Goal: Information Seeking & Learning: Learn about a topic

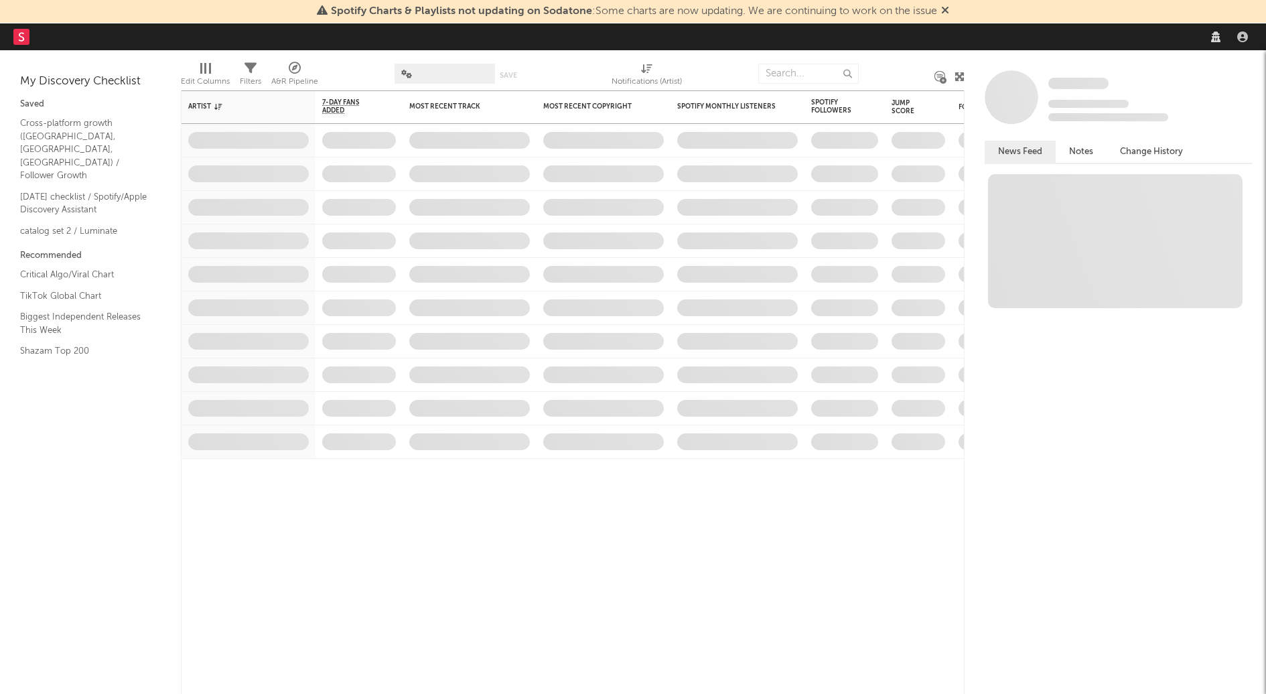
select select "recorded_music"
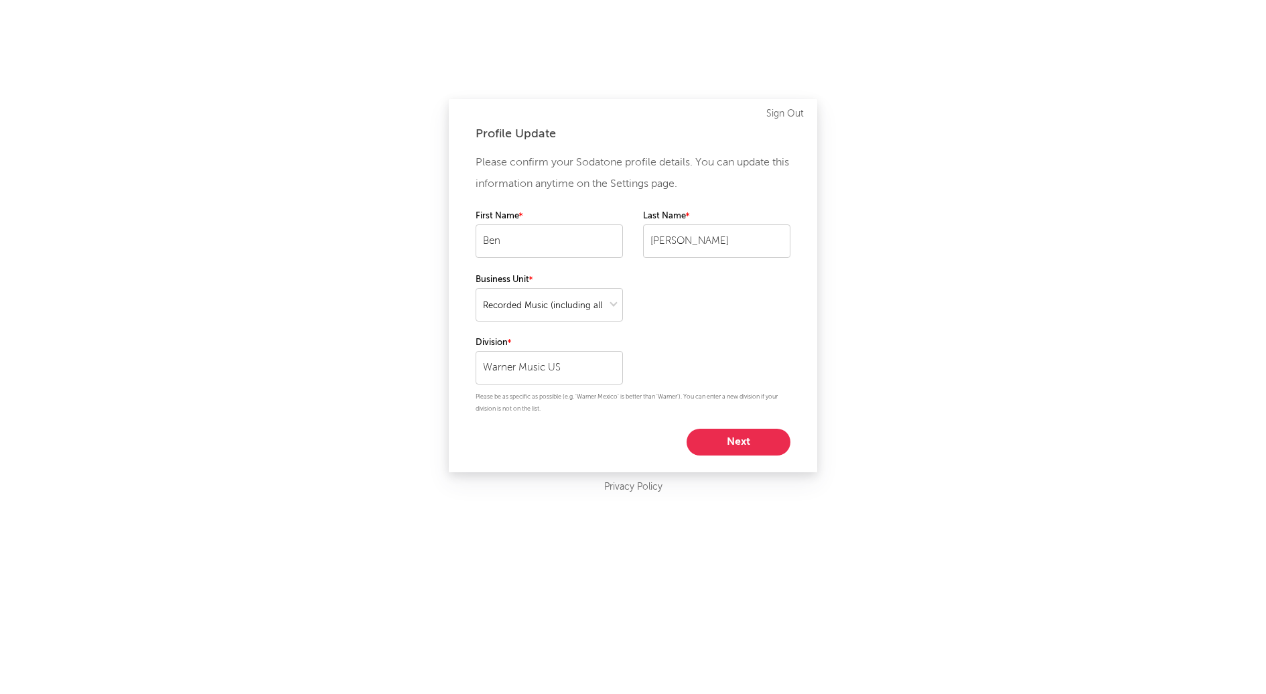
click at [729, 443] on button "Next" at bounding box center [739, 442] width 104 height 27
select select "manager"
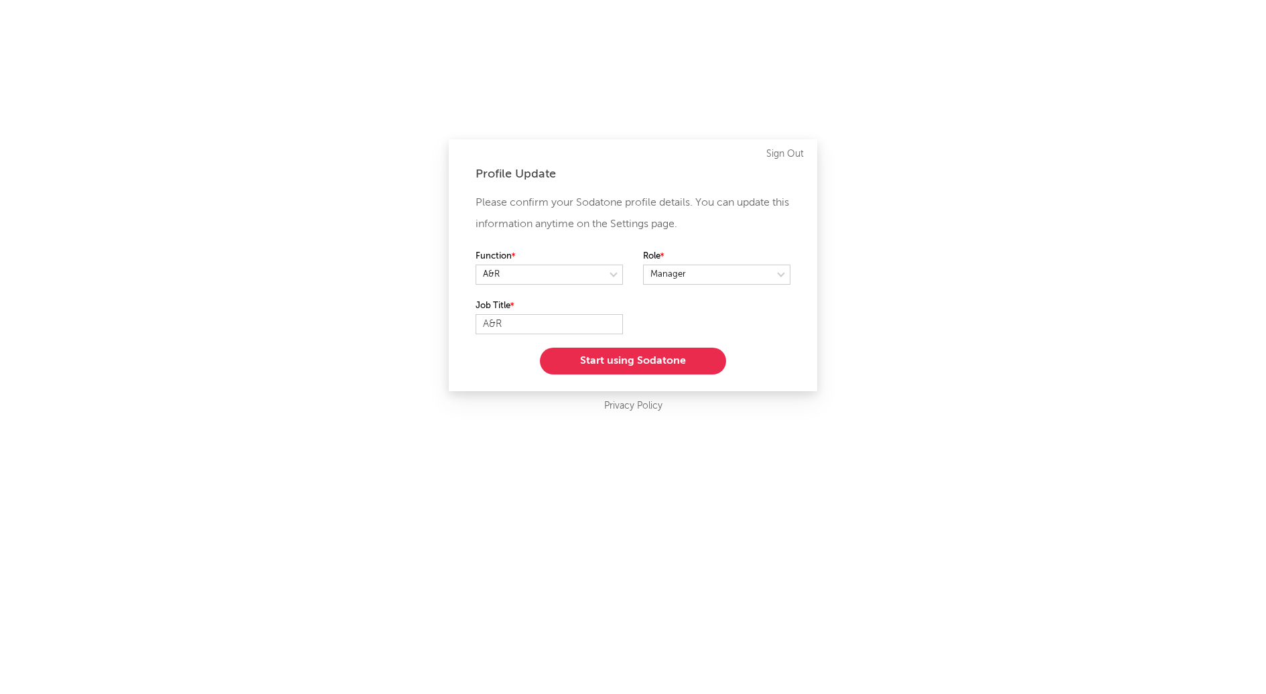
click at [664, 367] on button "Start using Sodatone" at bounding box center [633, 361] width 186 height 27
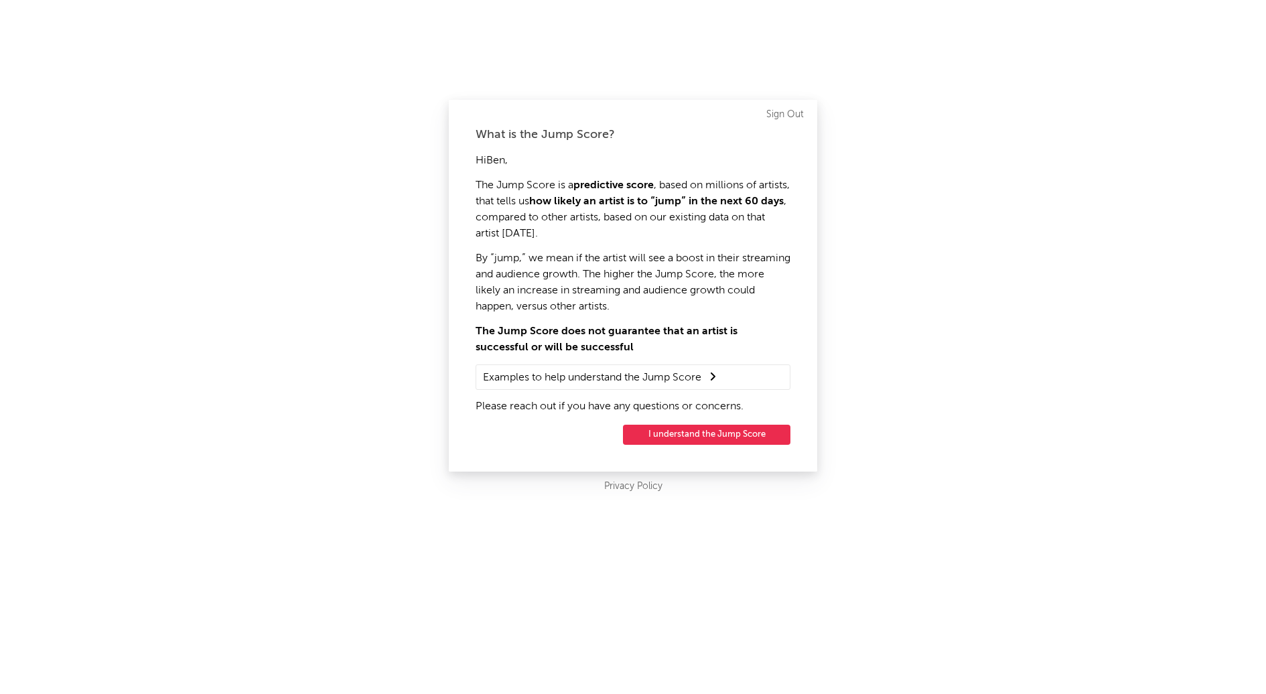
click at [699, 435] on button "I understand the Jump Score" at bounding box center [706, 435] width 167 height 20
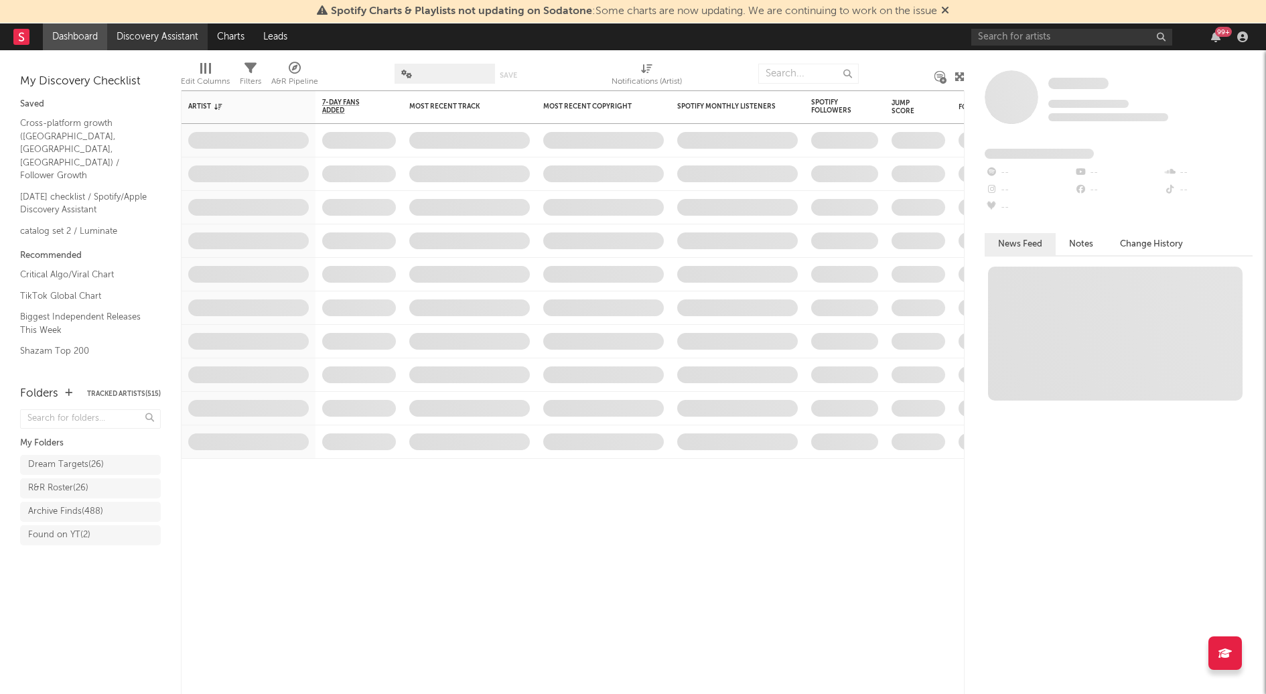
click at [155, 36] on link "Discovery Assistant" at bounding box center [157, 36] width 100 height 27
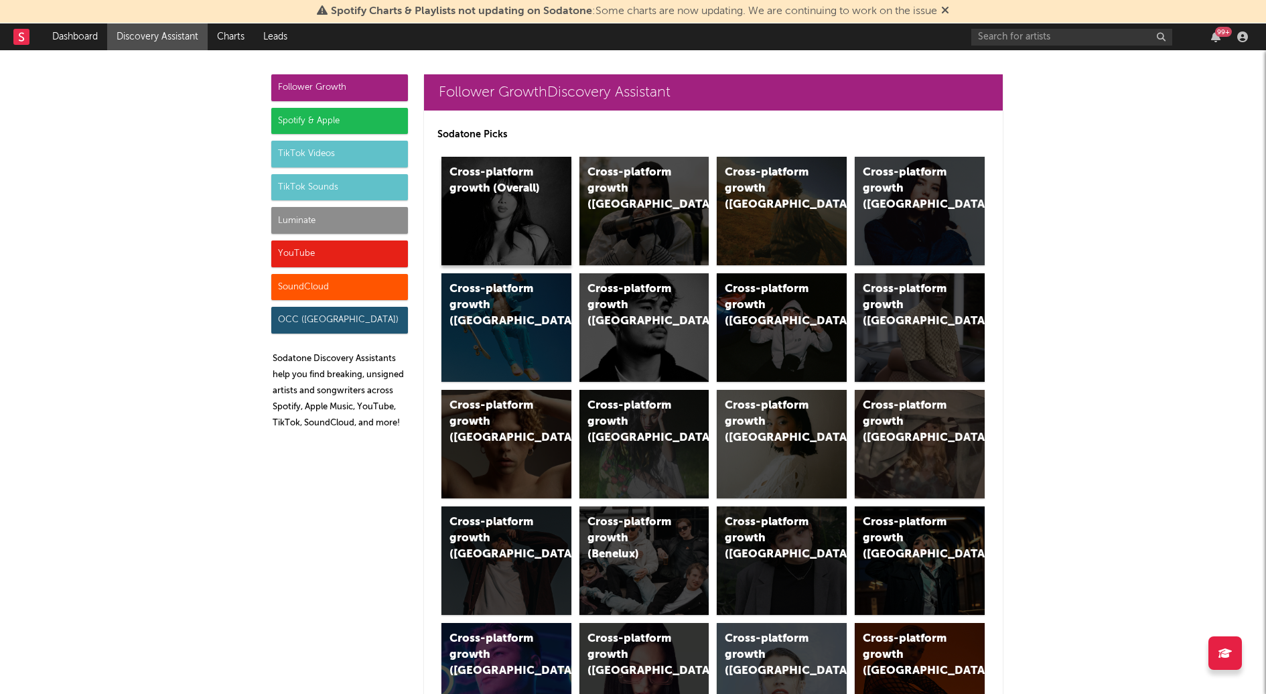
click at [528, 199] on div "Cross-platform growth (Overall)" at bounding box center [506, 211] width 130 height 109
click at [821, 190] on div "Cross-platform growth ([GEOGRAPHIC_DATA])" at bounding box center [782, 211] width 130 height 109
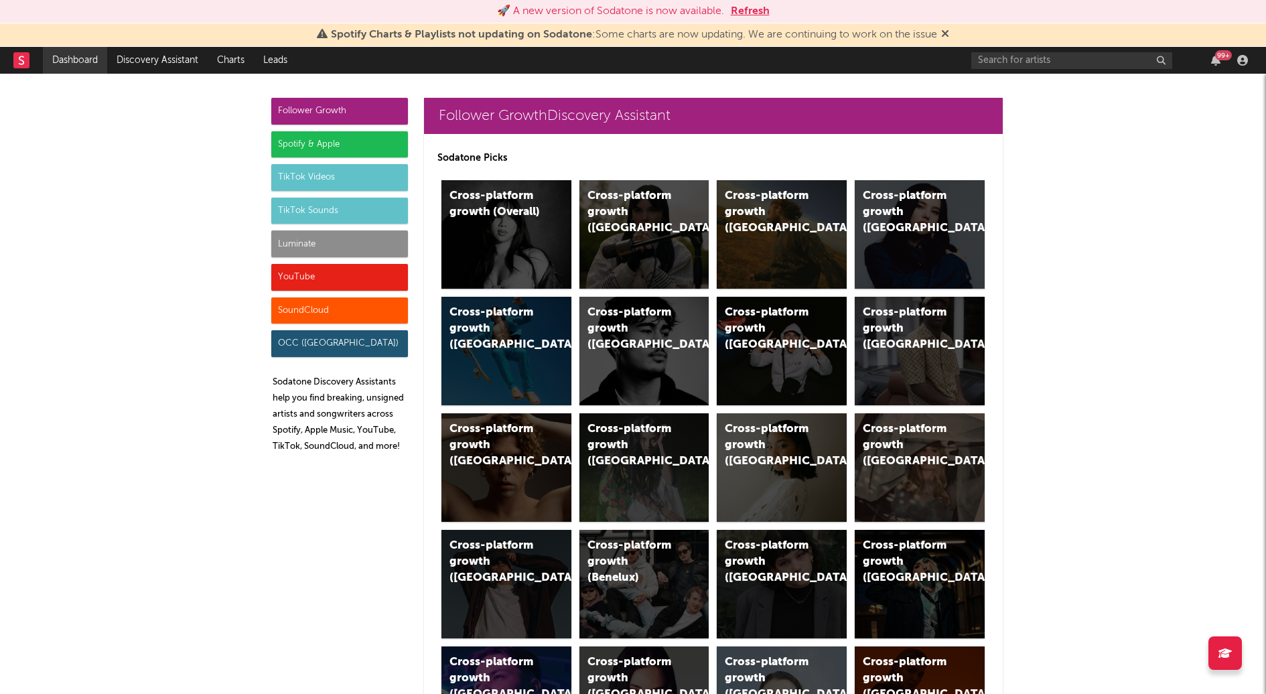
click at [97, 65] on link "Dashboard" at bounding box center [75, 60] width 64 height 27
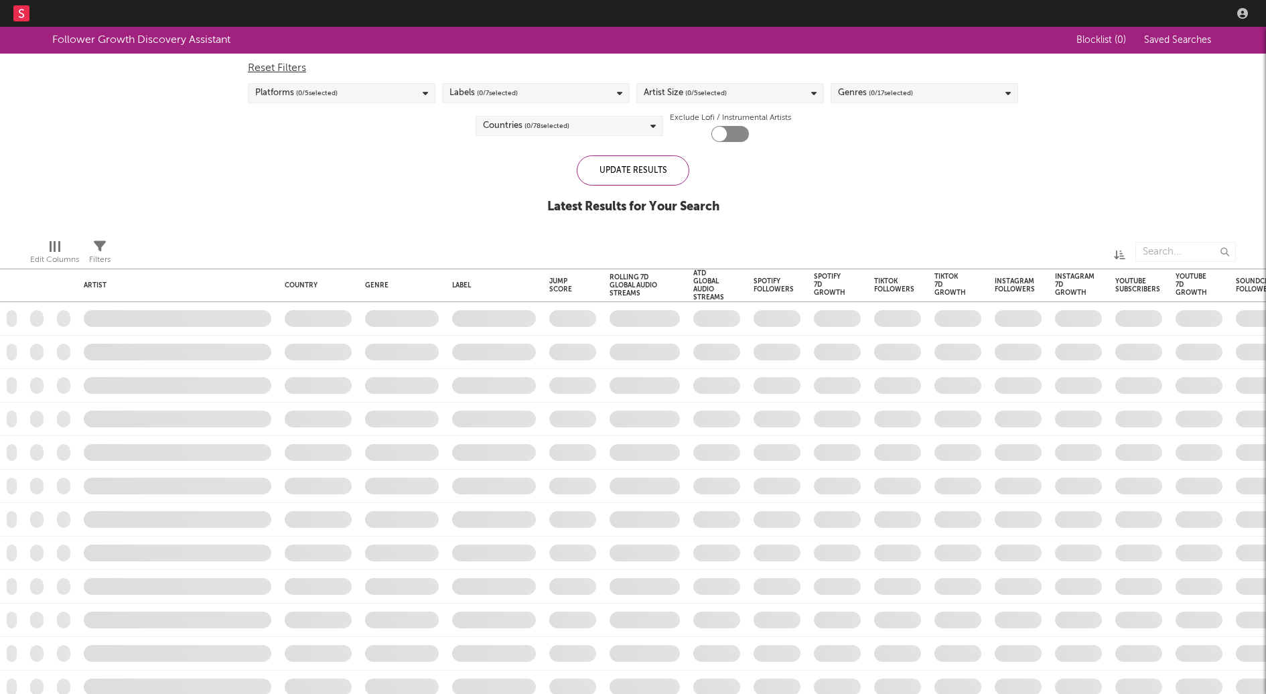
checkbox input "true"
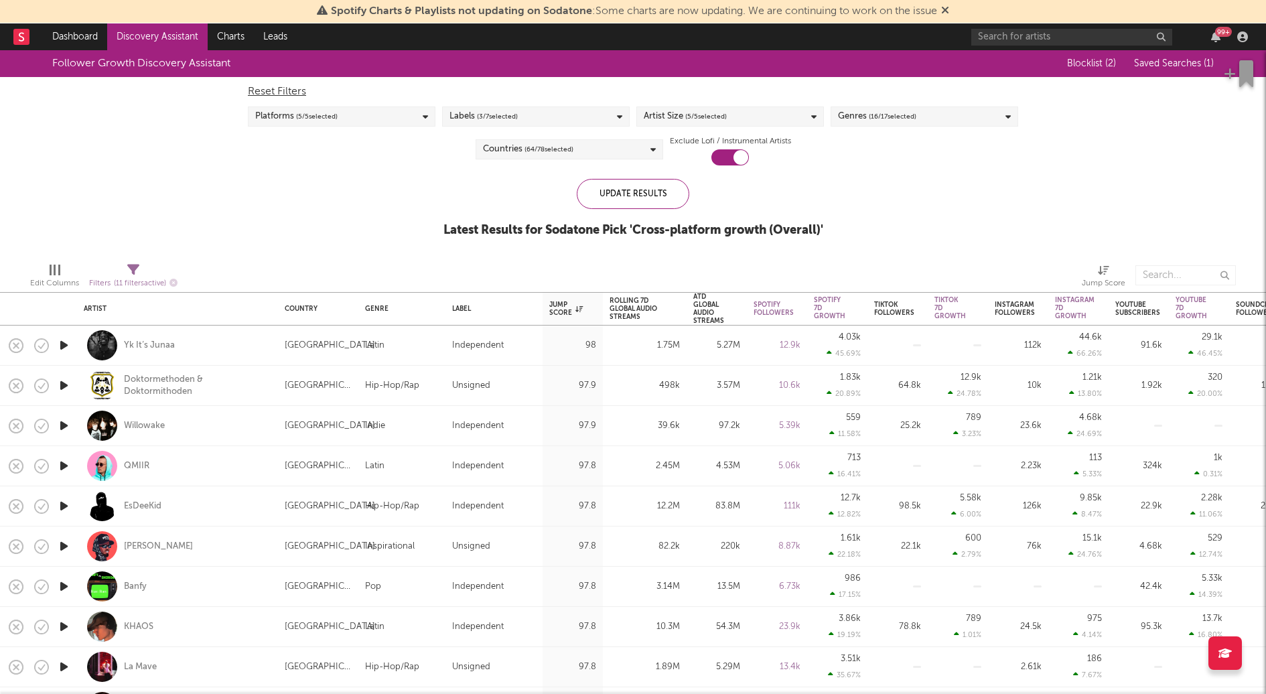
click at [595, 153] on div "Countries ( 64 / 78 selected)" at bounding box center [570, 149] width 188 height 20
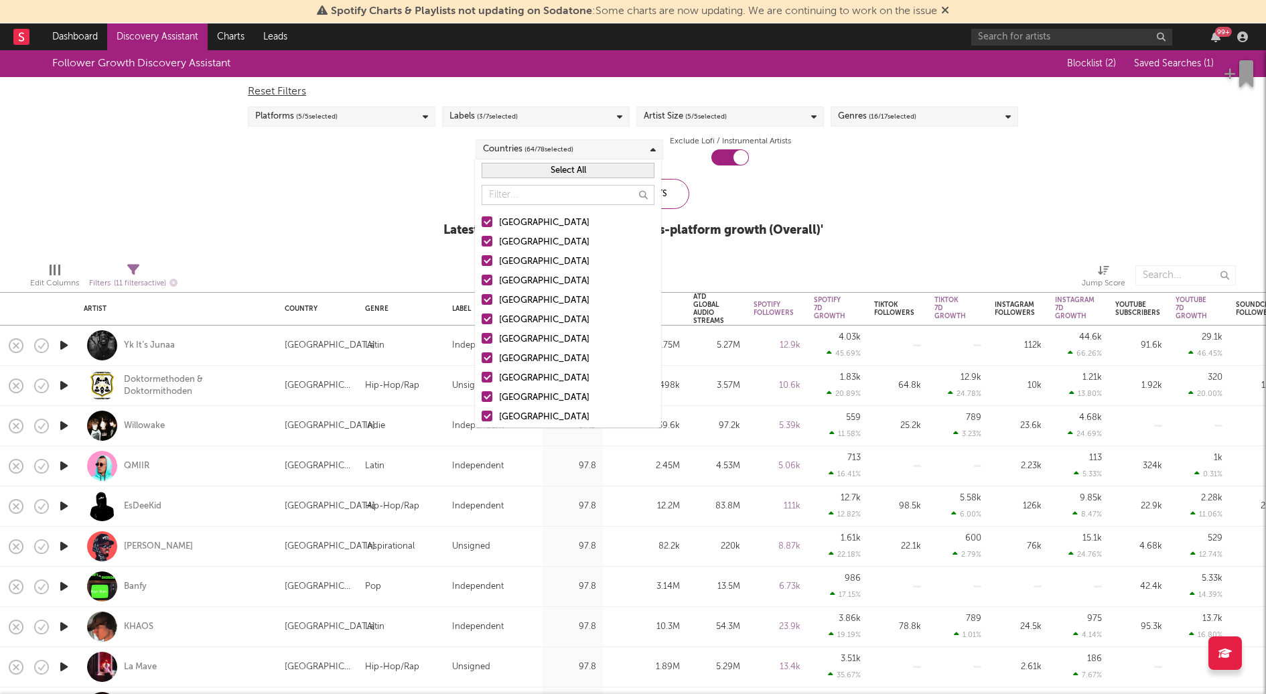
click at [569, 167] on button "Select All" at bounding box center [568, 170] width 173 height 15
click at [557, 167] on button "Deselect All" at bounding box center [568, 170] width 173 height 15
click at [492, 223] on div at bounding box center [487, 221] width 11 height 11
click at [482, 223] on input "[GEOGRAPHIC_DATA]" at bounding box center [482, 223] width 0 height 16
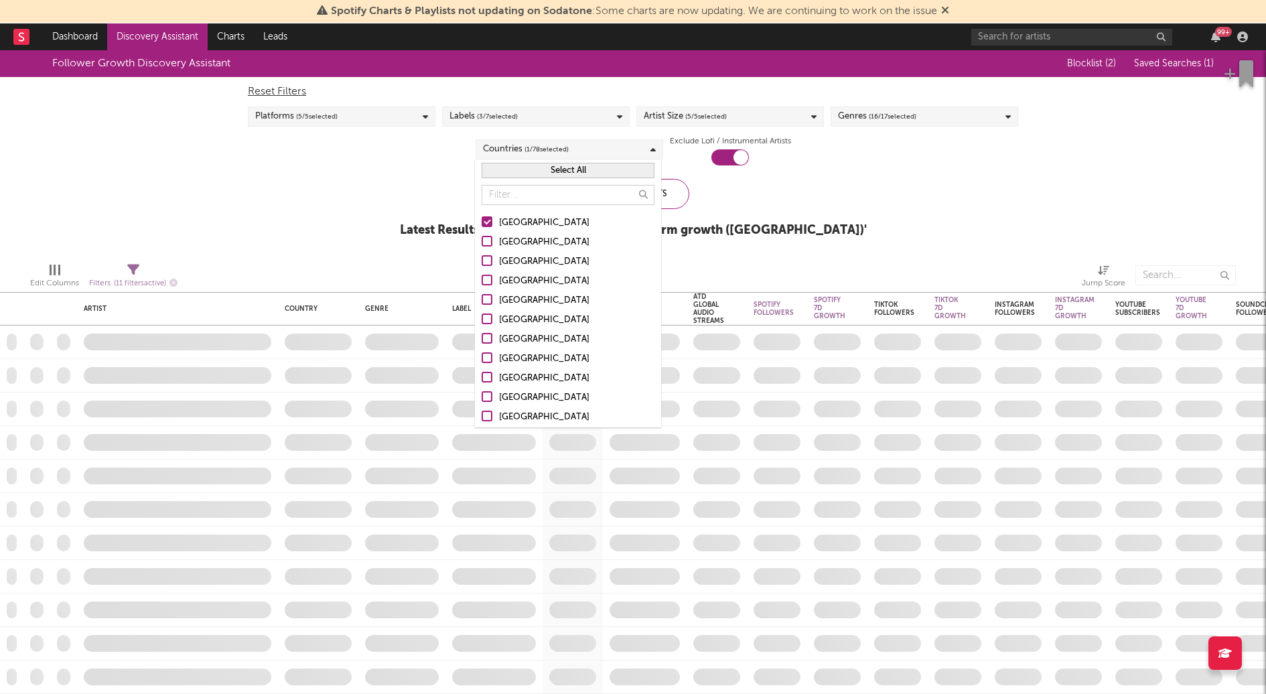
click at [490, 281] on div at bounding box center [487, 280] width 11 height 11
click at [482, 281] on input "United Kingdom" at bounding box center [482, 281] width 0 height 16
click at [489, 261] on div at bounding box center [487, 260] width 11 height 11
click at [482, 261] on input "Canada" at bounding box center [482, 262] width 0 height 16
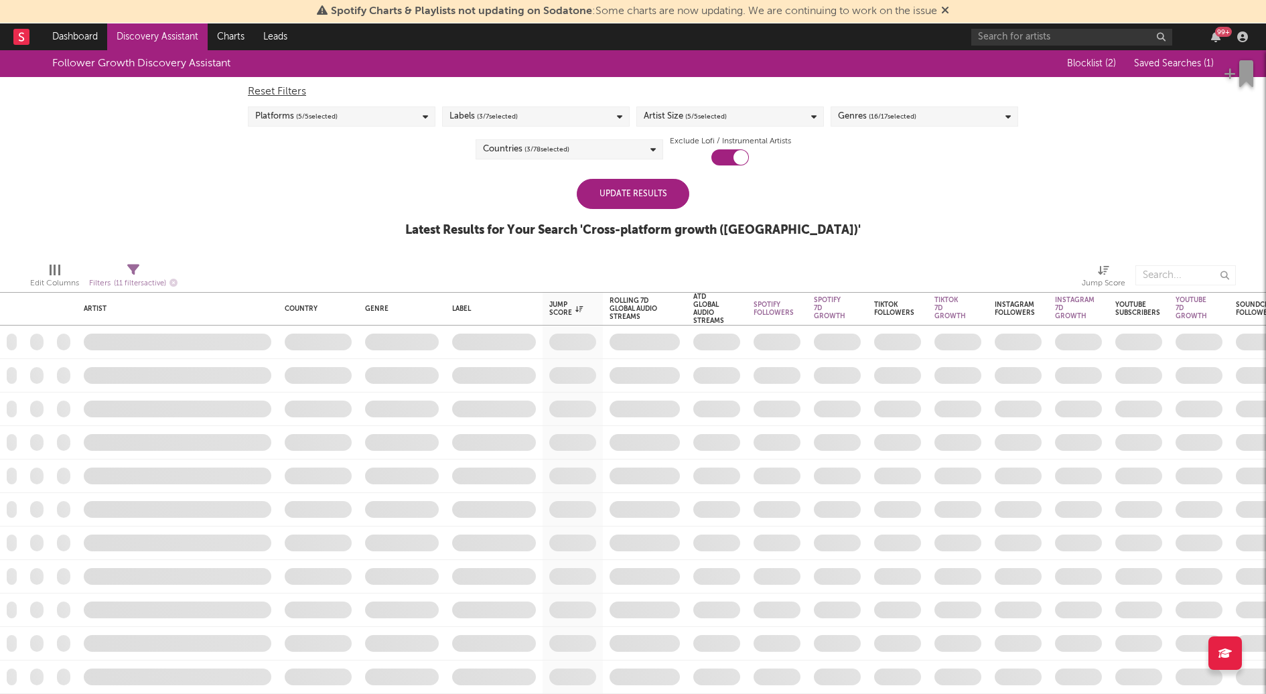
click at [403, 196] on div "Follower Growth Discovery Assistant Blocklist ( 2 ) Saved Searches ( 1 ) Reset …" at bounding box center [633, 151] width 1266 height 202
click at [623, 198] on div "Update Results" at bounding box center [633, 194] width 113 height 30
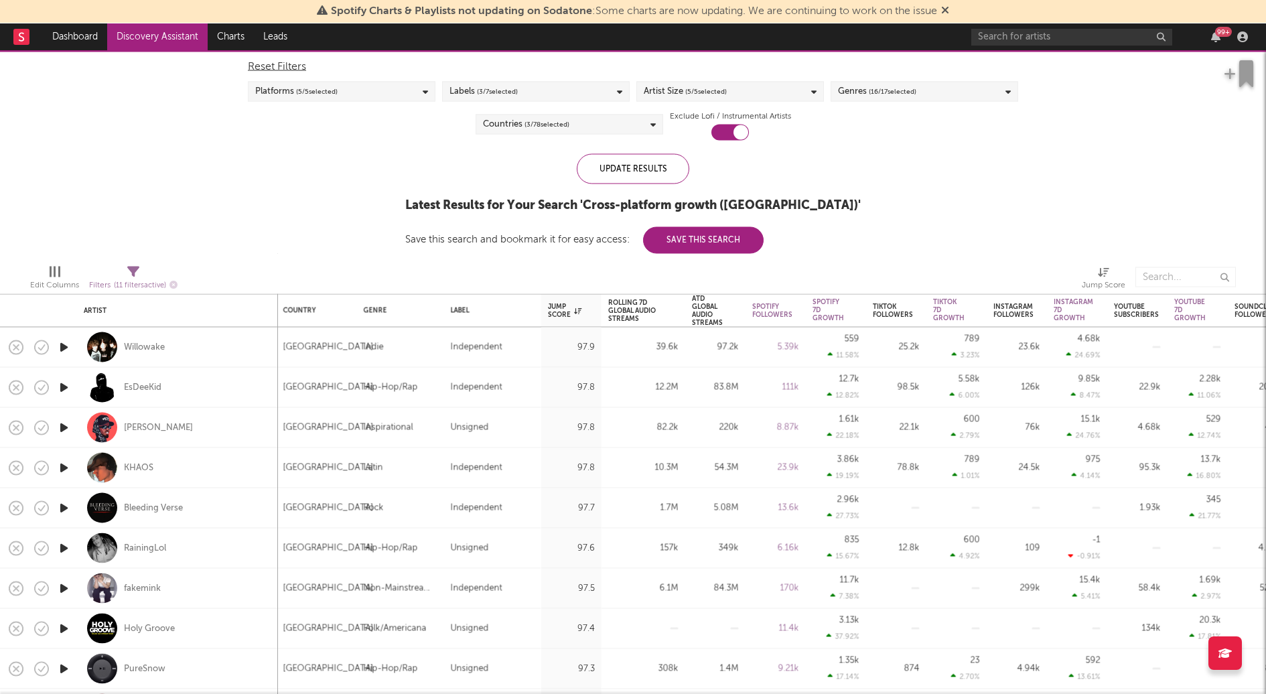
click at [70, 350] on icon "button" at bounding box center [64, 347] width 14 height 17
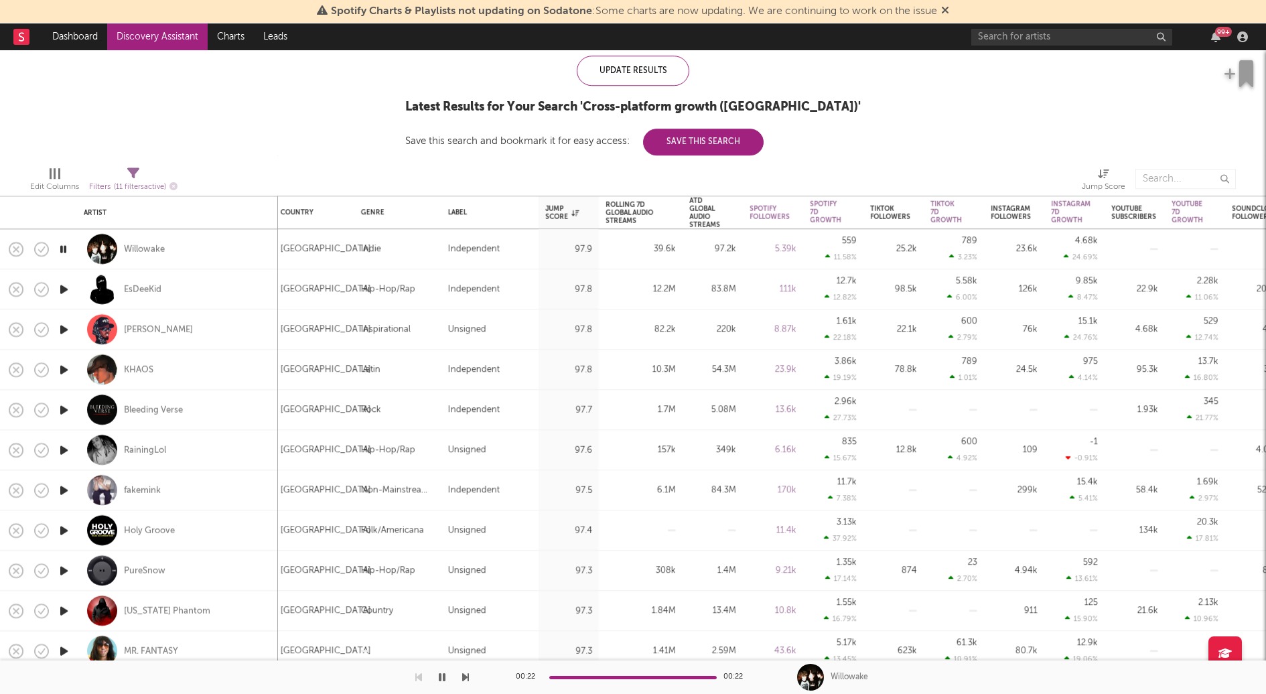
click at [66, 571] on icon "button" at bounding box center [64, 570] width 14 height 17
click at [66, 571] on icon "button" at bounding box center [63, 570] width 13 height 17
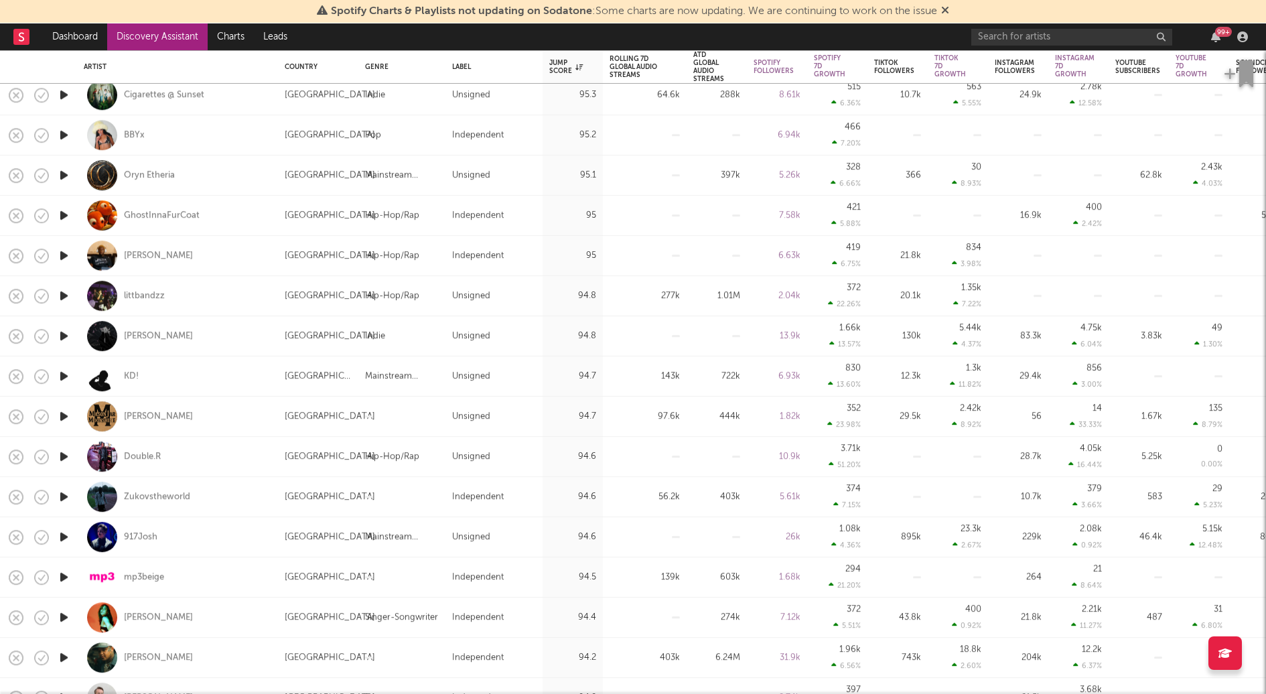
click at [68, 331] on icon "button" at bounding box center [64, 336] width 14 height 17
click at [65, 369] on icon "button" at bounding box center [64, 376] width 14 height 17
click at [72, 224] on div at bounding box center [63, 216] width 27 height 40
select select "1w"
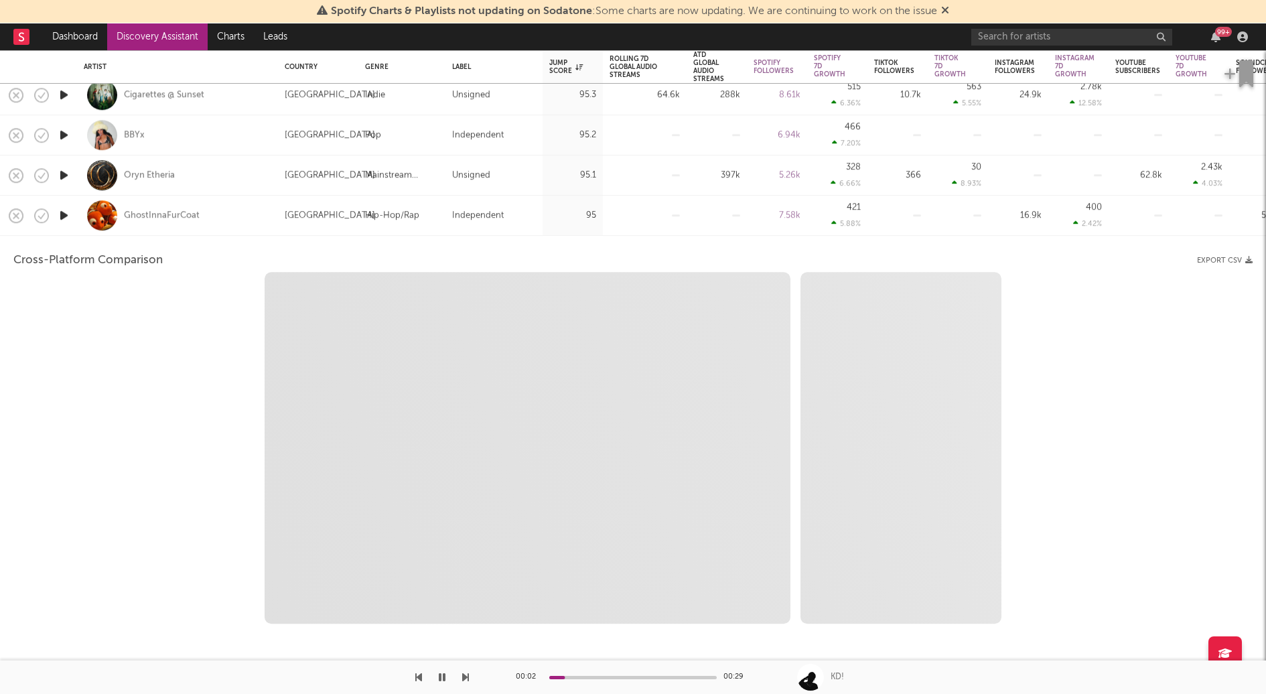
click at [63, 216] on icon "button" at bounding box center [64, 215] width 14 height 17
select select "1w"
click at [73, 219] on div at bounding box center [63, 216] width 27 height 40
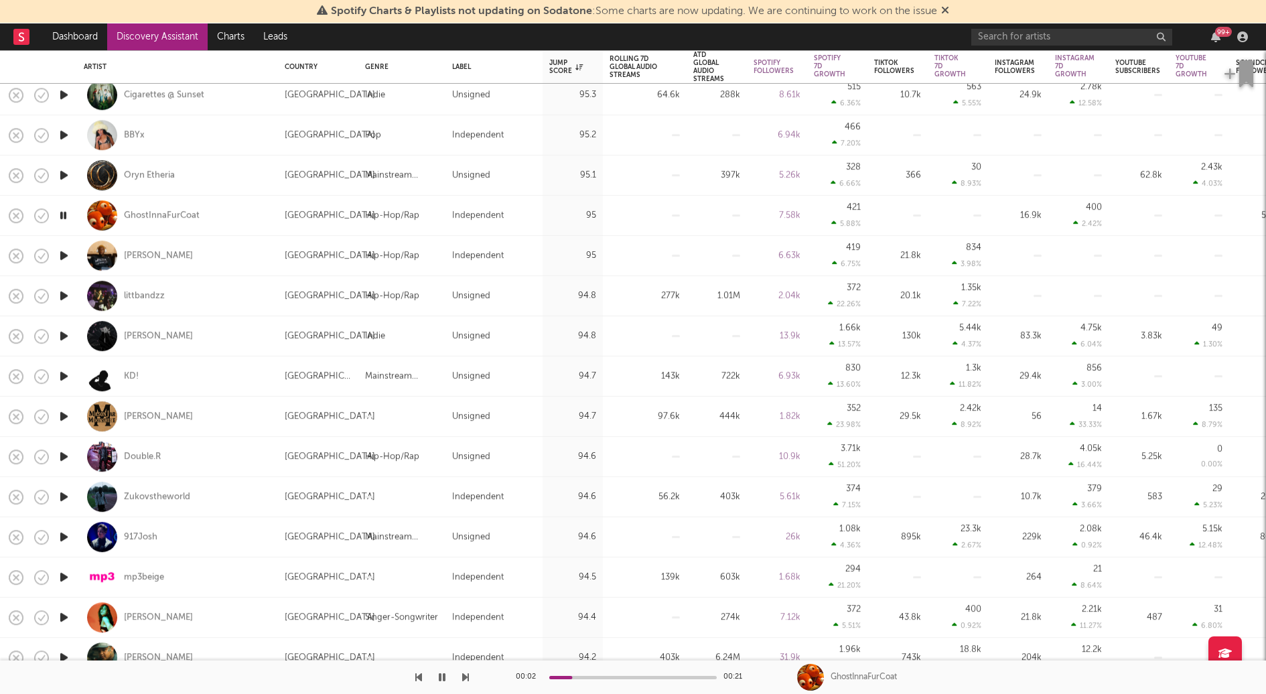
click at [66, 496] on icon "button" at bounding box center [64, 496] width 14 height 17
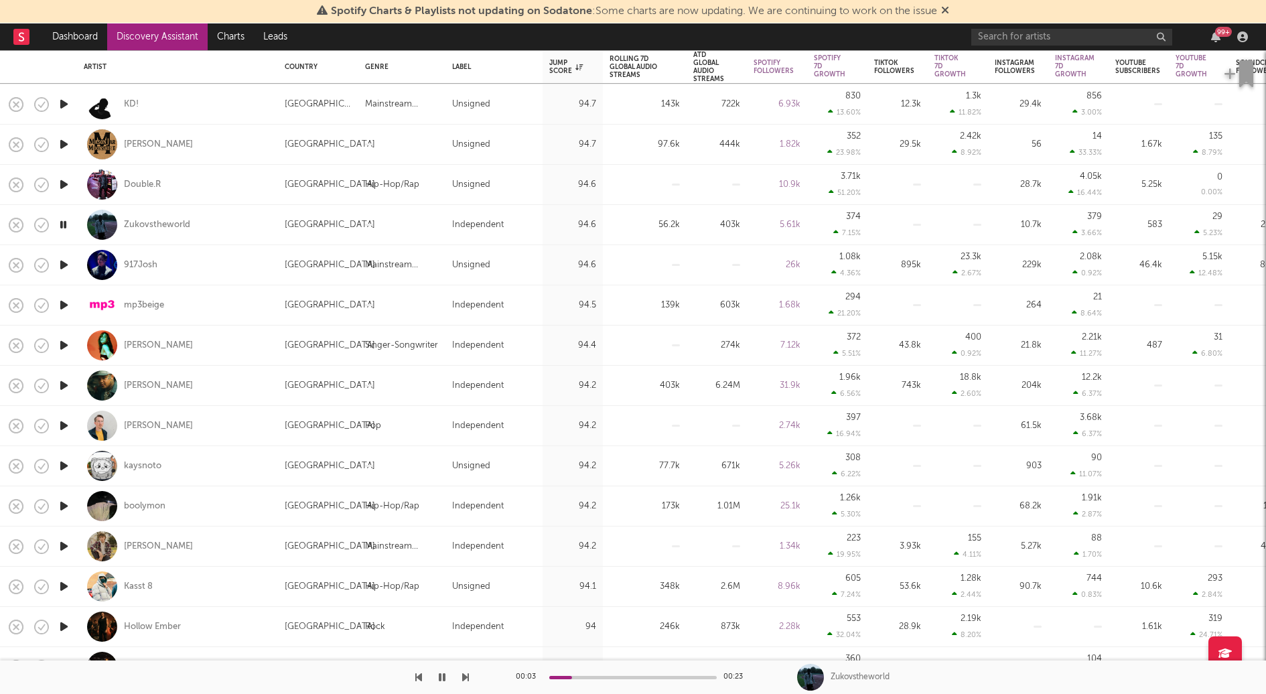
click at [61, 511] on icon "button" at bounding box center [64, 506] width 14 height 17
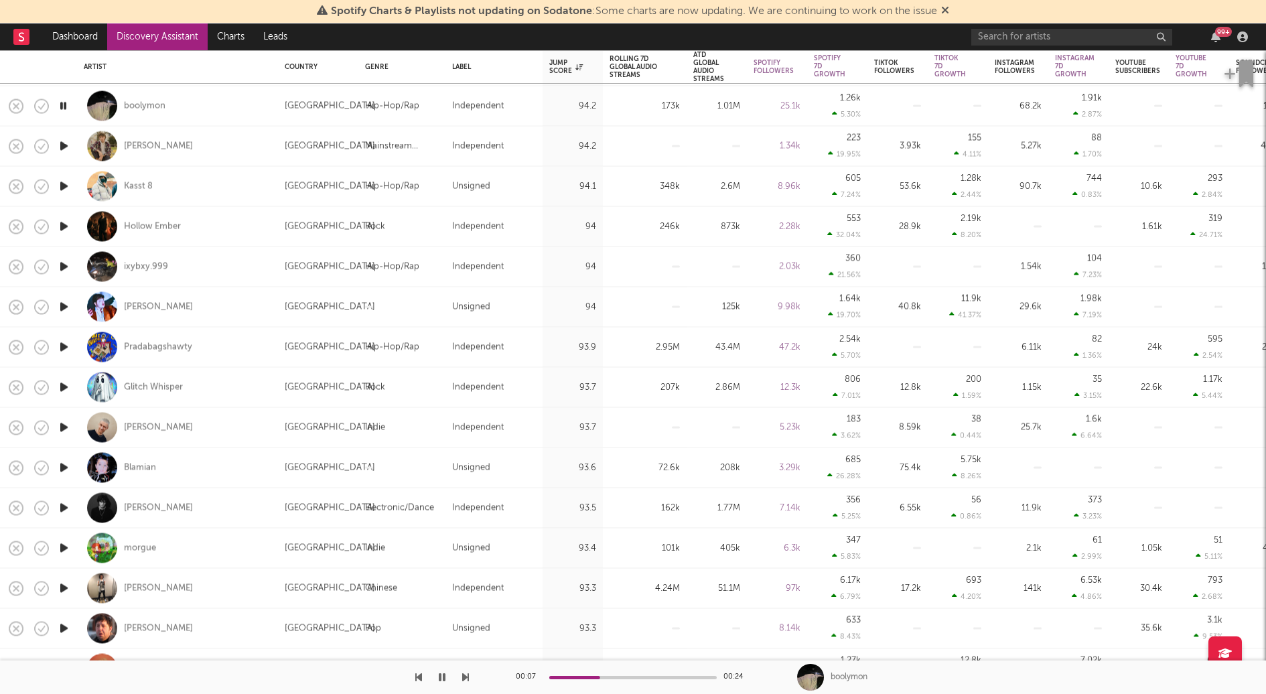
click at [185, 511] on div "Joey Cash" at bounding box center [178, 508] width 188 height 40
select select "1w"
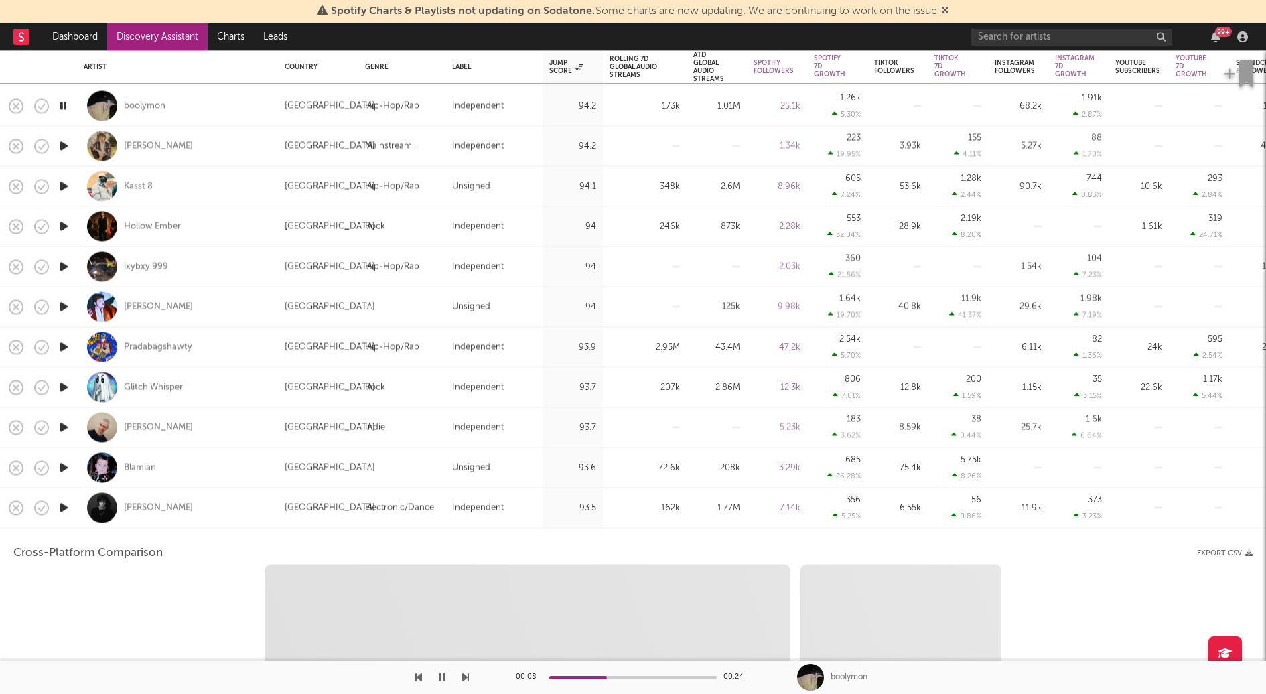
select select "6m"
click at [199, 501] on div "Joey Cash" at bounding box center [178, 508] width 188 height 40
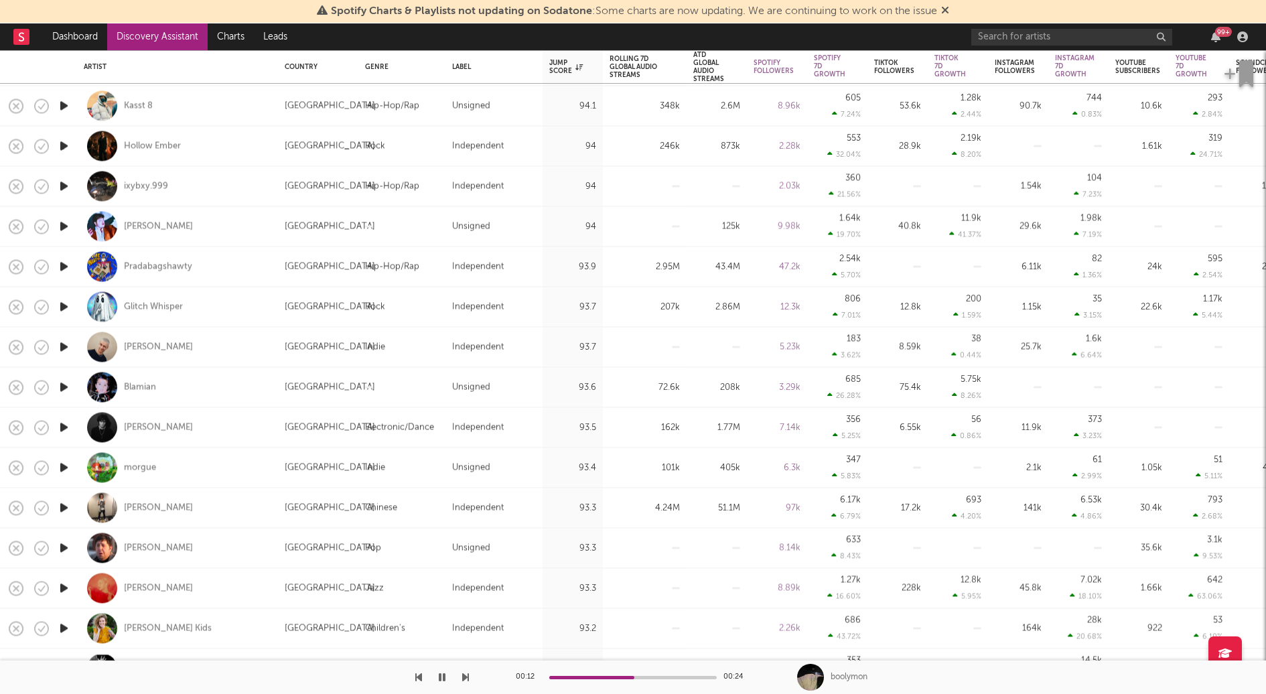
click at [63, 586] on icon "button" at bounding box center [64, 588] width 14 height 17
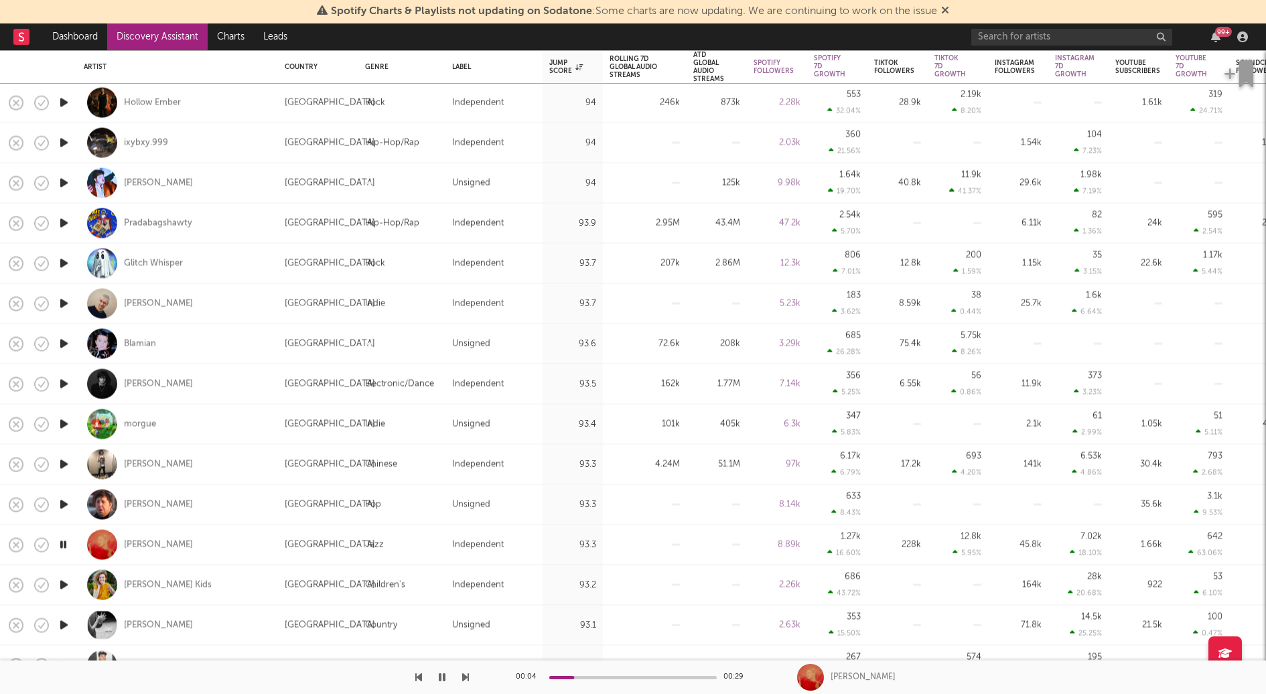
click at [70, 541] on div at bounding box center [63, 545] width 13 height 17
select select "1w"
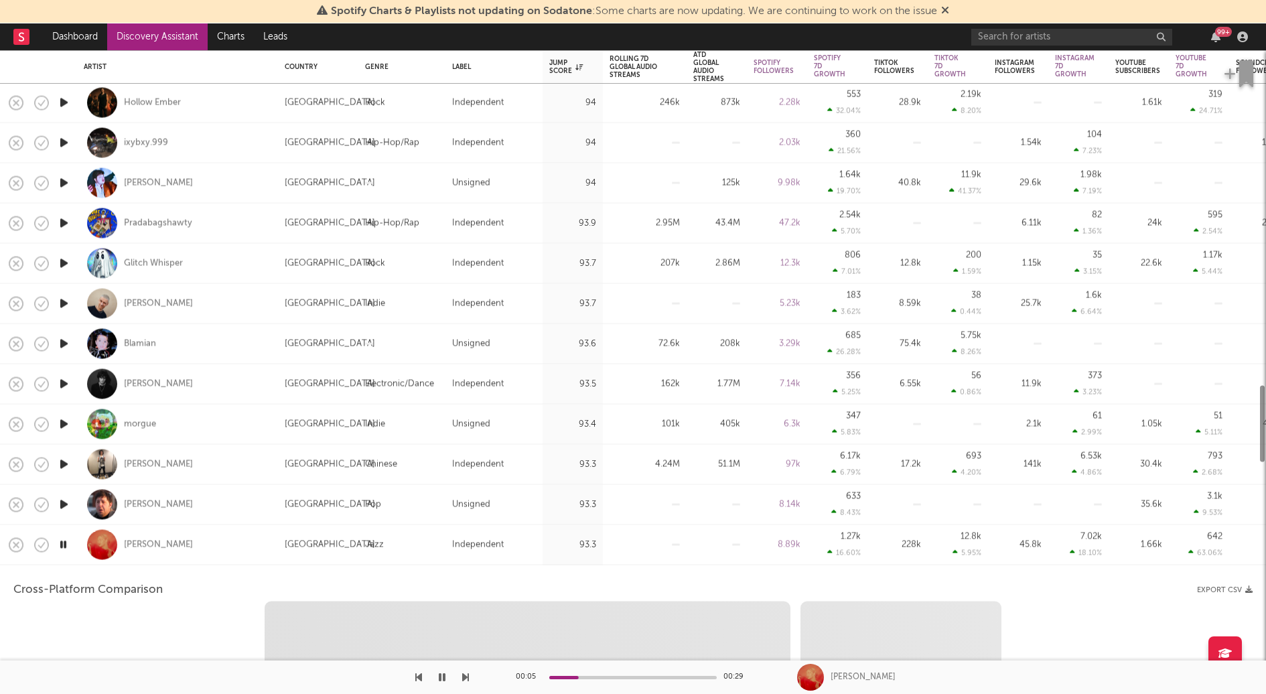
select select "6m"
click at [64, 548] on icon "button" at bounding box center [63, 545] width 13 height 17
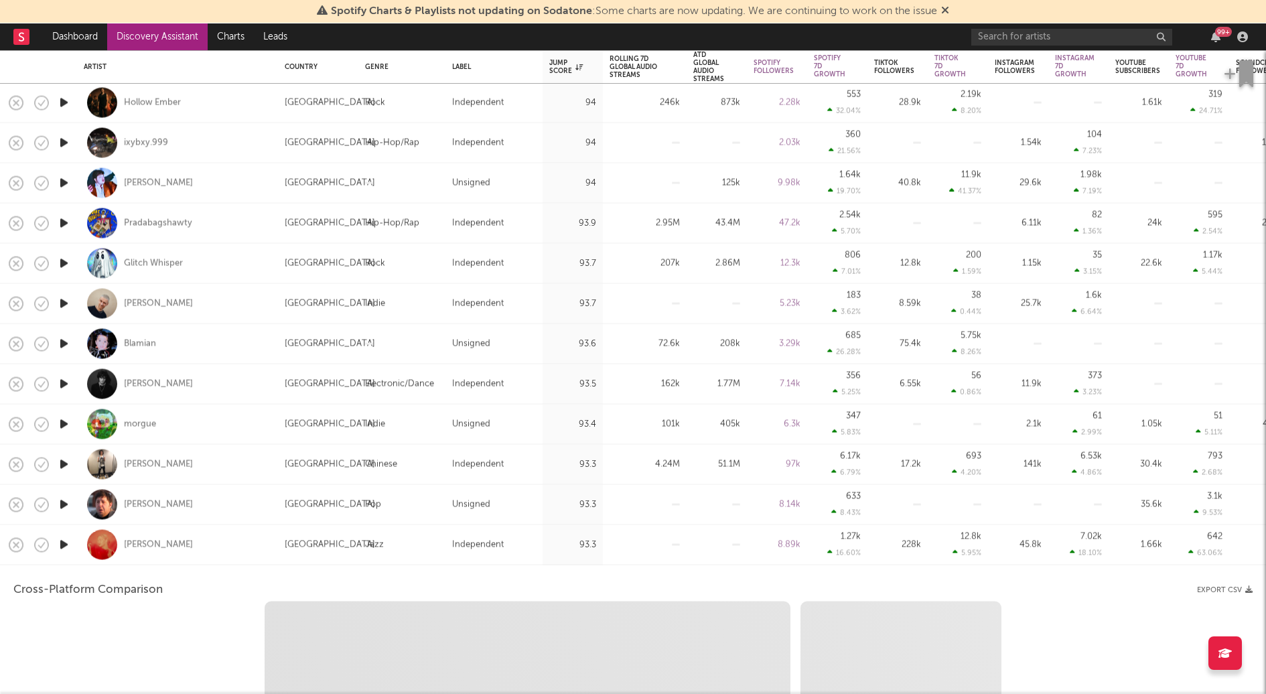
select select "1m"
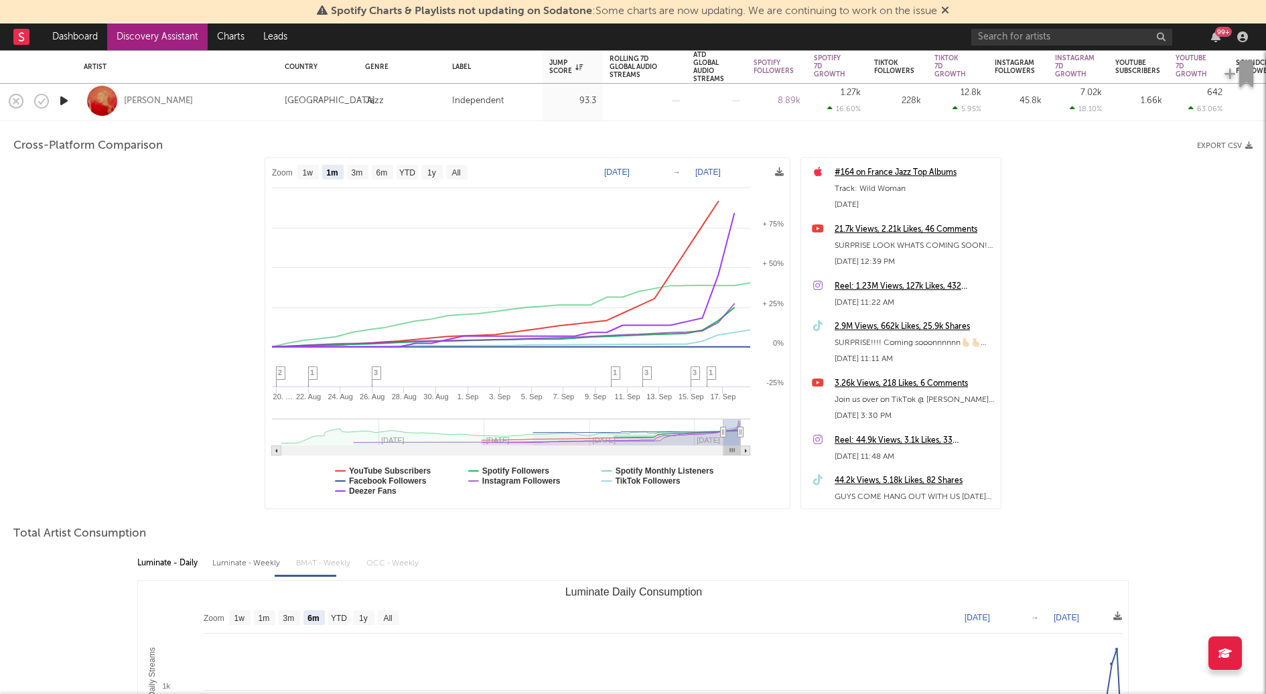
type input "2025-07-18"
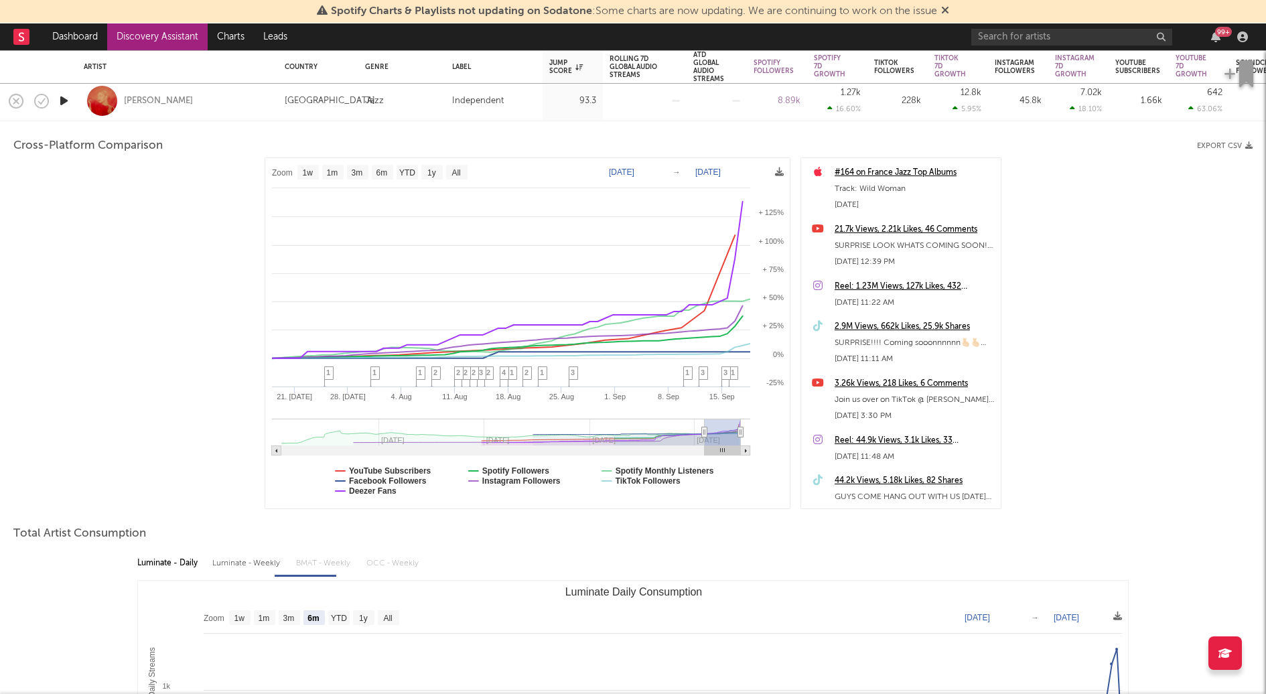
drag, startPoint x: 723, startPoint y: 433, endPoint x: 713, endPoint y: 433, distance: 10.1
click at [361, 169] on text "3m" at bounding box center [357, 172] width 11 height 9
select select "3m"
type input "2025-06-18"
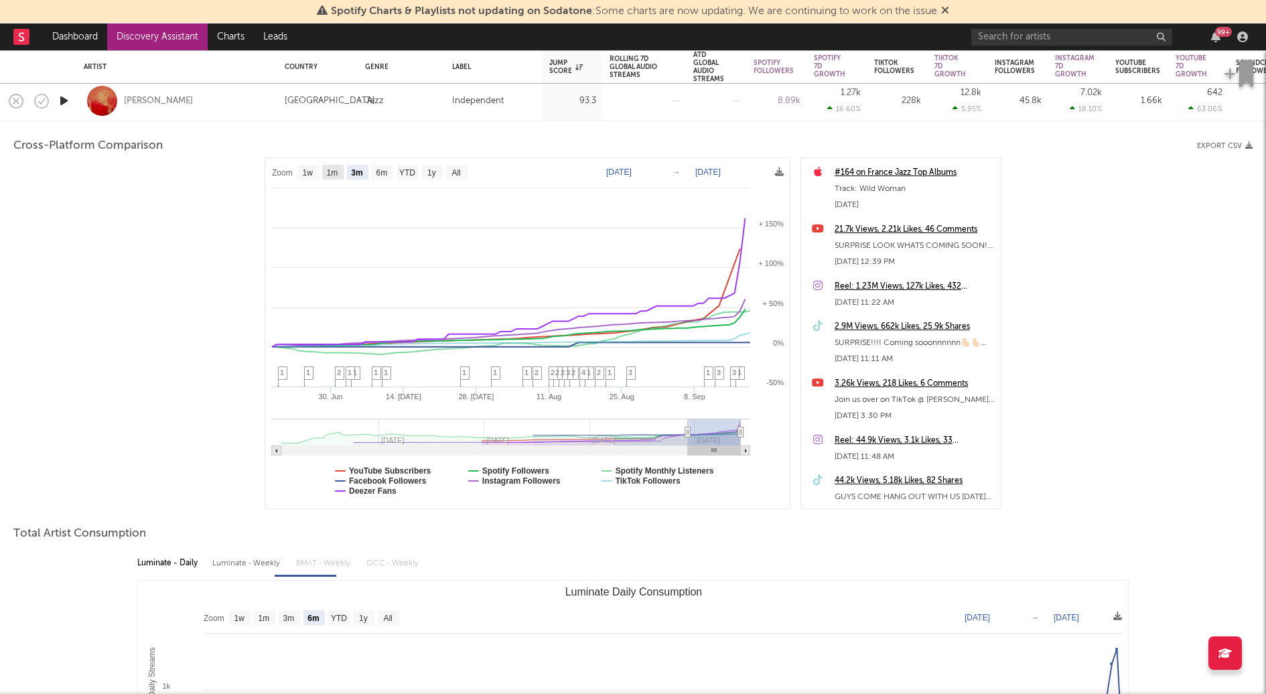
click at [333, 173] on text "1m" at bounding box center [332, 172] width 11 height 9
select select "1m"
type input "2025-08-18"
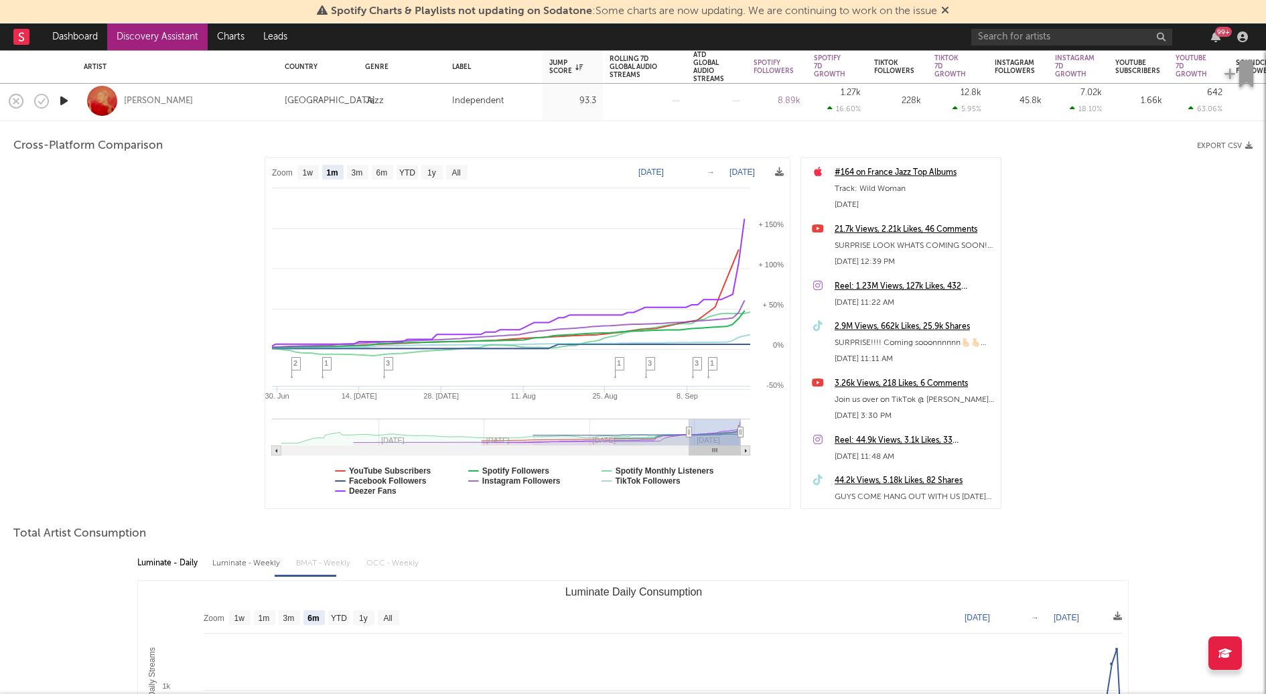
select select "1m"
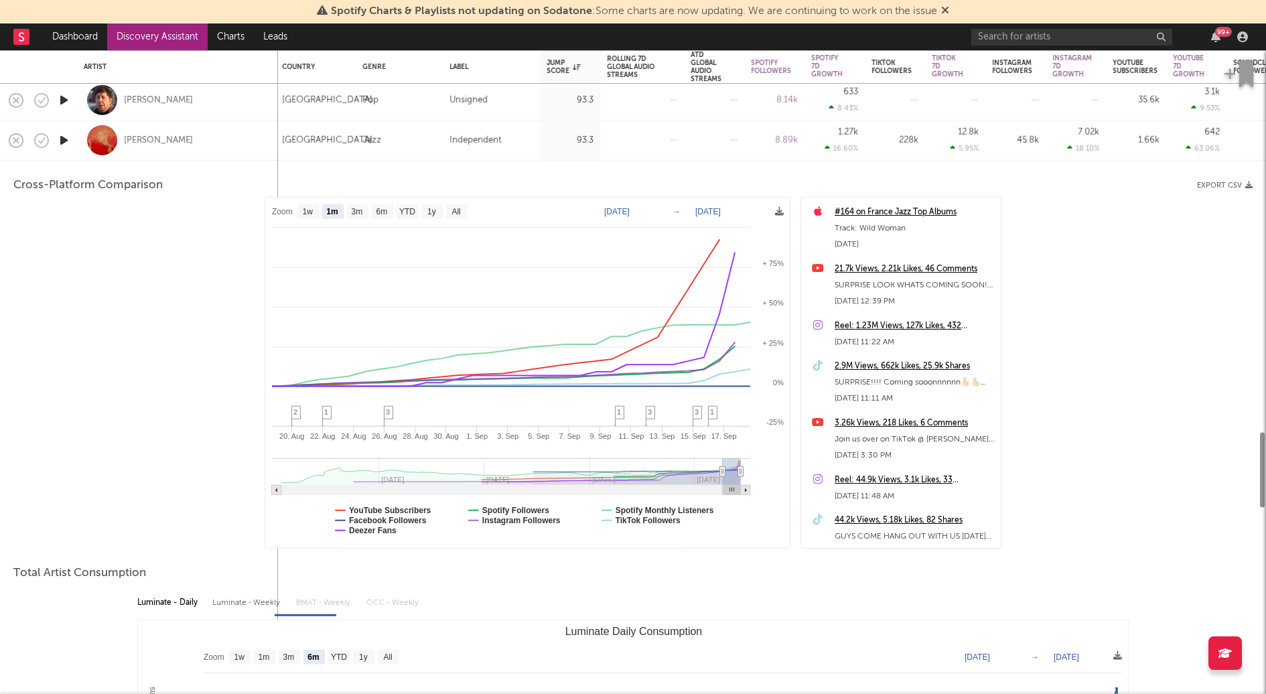
click at [221, 153] on div "Kate Kortum" at bounding box center [178, 141] width 188 height 40
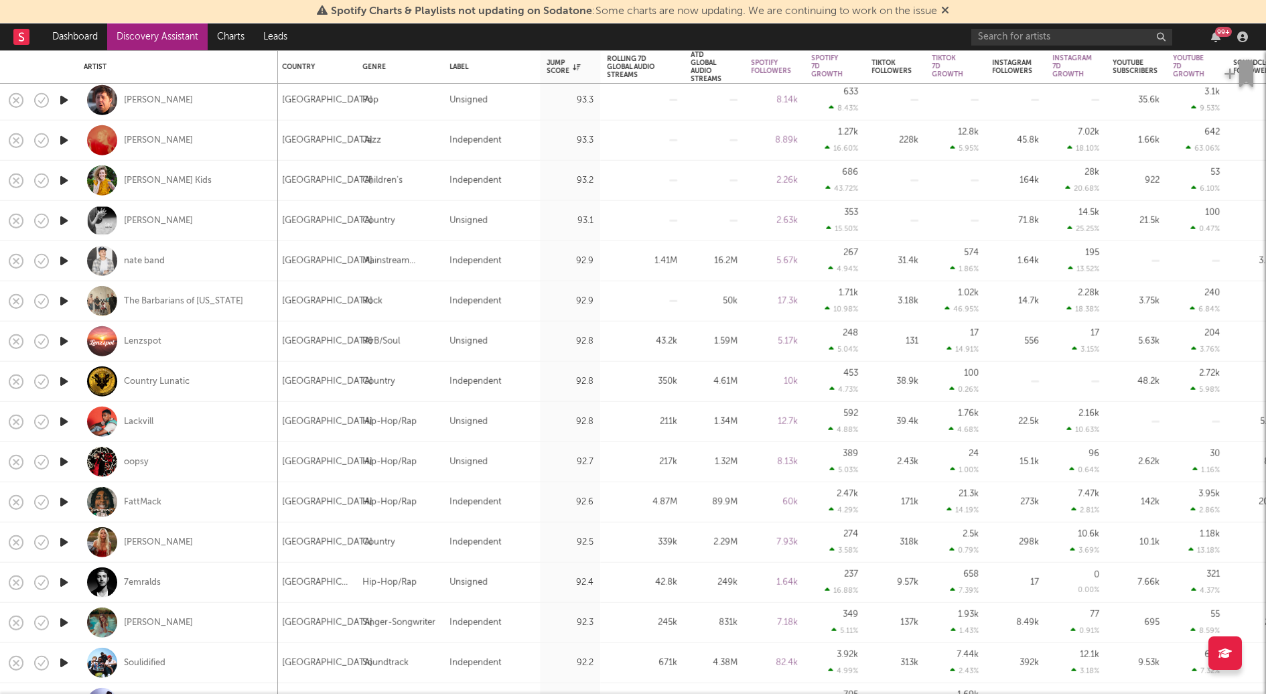
click at [62, 221] on icon "button" at bounding box center [64, 220] width 14 height 17
click at [70, 259] on icon "button" at bounding box center [64, 261] width 14 height 17
click at [62, 261] on icon "button" at bounding box center [63, 261] width 13 height 17
click at [61, 425] on icon "button" at bounding box center [64, 421] width 14 height 17
click at [64, 458] on icon "button" at bounding box center [64, 461] width 14 height 17
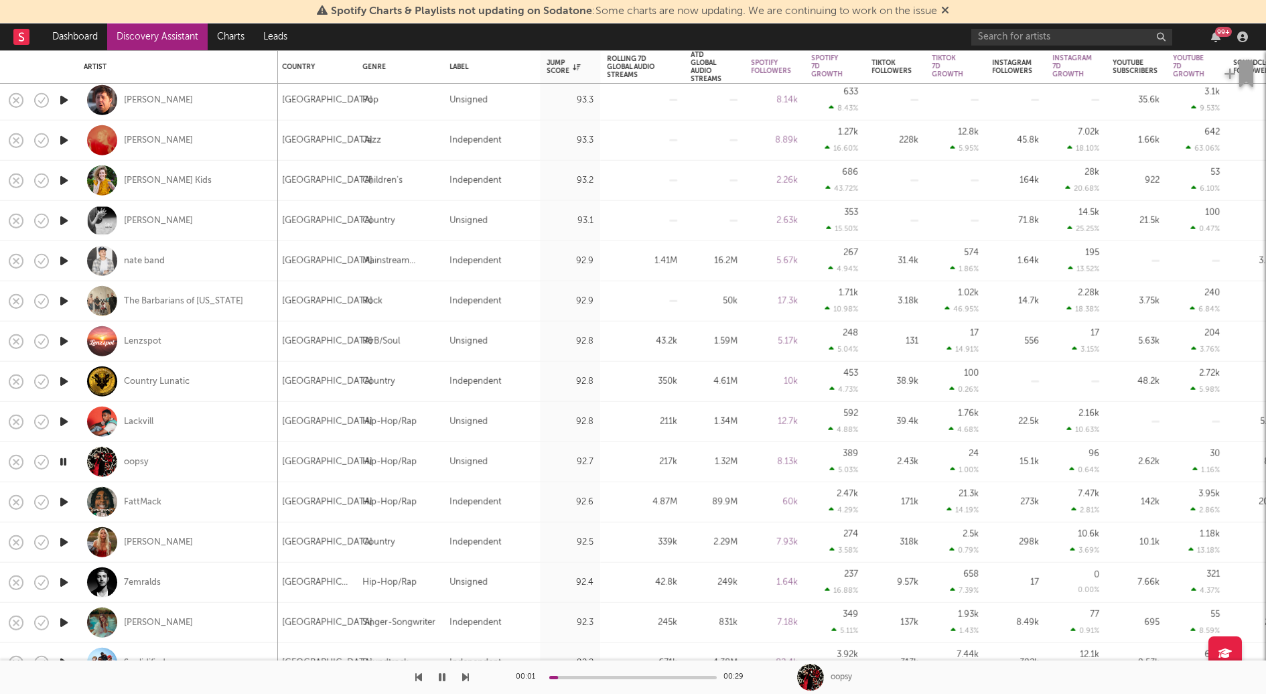
click at [67, 498] on icon "button" at bounding box center [64, 502] width 14 height 17
click at [70, 542] on icon "button" at bounding box center [64, 542] width 14 height 17
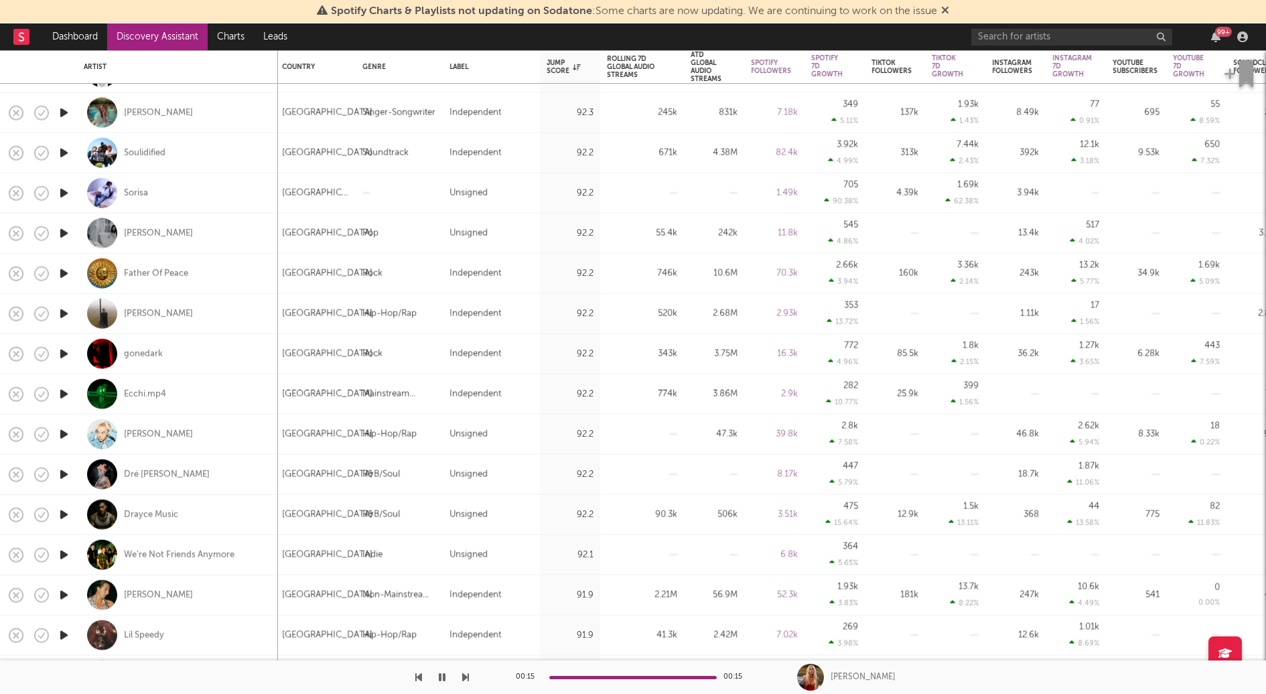
click at [66, 553] on icon "button" at bounding box center [64, 555] width 14 height 17
click at [250, 553] on div "We're Not Friends Anymore" at bounding box center [178, 555] width 188 height 40
select select "1w"
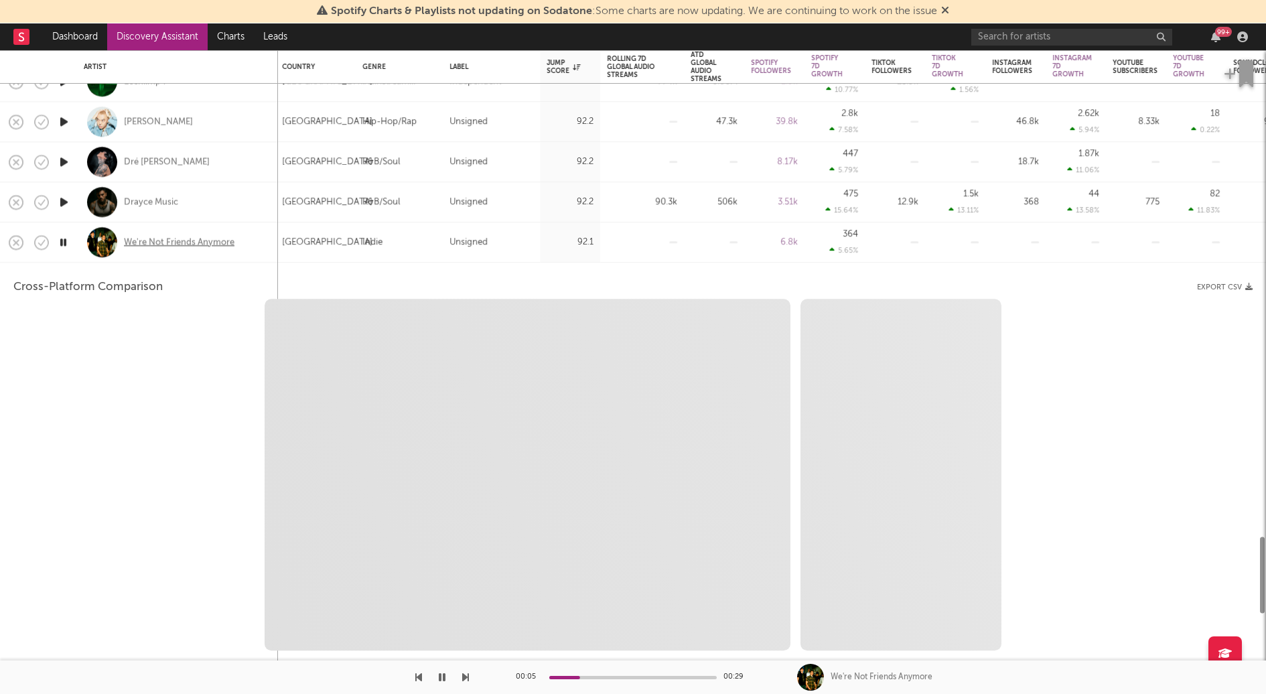
select select "1m"
select select "1w"
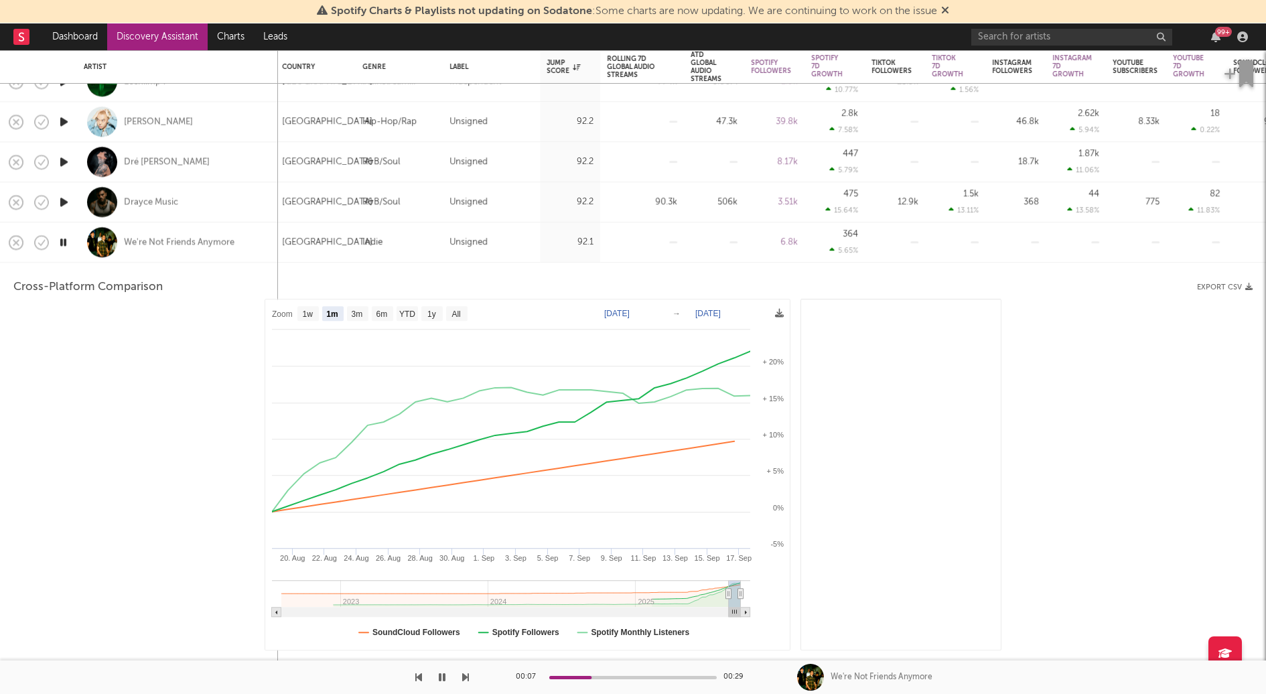
click at [261, 238] on div "We're Not Friends Anymore" at bounding box center [178, 242] width 188 height 40
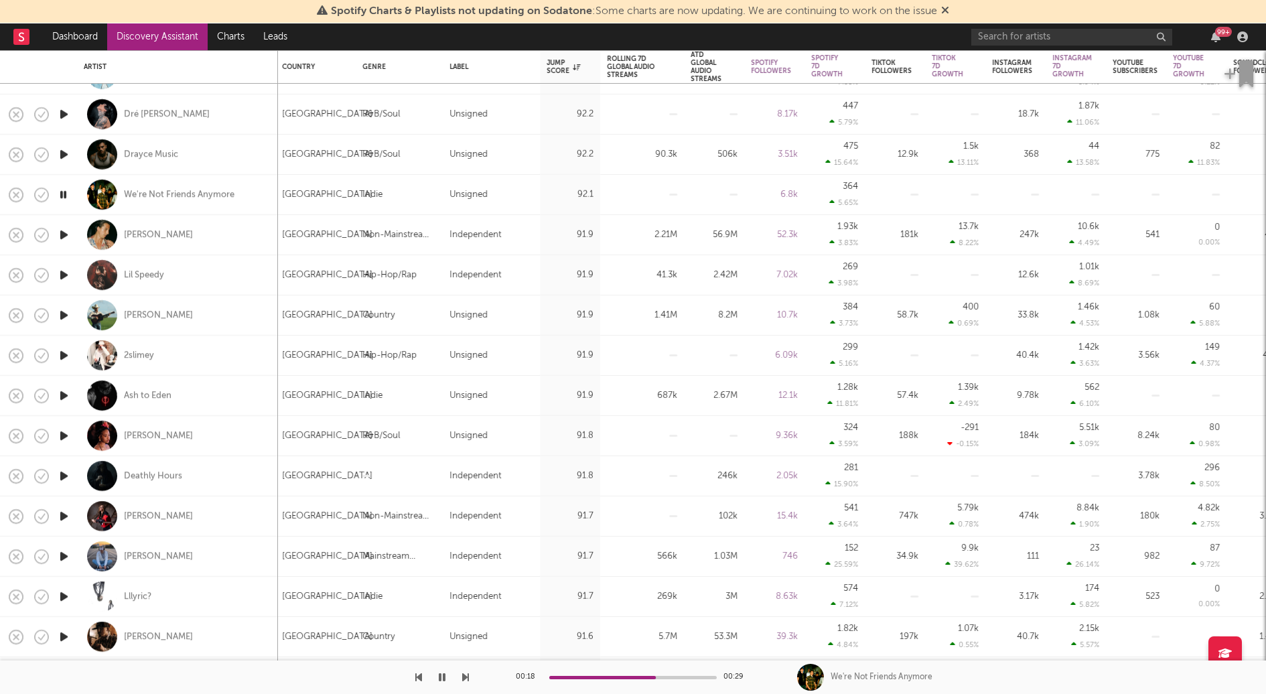
click at [69, 549] on icon "button" at bounding box center [64, 556] width 14 height 17
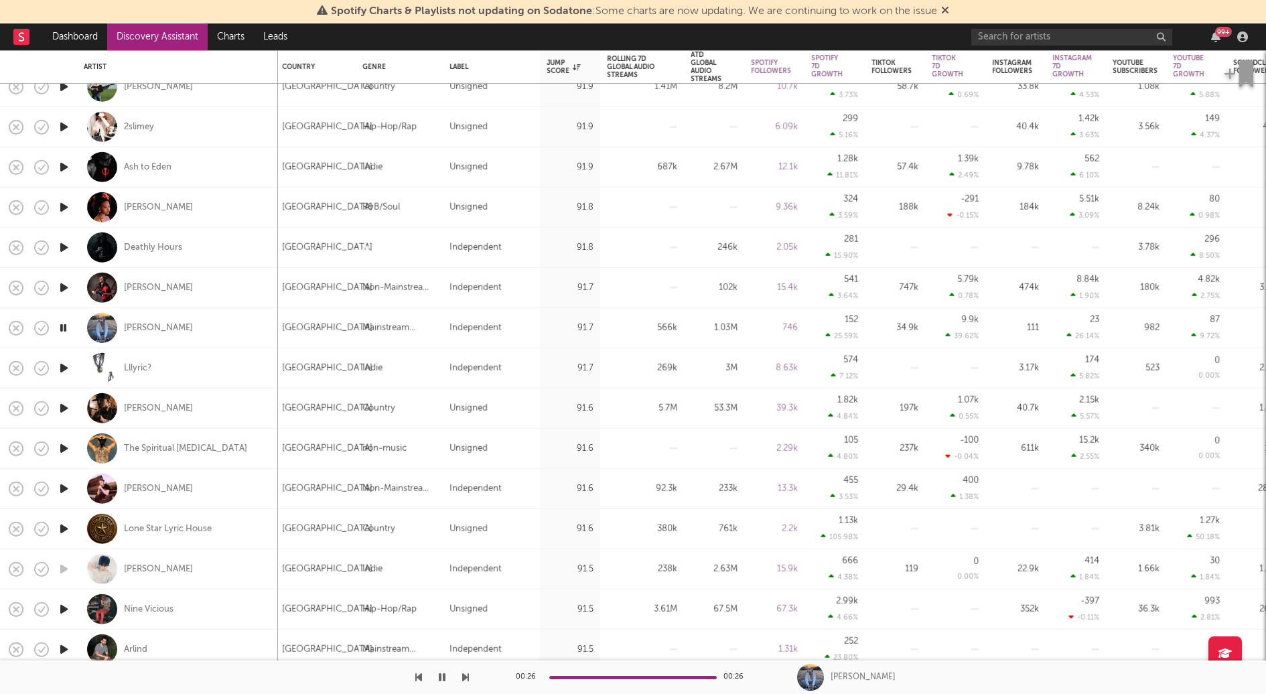
click at [64, 608] on icon "button" at bounding box center [64, 609] width 14 height 17
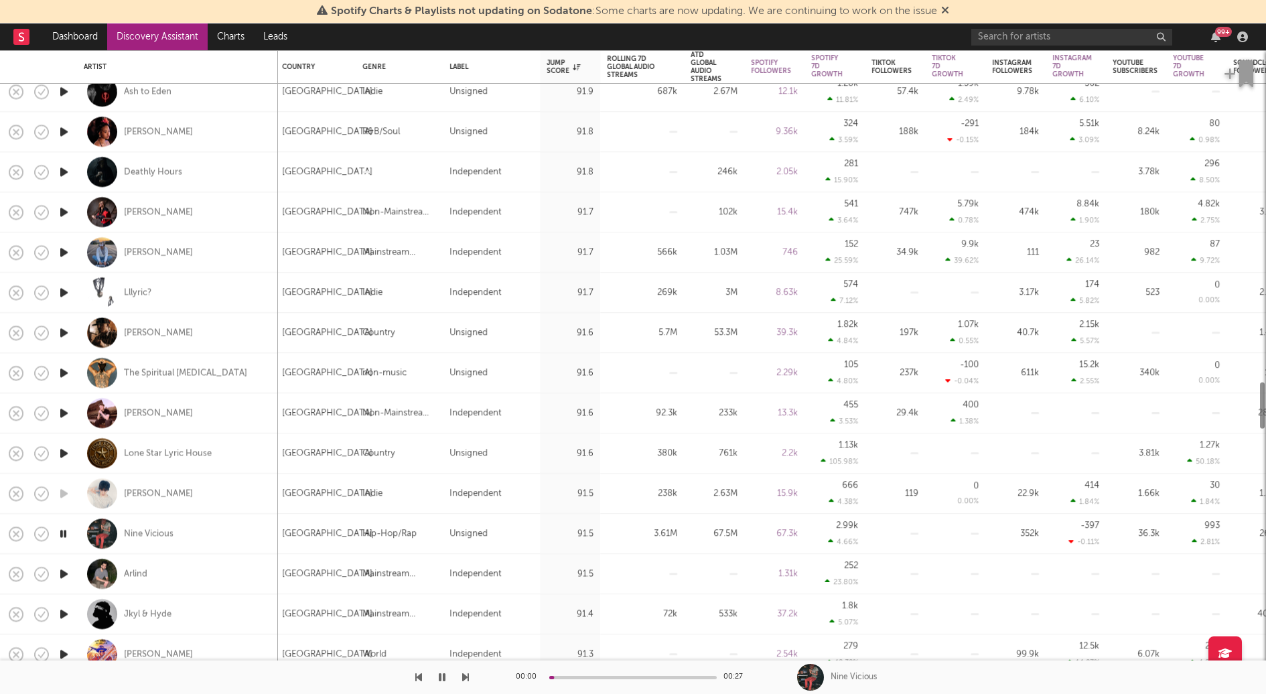
click at [67, 607] on icon "button" at bounding box center [64, 614] width 14 height 17
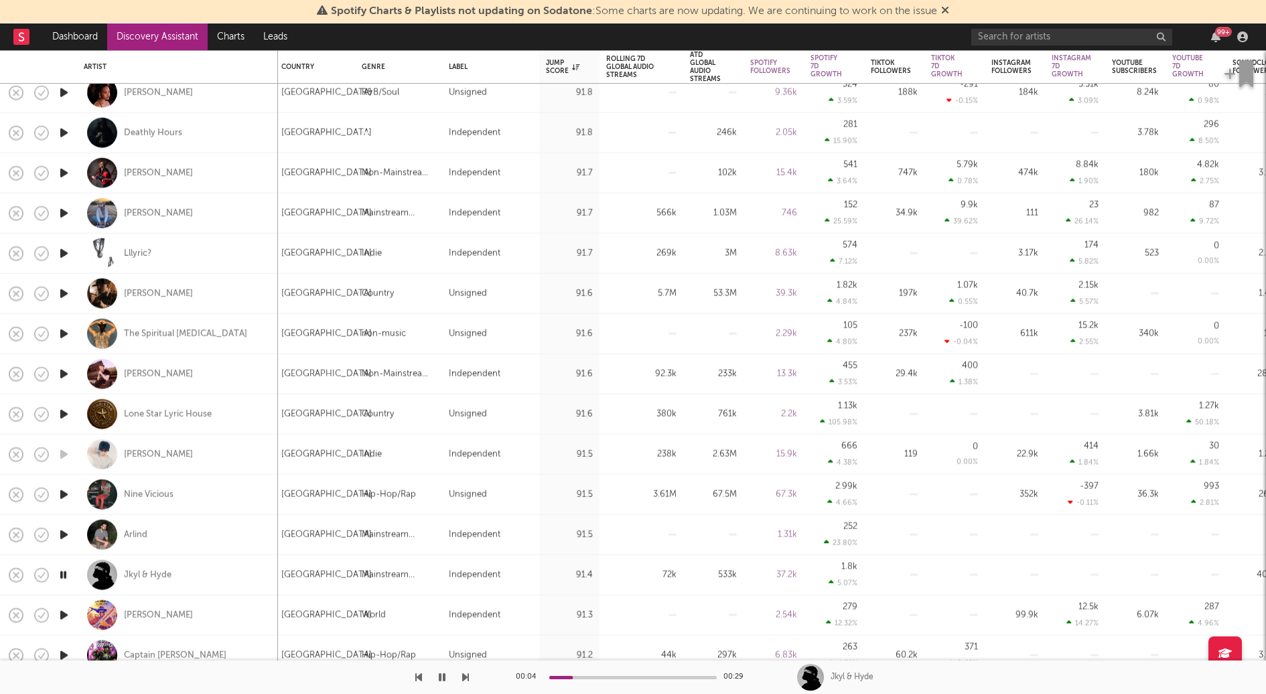
click at [67, 607] on icon "button" at bounding box center [64, 615] width 14 height 17
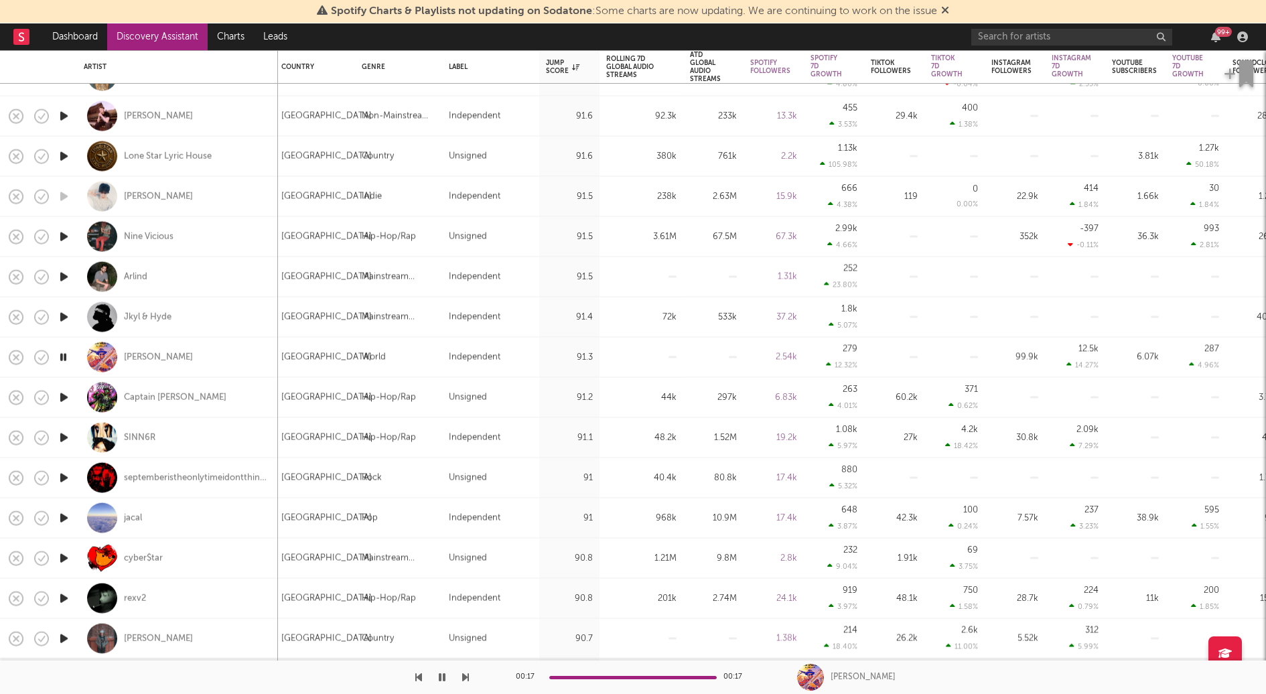
click at [66, 518] on icon "button" at bounding box center [64, 518] width 14 height 17
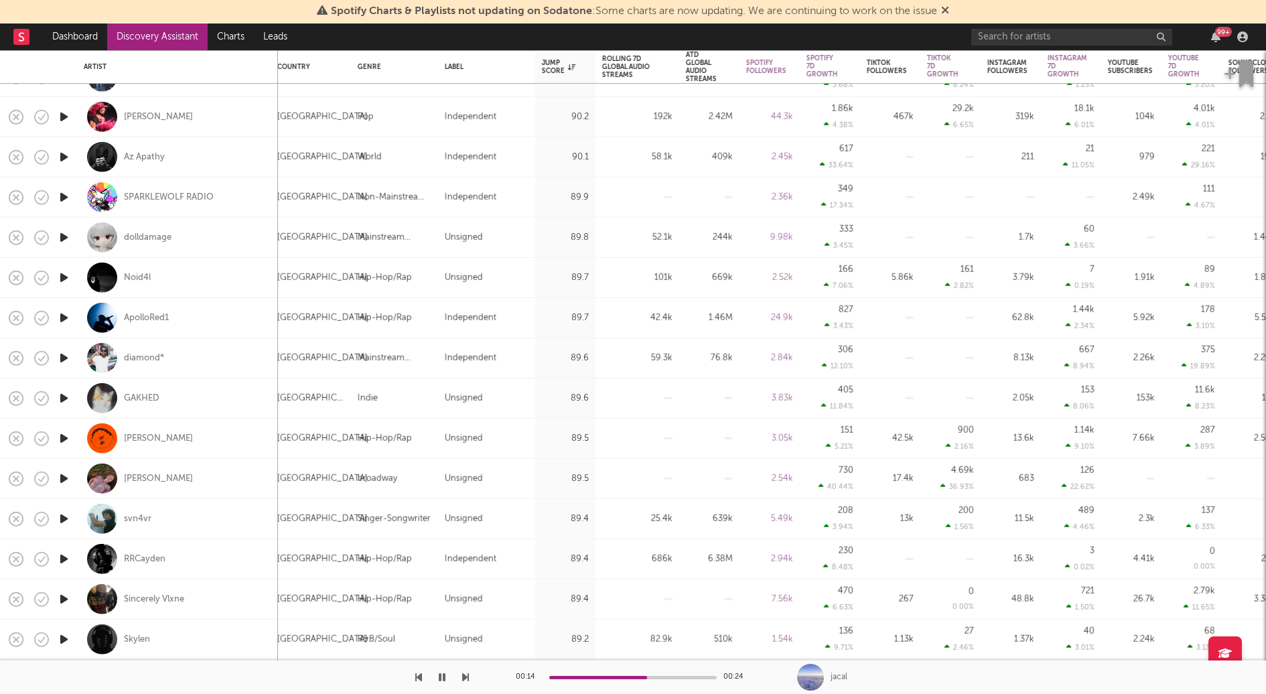
click at [65, 519] on icon "button" at bounding box center [64, 518] width 14 height 17
click at [67, 435] on icon "button" at bounding box center [64, 438] width 14 height 17
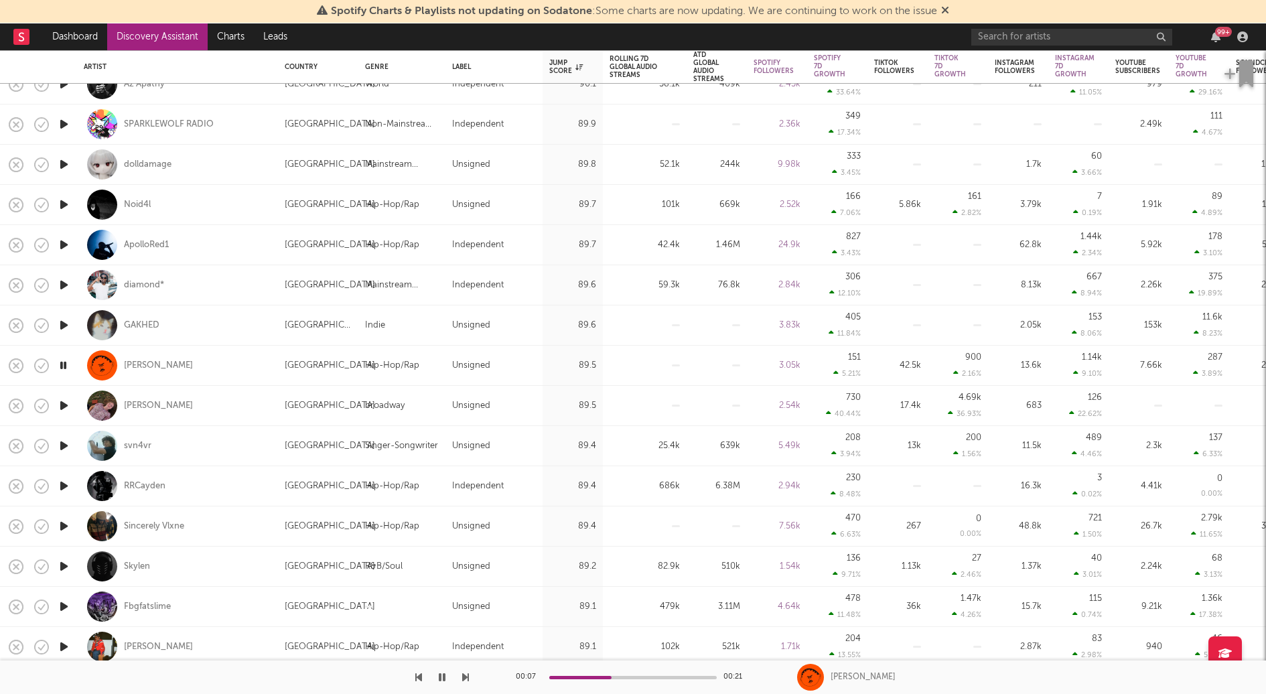
click at [70, 571] on icon "button" at bounding box center [64, 566] width 14 height 17
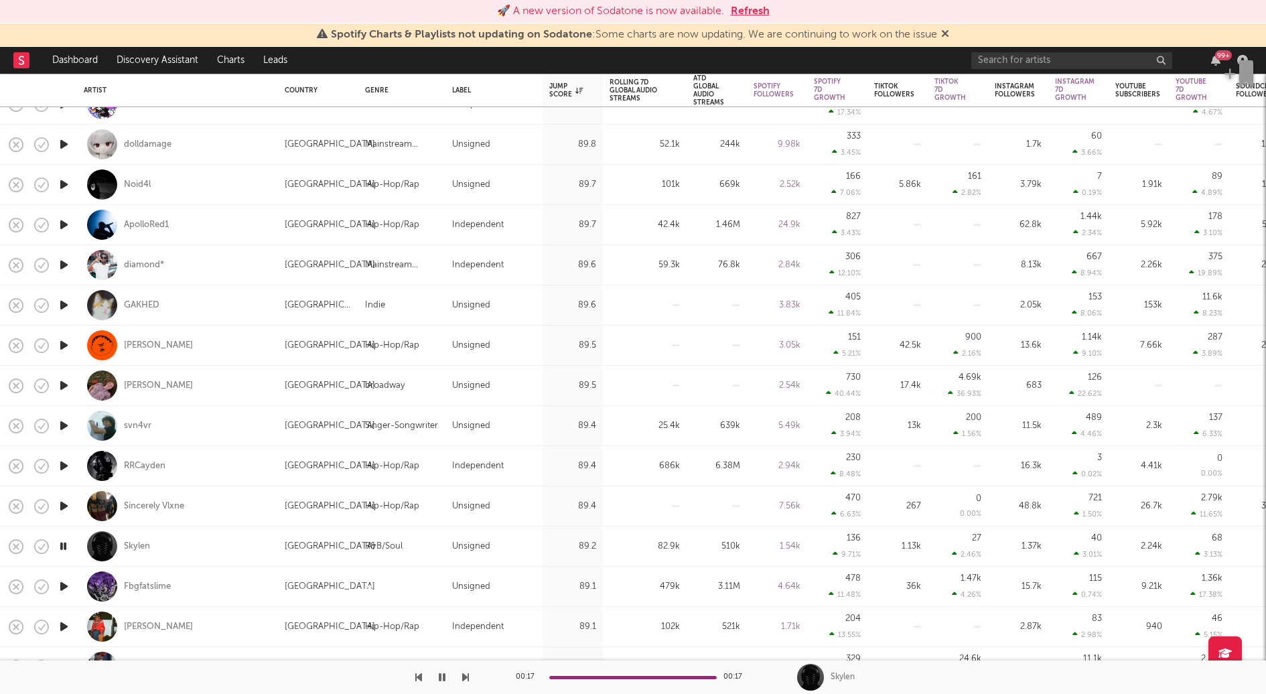
click at [70, 269] on icon "button" at bounding box center [64, 265] width 14 height 17
click at [72, 307] on div at bounding box center [63, 305] width 27 height 40
select select "1w"
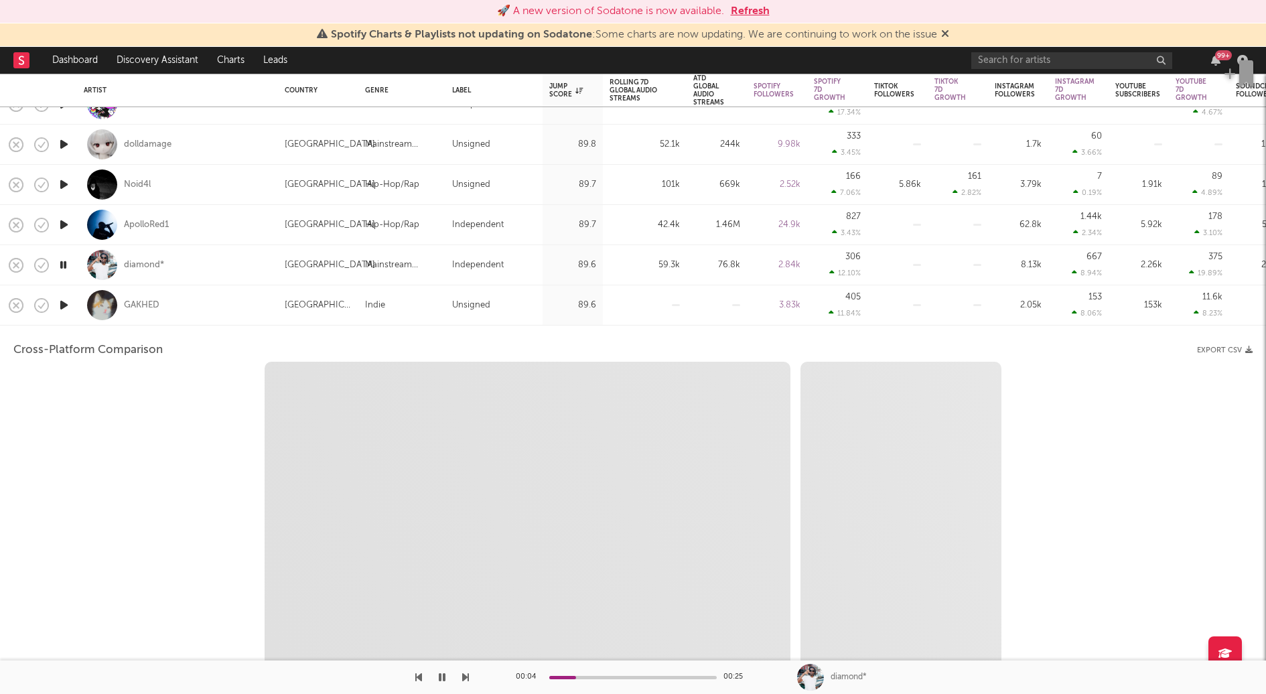
click at [74, 311] on div at bounding box center [63, 305] width 27 height 40
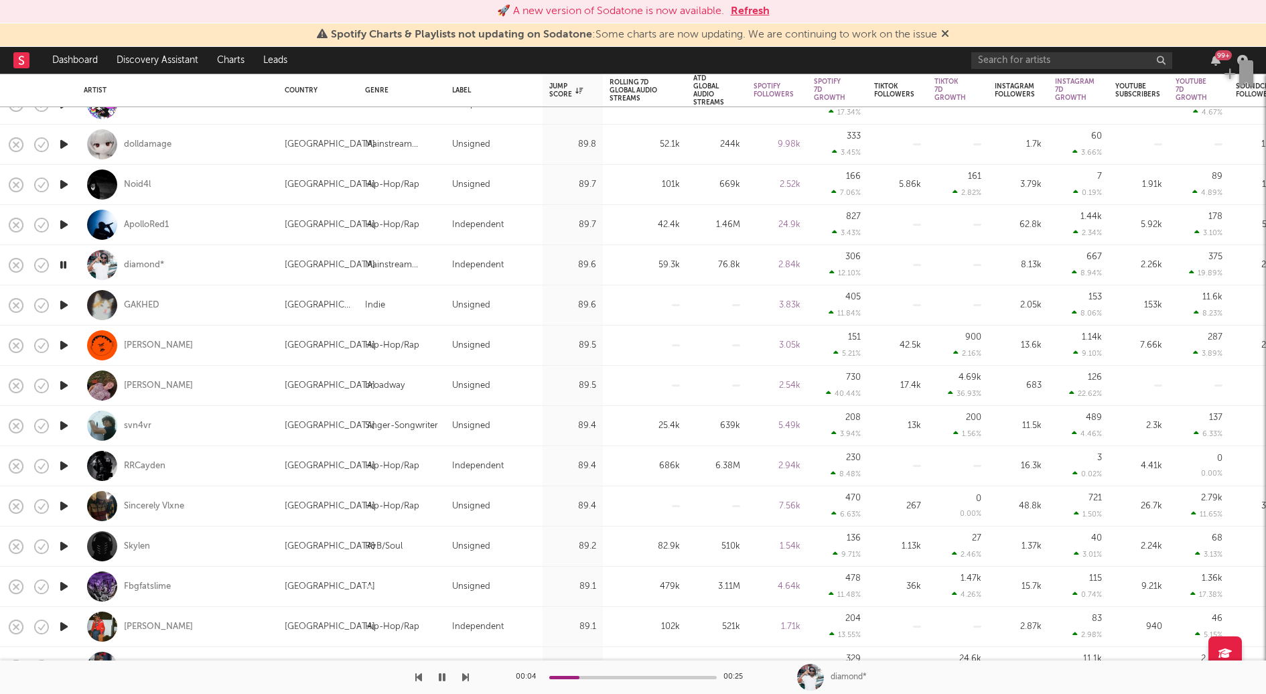
click at [186, 303] on div "GAKHED" at bounding box center [178, 305] width 188 height 40
select select "1w"
select select "6m"
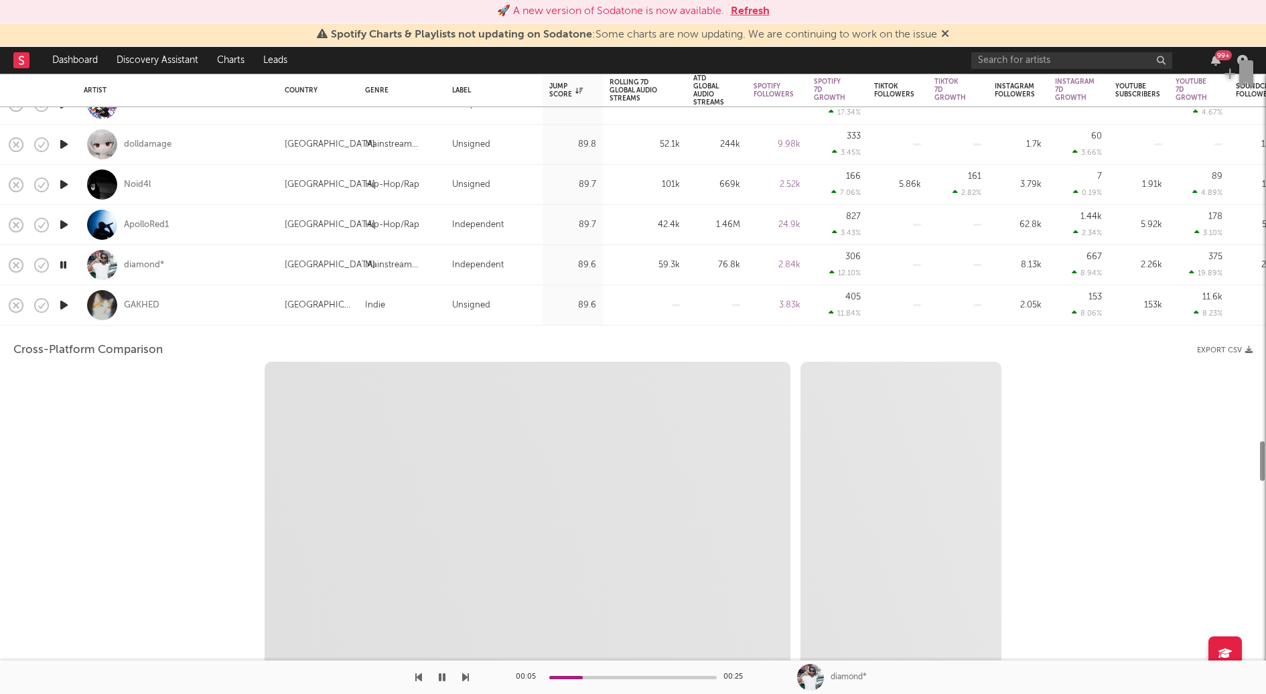
click at [63, 298] on icon "button" at bounding box center [64, 305] width 14 height 17
click at [175, 309] on div "GAKHED" at bounding box center [178, 305] width 188 height 40
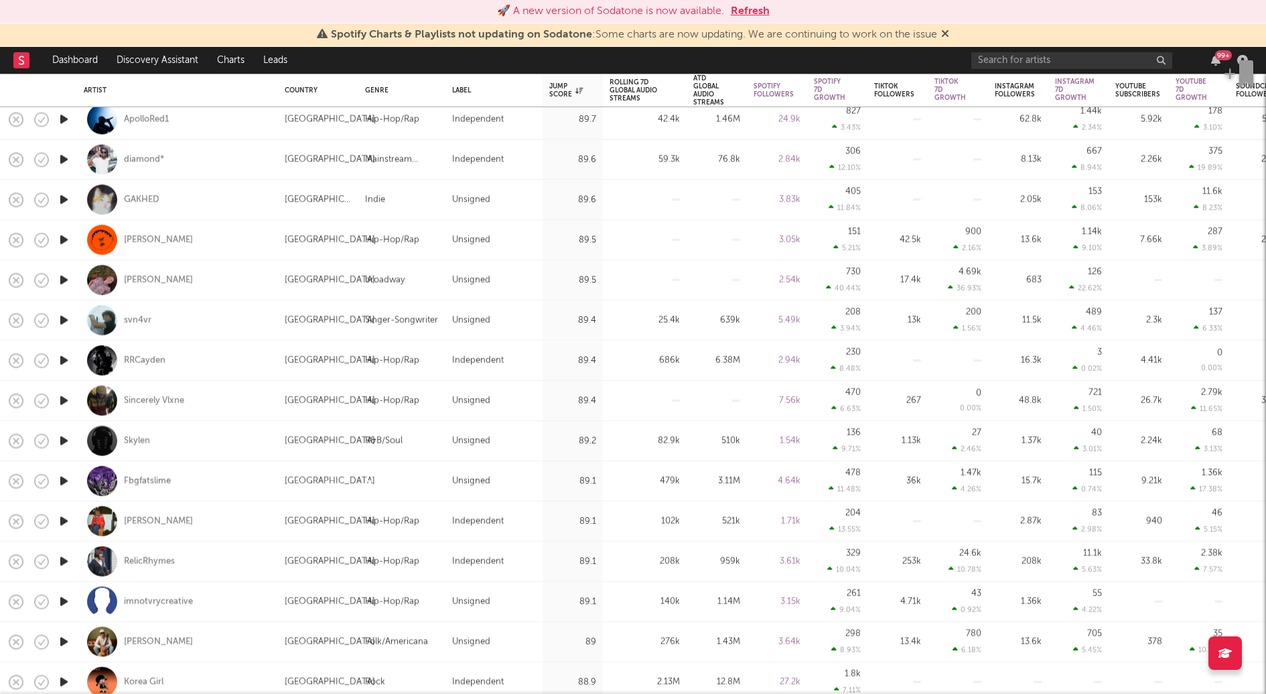
click at [182, 200] on div "GAKHED" at bounding box center [178, 200] width 188 height 40
select select "1m"
select select "6m"
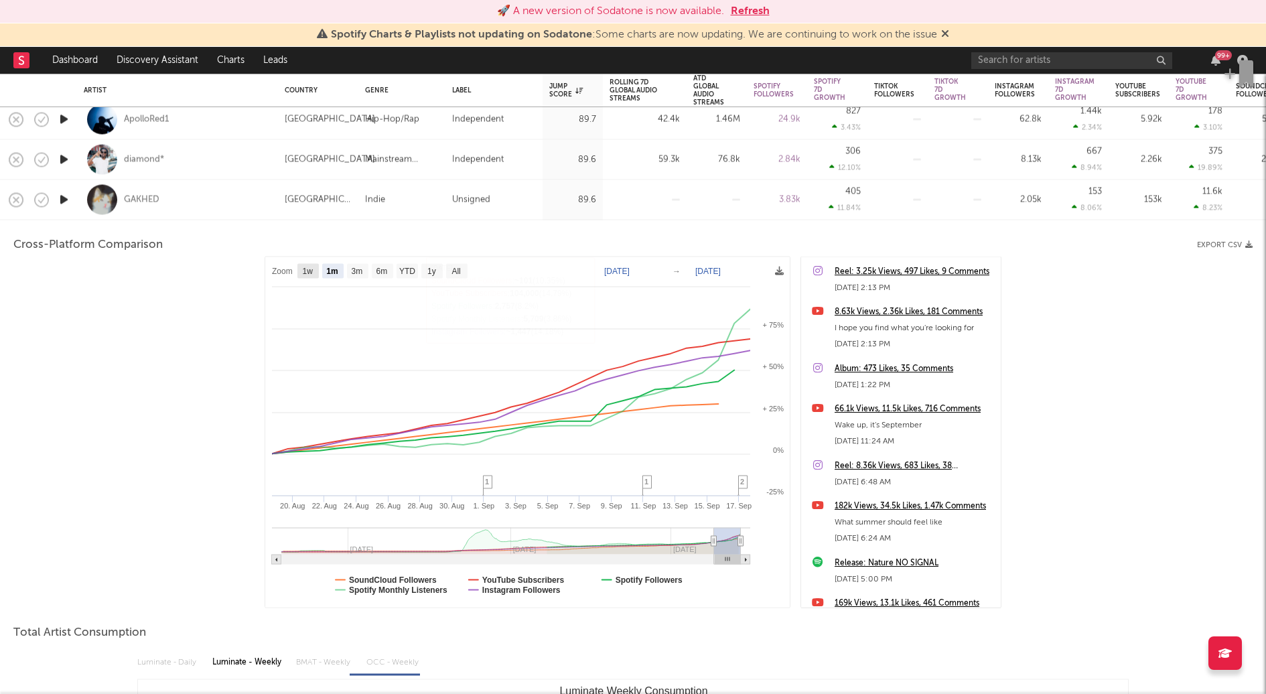
click at [307, 272] on text "1w" at bounding box center [308, 271] width 11 height 9
select select "1w"
type input "[DATE]"
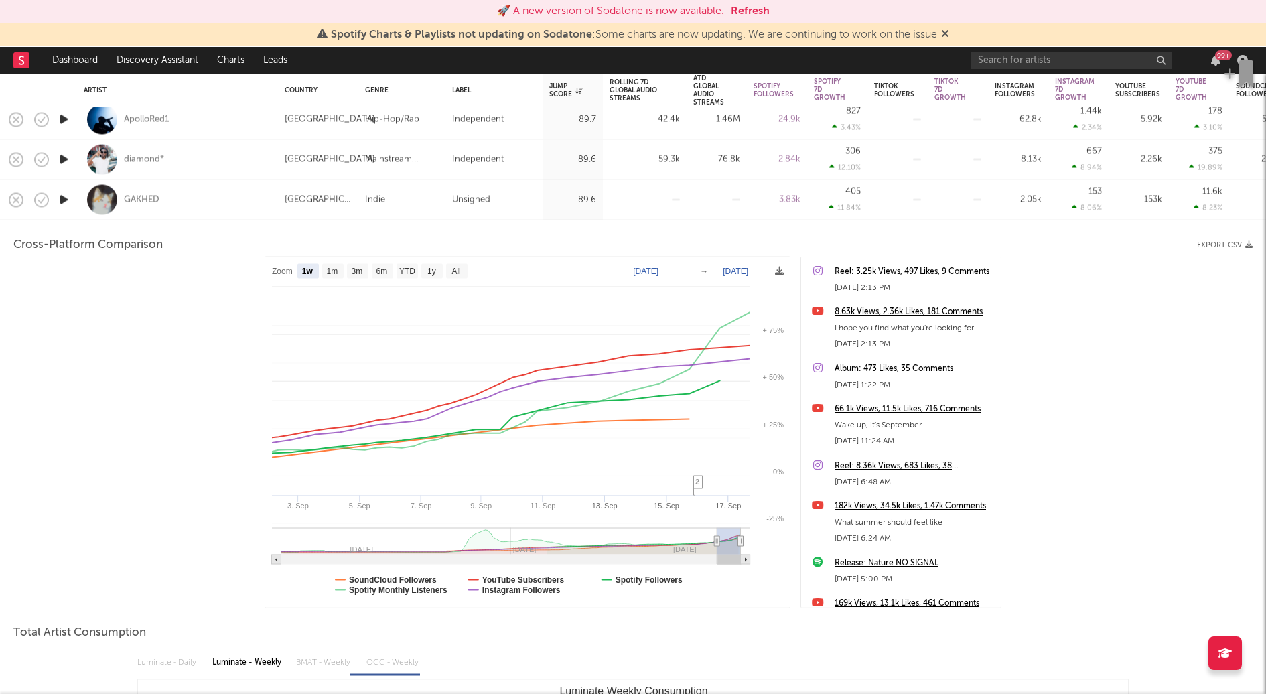
select select "1w"
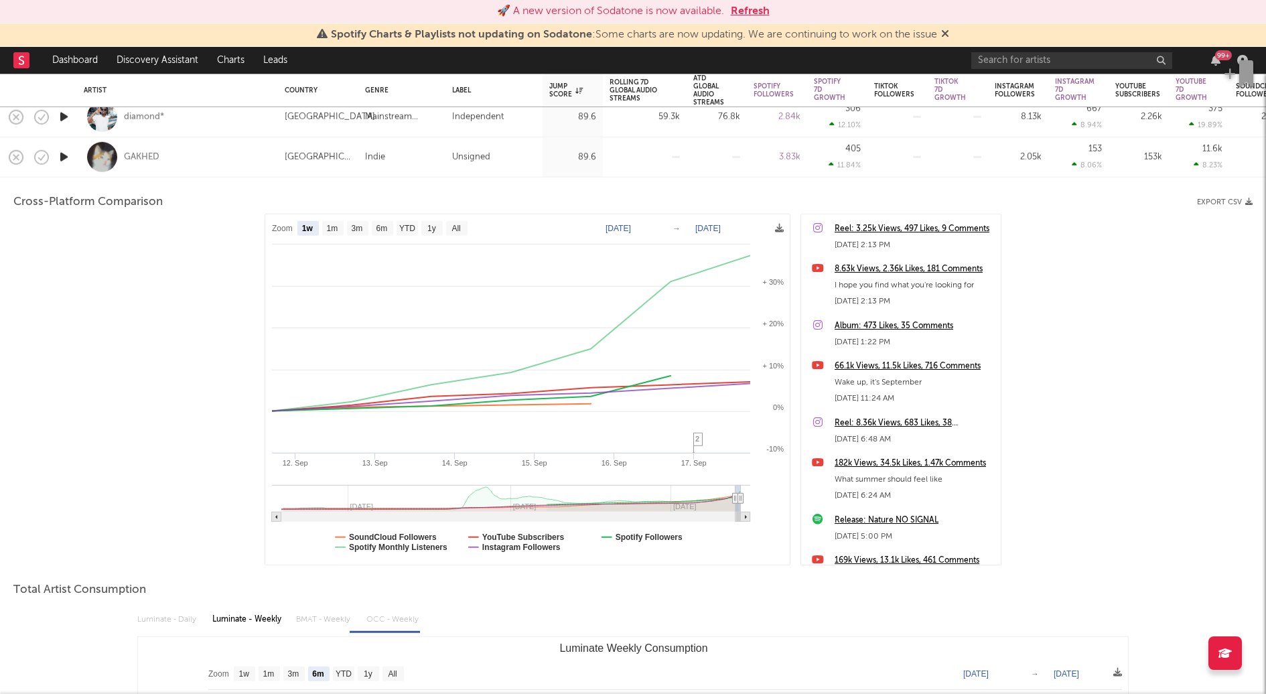
click at [230, 170] on div "GAKHED" at bounding box center [178, 157] width 188 height 40
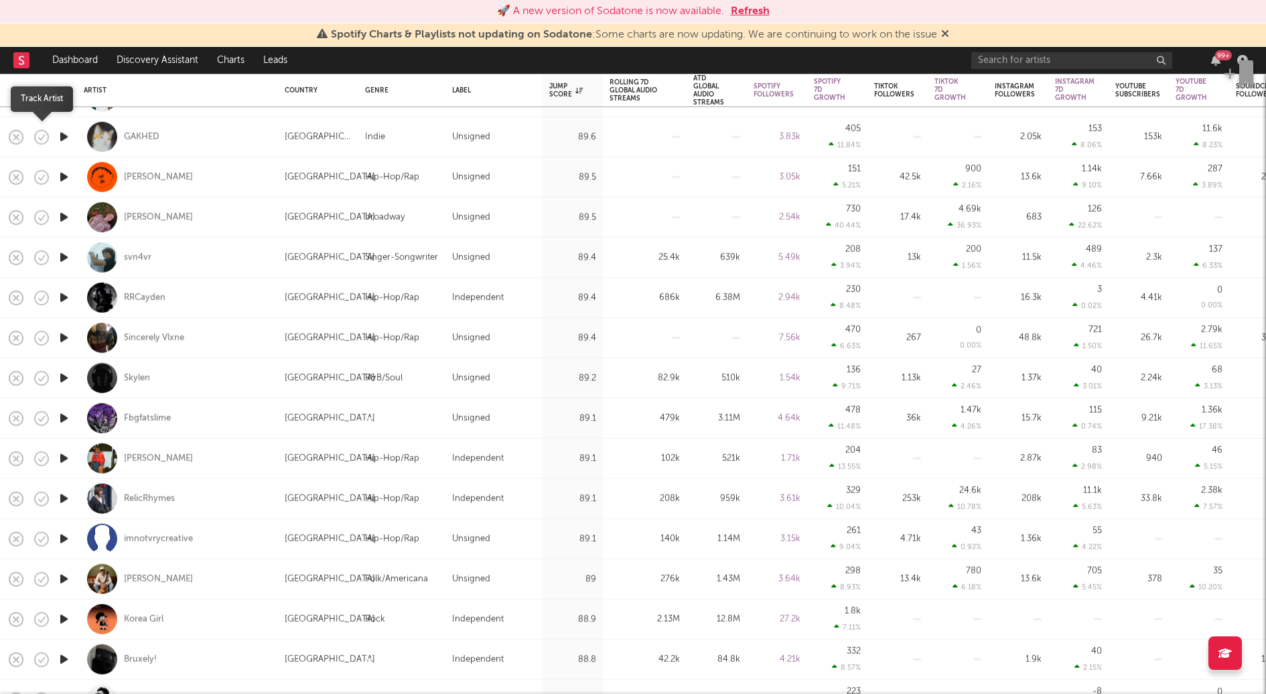
click at [40, 143] on icon "button" at bounding box center [41, 136] width 19 height 19
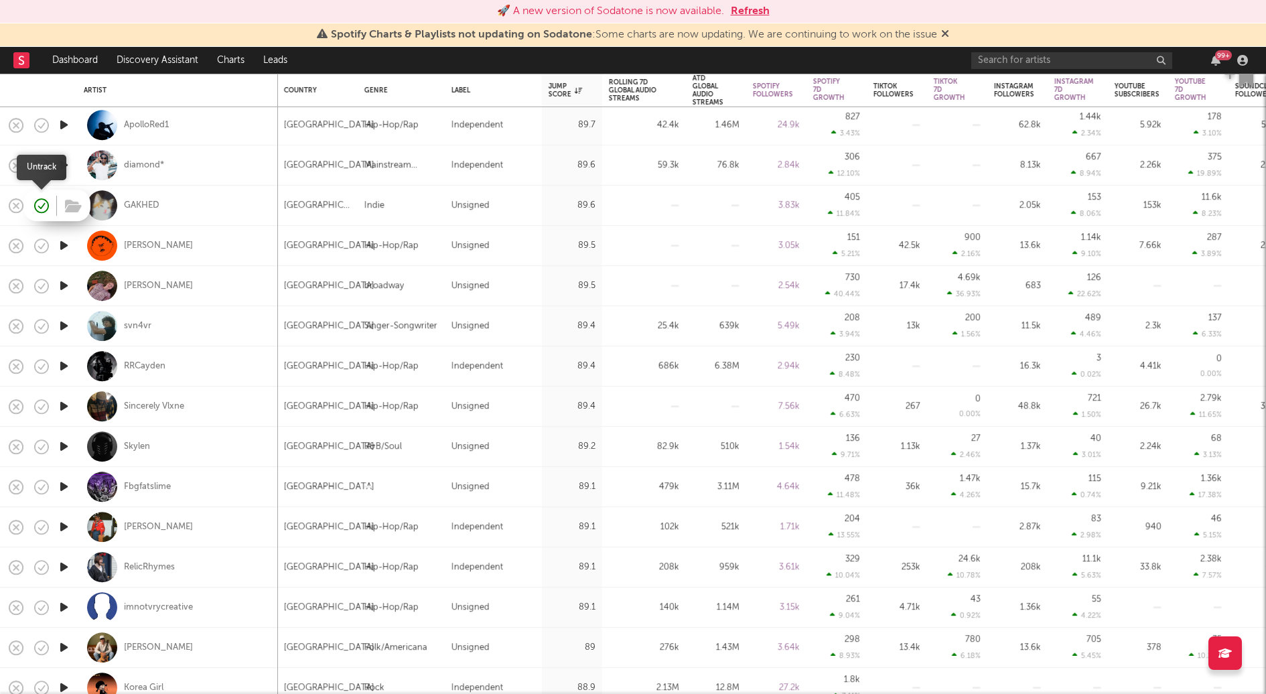
click at [42, 208] on icon "button" at bounding box center [41, 205] width 19 height 19
click at [65, 208] on icon "button" at bounding box center [73, 206] width 17 height 15
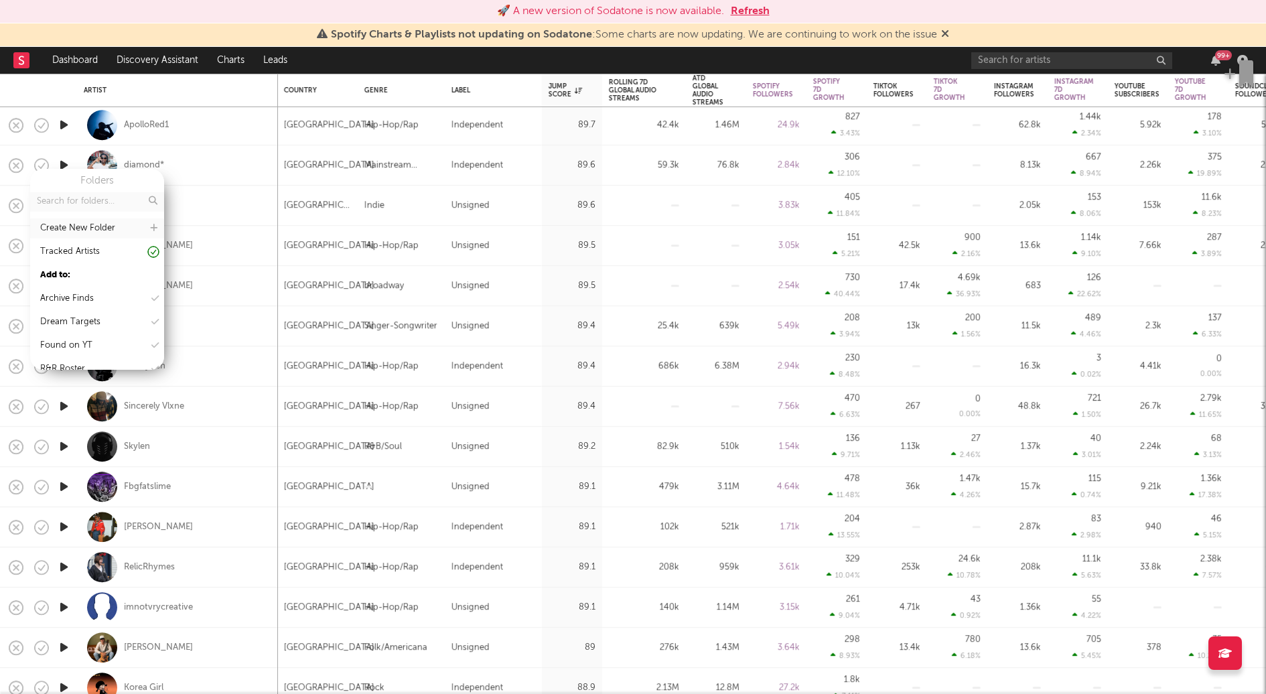
click at [155, 228] on icon at bounding box center [153, 228] width 7 height 9
type input "R"
type input "TRACKING..."
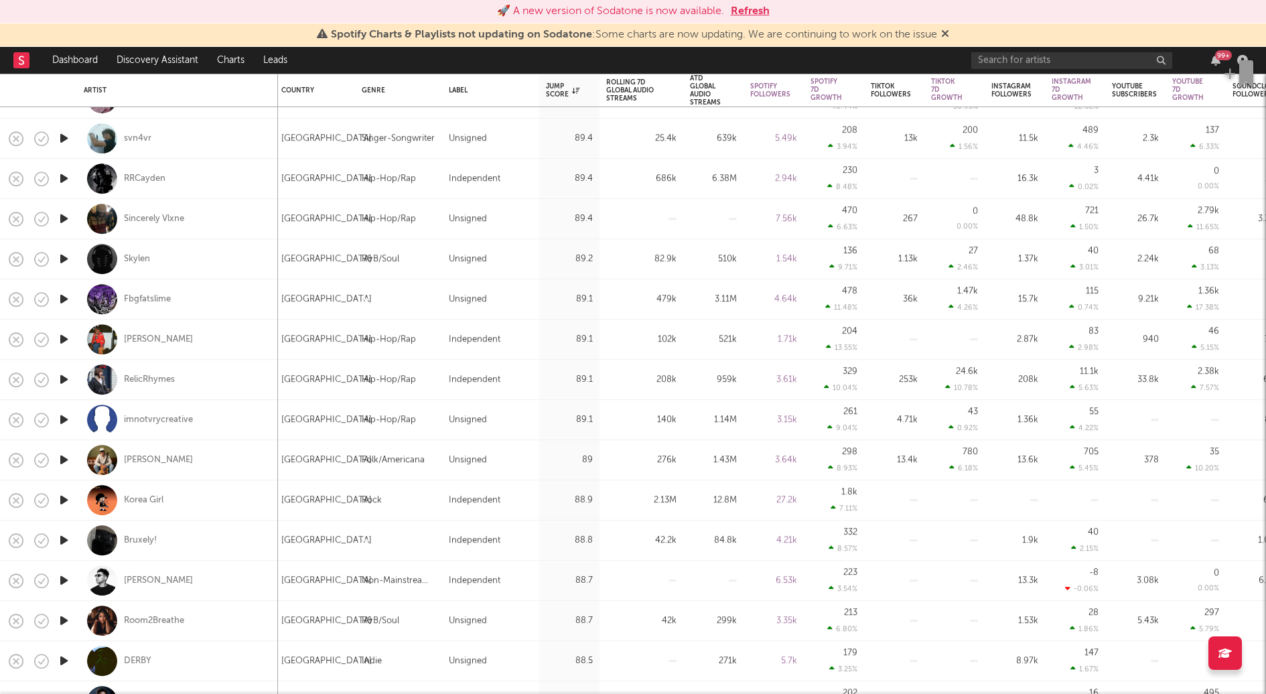
click at [70, 497] on icon "button" at bounding box center [64, 500] width 14 height 17
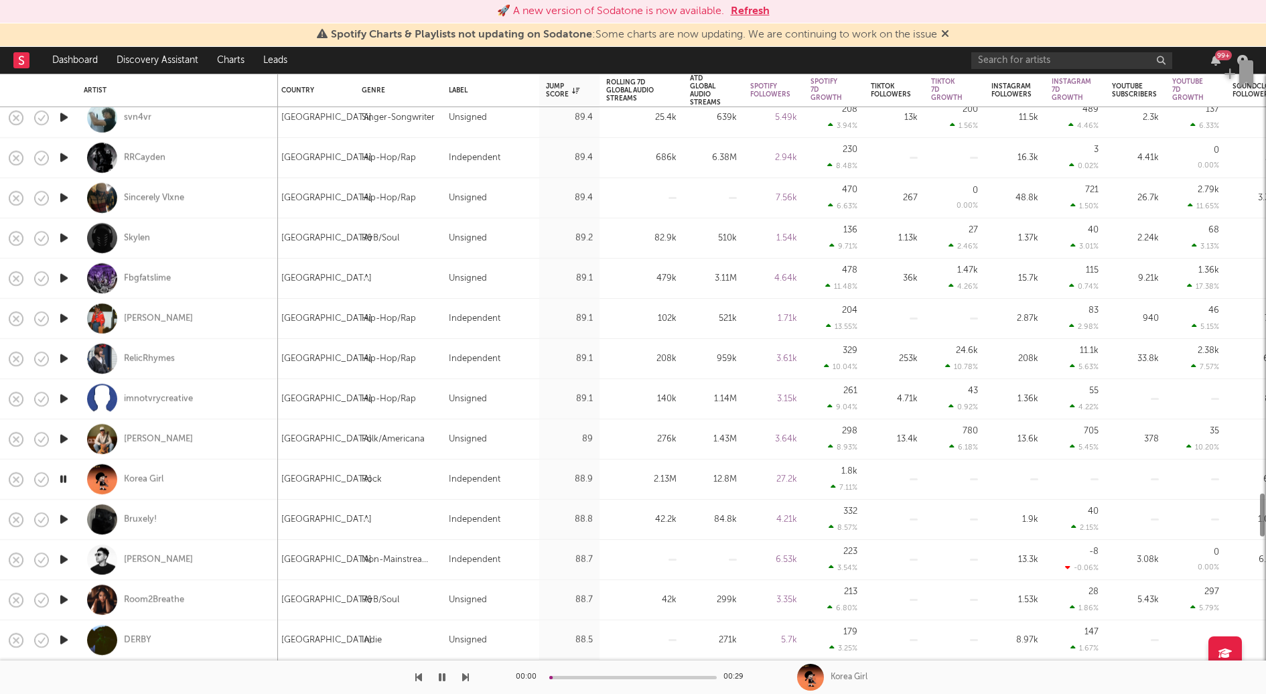
click at [71, 531] on div at bounding box center [63, 520] width 27 height 40
select select "1w"
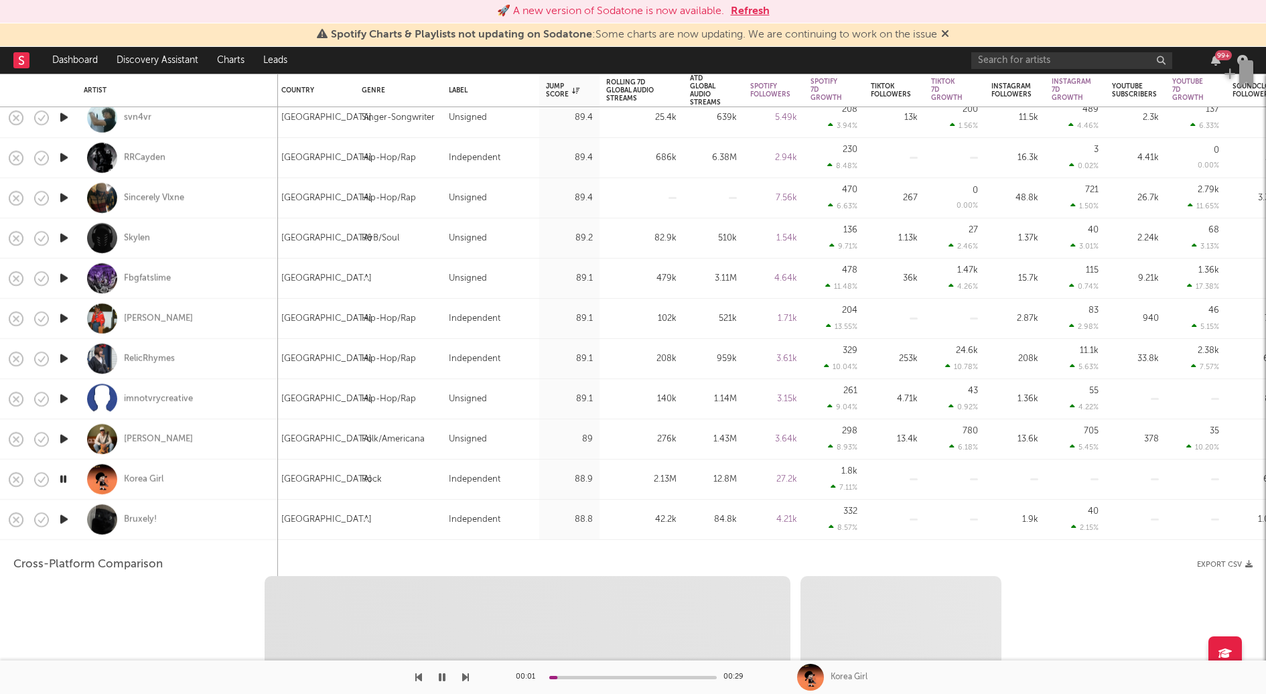
select select "1w"
select select "1m"
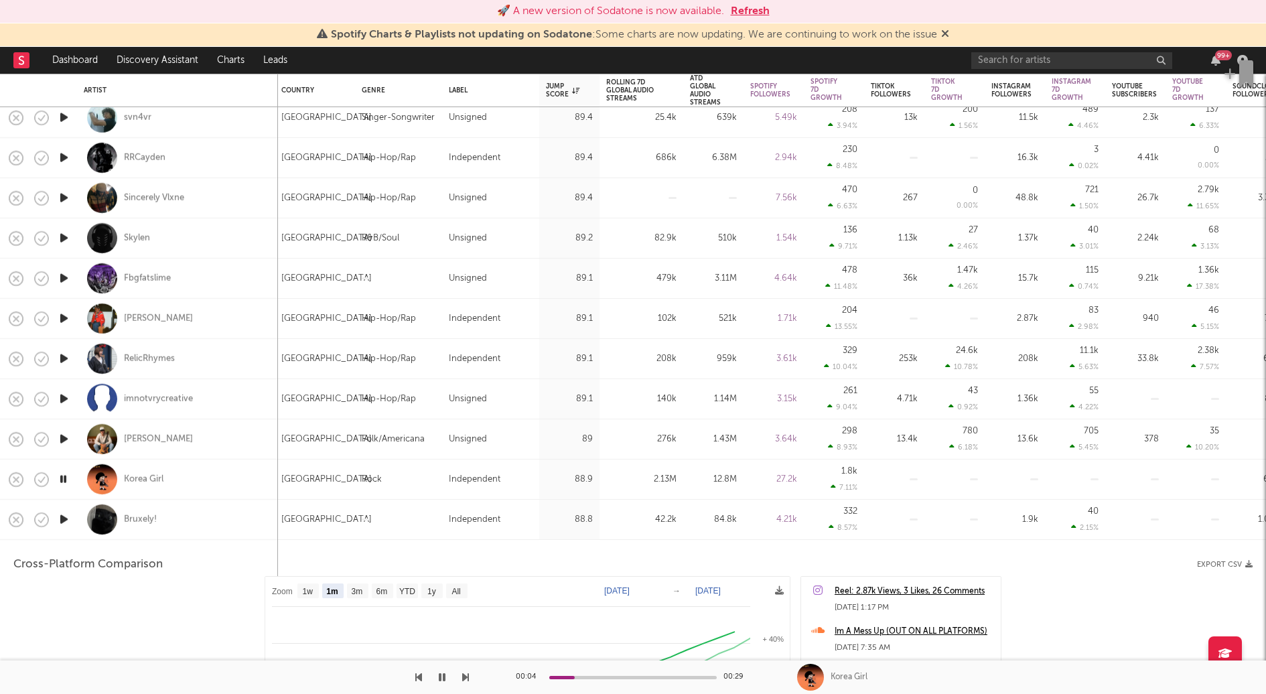
click at [250, 486] on div "Korea Girl" at bounding box center [178, 480] width 188 height 40
select select "1m"
select select "1w"
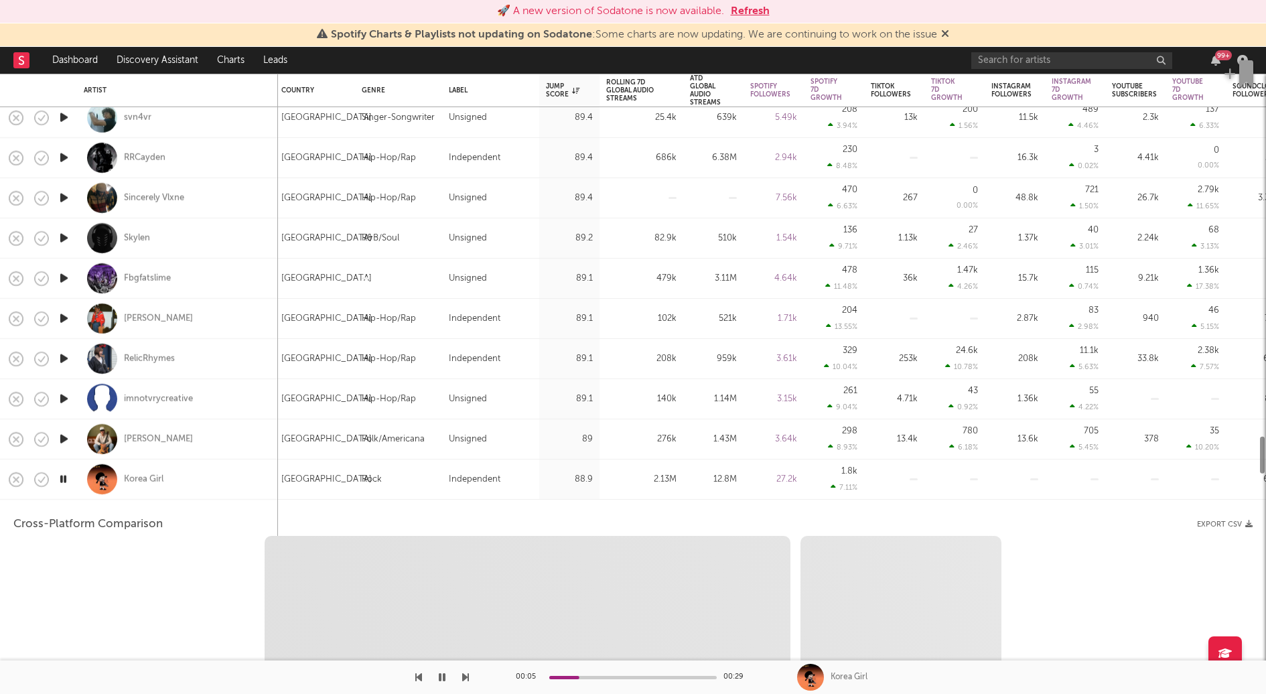
select select "6m"
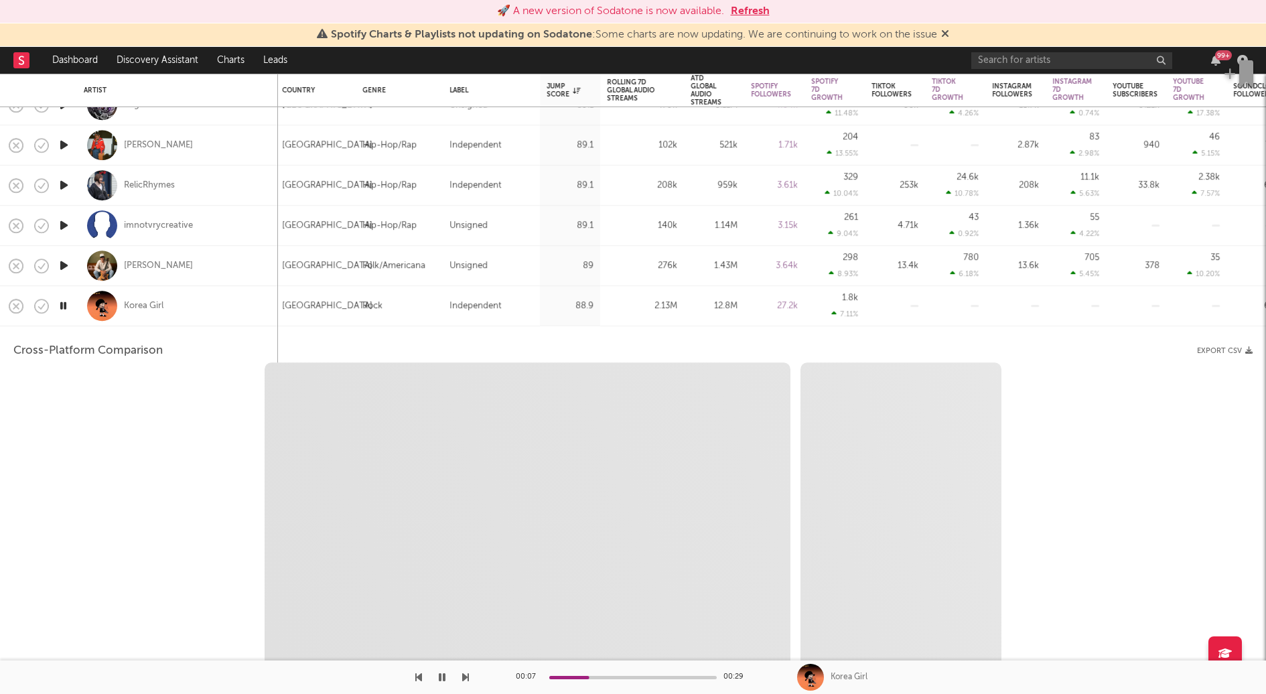
select select "1m"
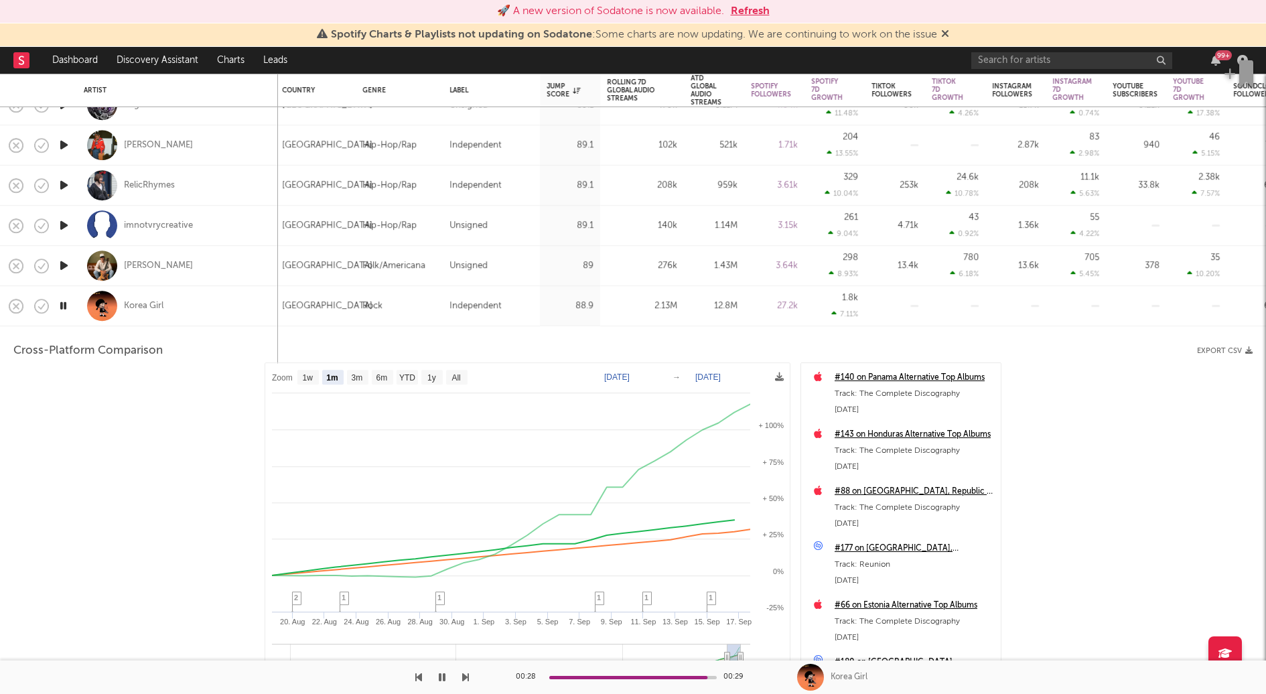
click at [64, 307] on icon "button" at bounding box center [63, 305] width 13 height 17
click at [220, 319] on div "Korea Girl" at bounding box center [178, 306] width 188 height 40
select select "1m"
select select "1w"
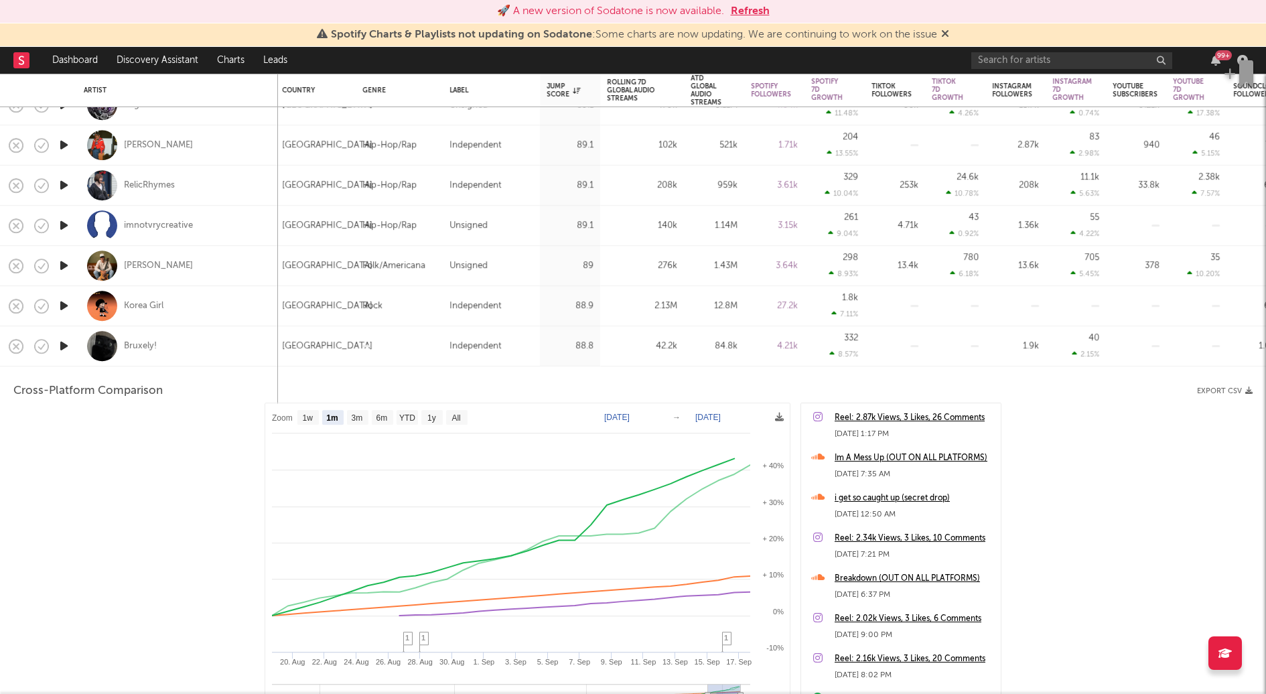
click at [67, 344] on icon "button" at bounding box center [64, 346] width 14 height 17
click at [67, 344] on icon "button" at bounding box center [63, 346] width 13 height 17
click at [196, 345] on div "Bruxely!" at bounding box center [178, 346] width 188 height 40
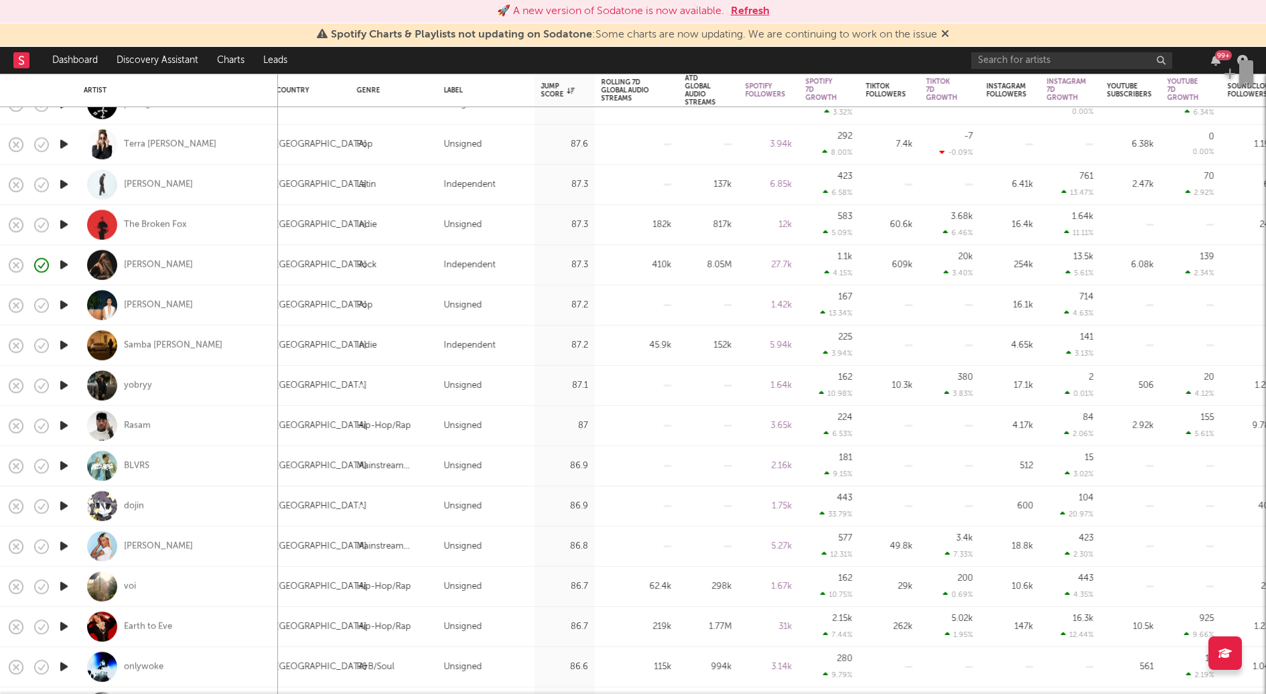
click at [67, 512] on icon "button" at bounding box center [64, 506] width 14 height 17
click at [67, 512] on icon "button" at bounding box center [63, 506] width 13 height 17
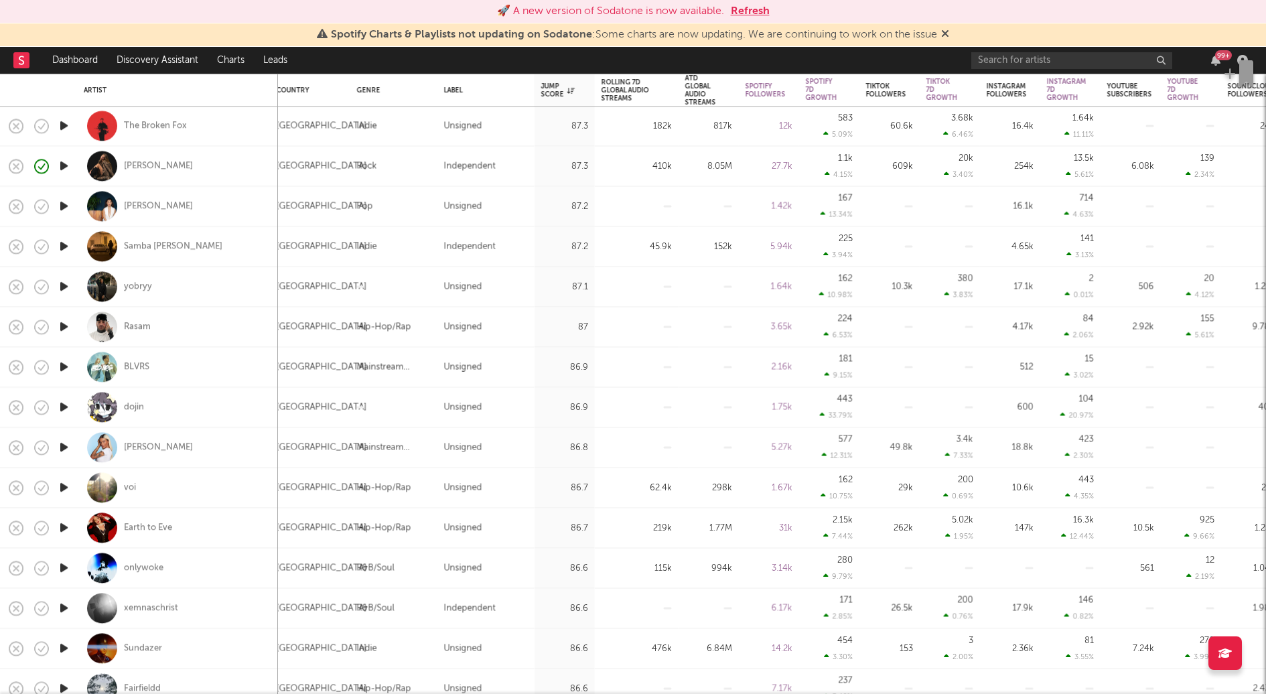
click at [68, 483] on icon "button" at bounding box center [64, 488] width 14 height 17
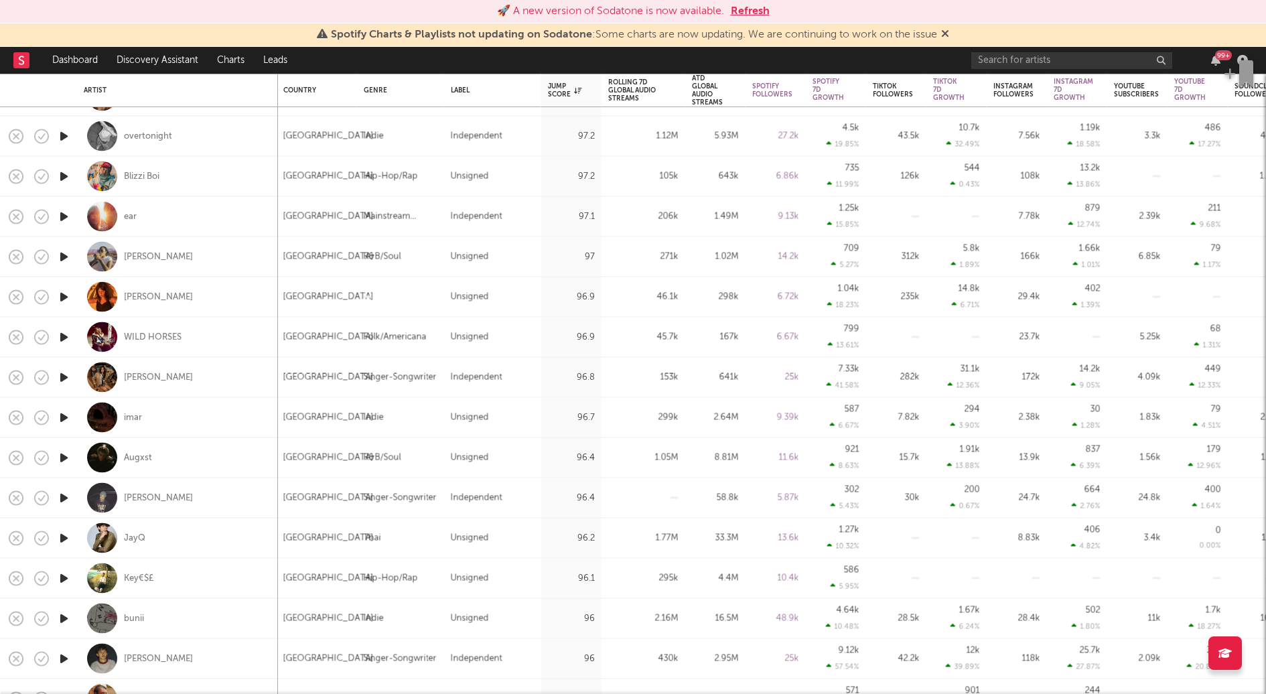
click at [62, 216] on icon "button" at bounding box center [64, 216] width 14 height 17
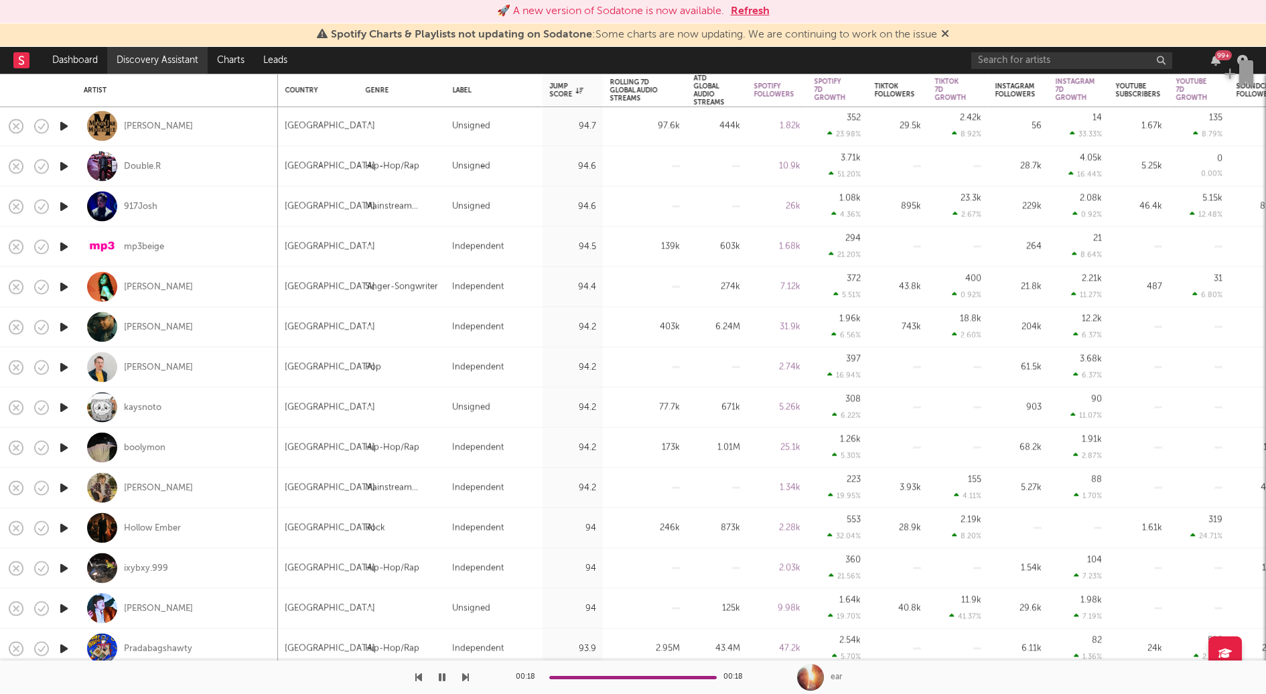
click at [170, 67] on link "Discovery Assistant" at bounding box center [157, 60] width 100 height 27
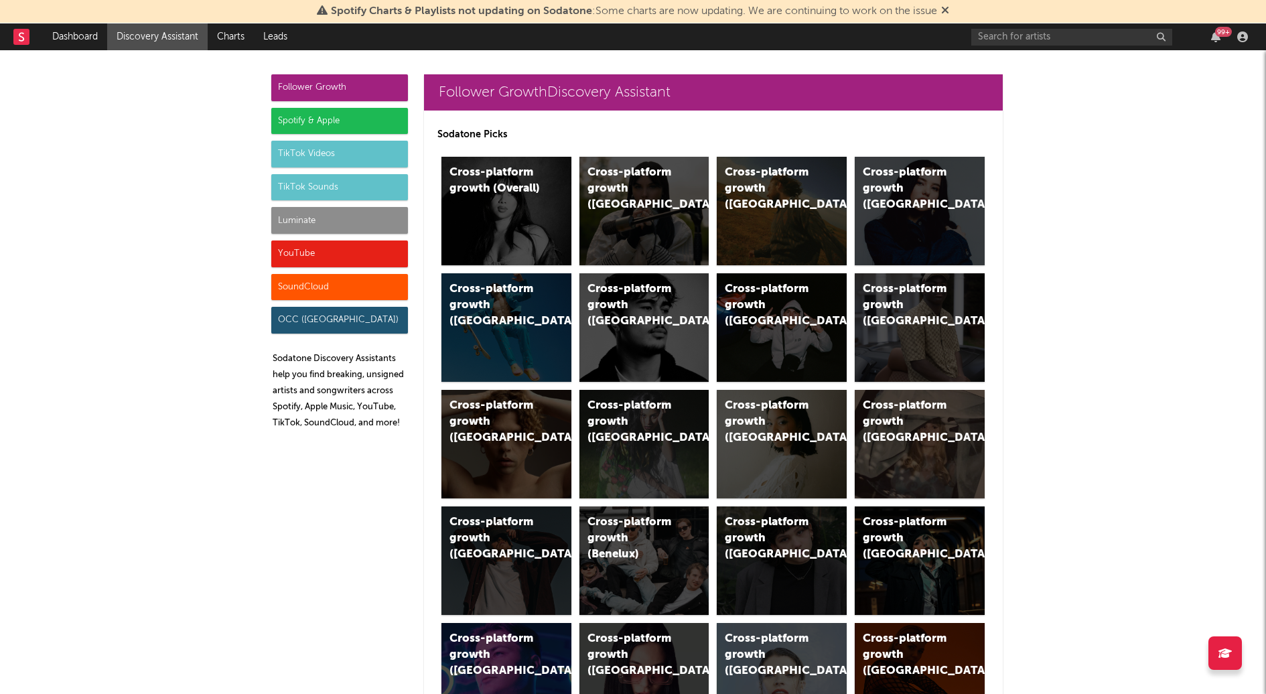
click at [332, 119] on div "Spotify & Apple" at bounding box center [339, 121] width 137 height 27
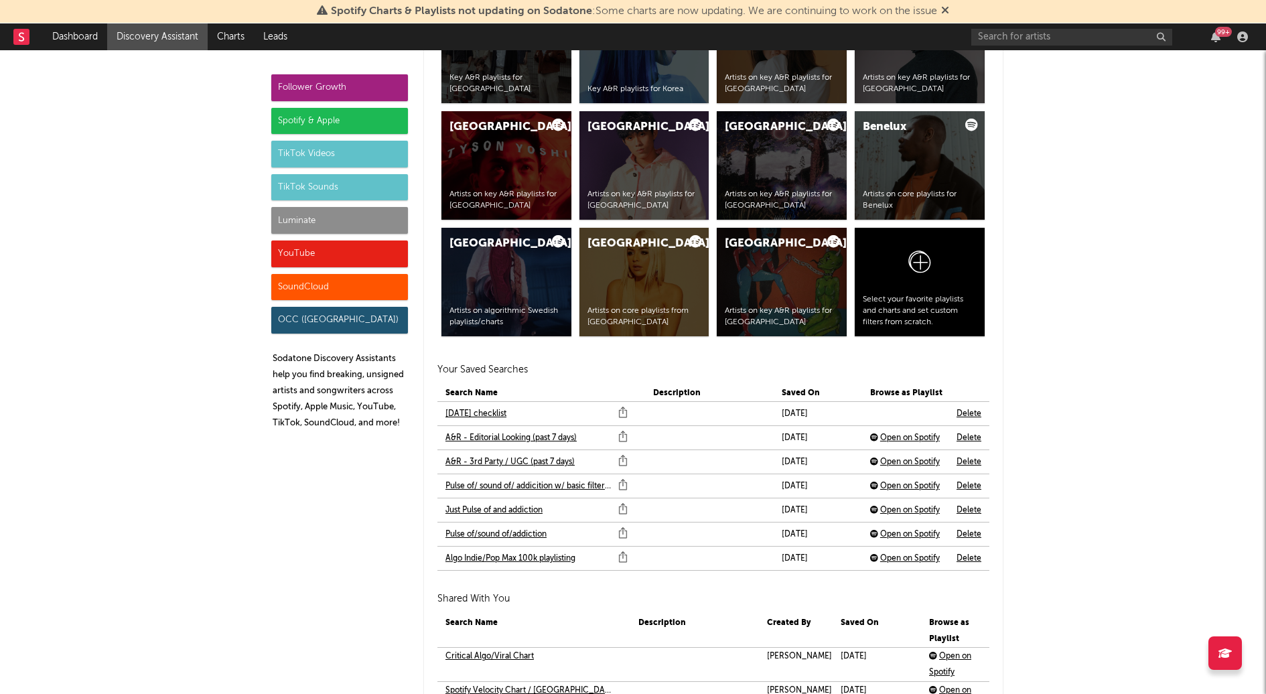
scroll to position [2710, 0]
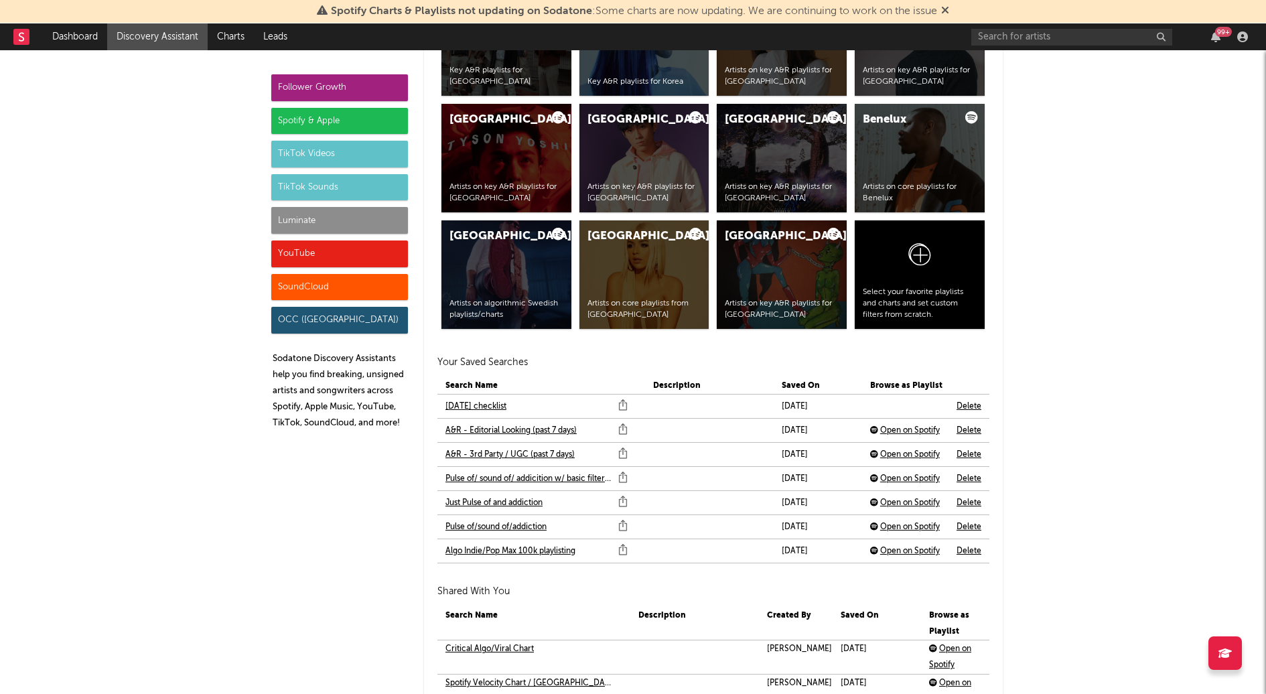
click at [540, 543] on link "Algo Indie/Pop Max 100k playlisting" at bounding box center [510, 551] width 130 height 16
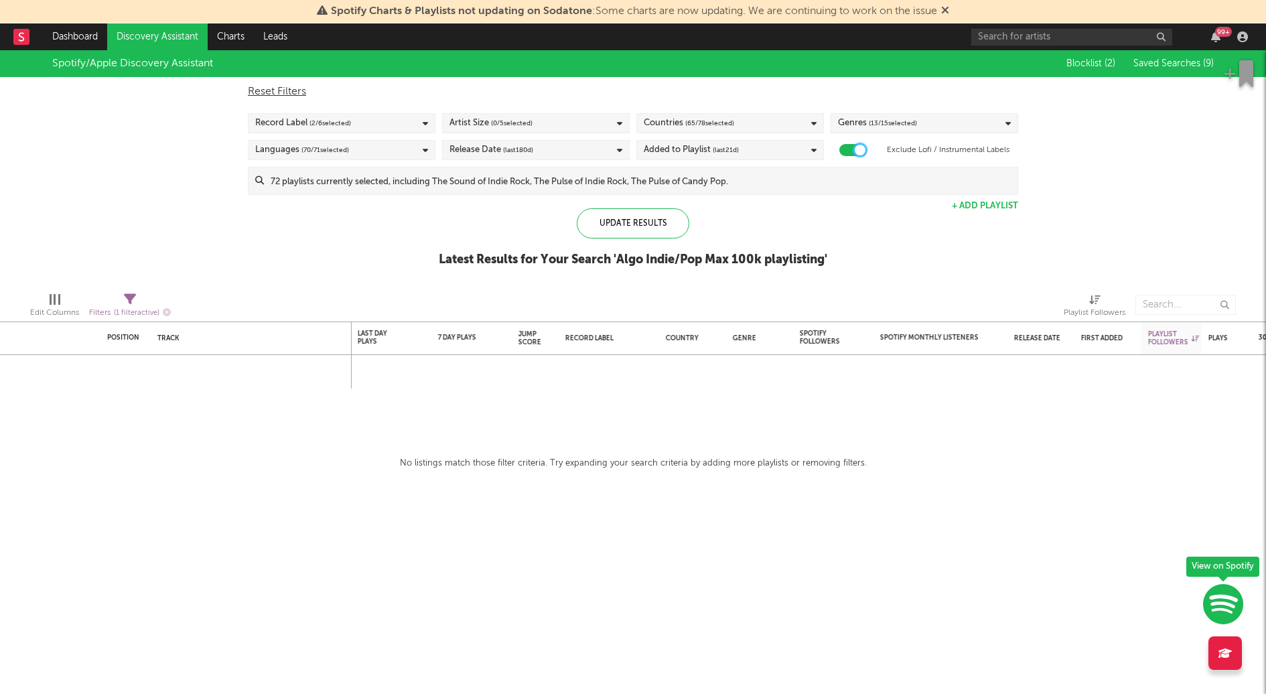
click at [855, 149] on div at bounding box center [860, 150] width 11 height 11
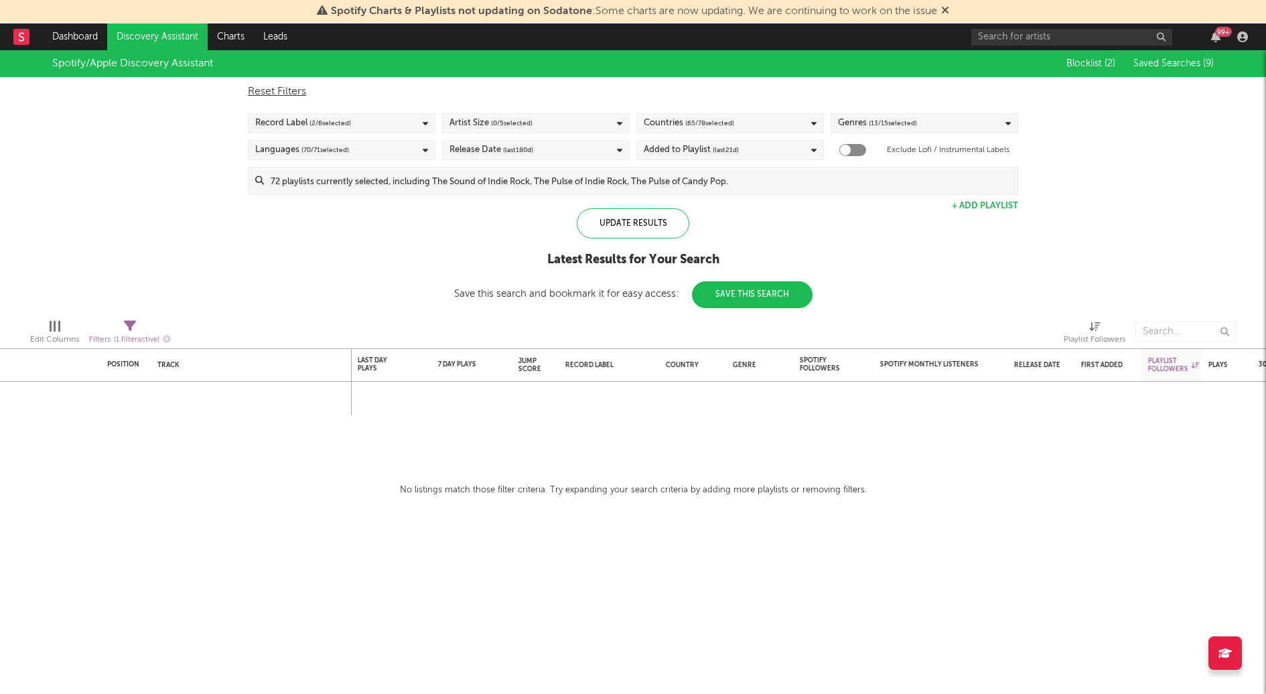
click at [854, 149] on div at bounding box center [852, 150] width 27 height 12
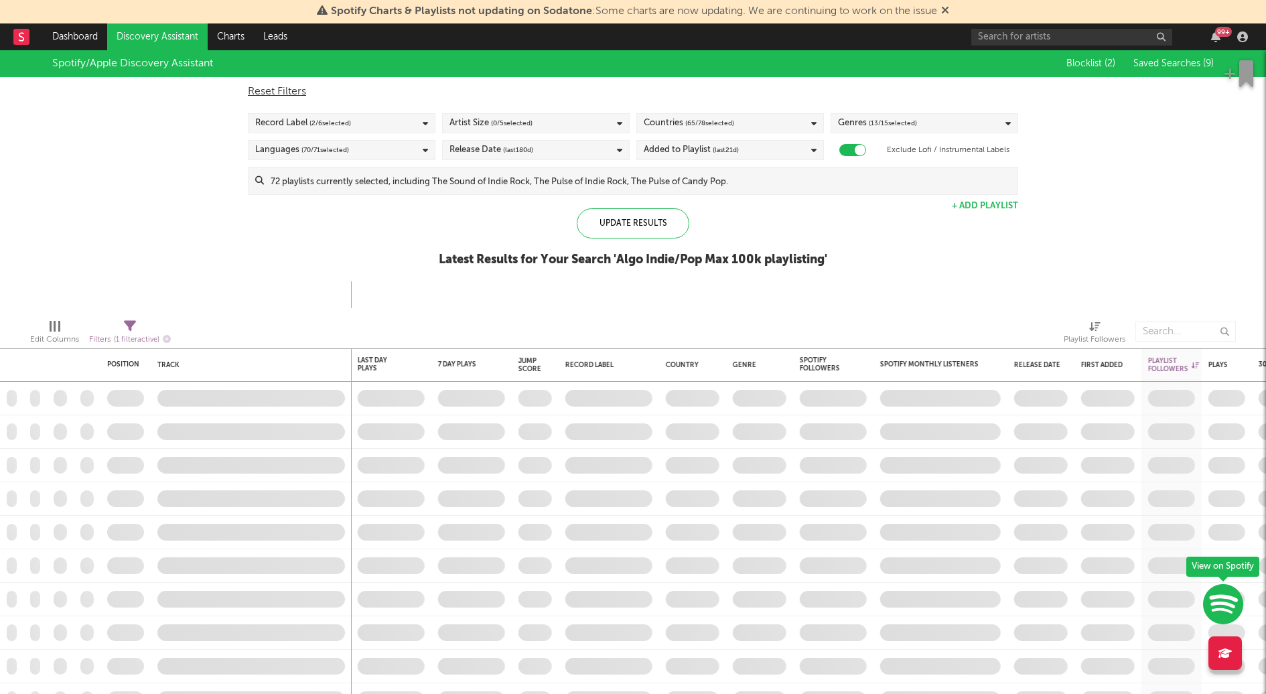
checkbox input "true"
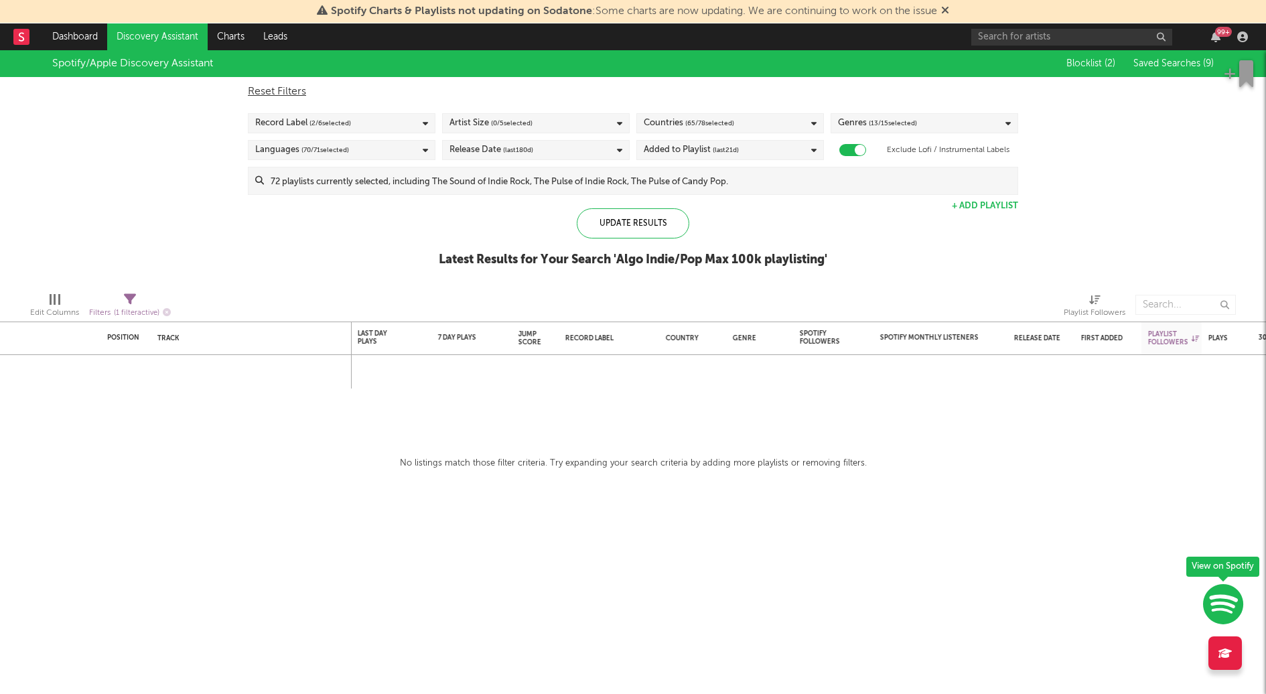
click at [172, 38] on link "Discovery Assistant" at bounding box center [157, 36] width 100 height 27
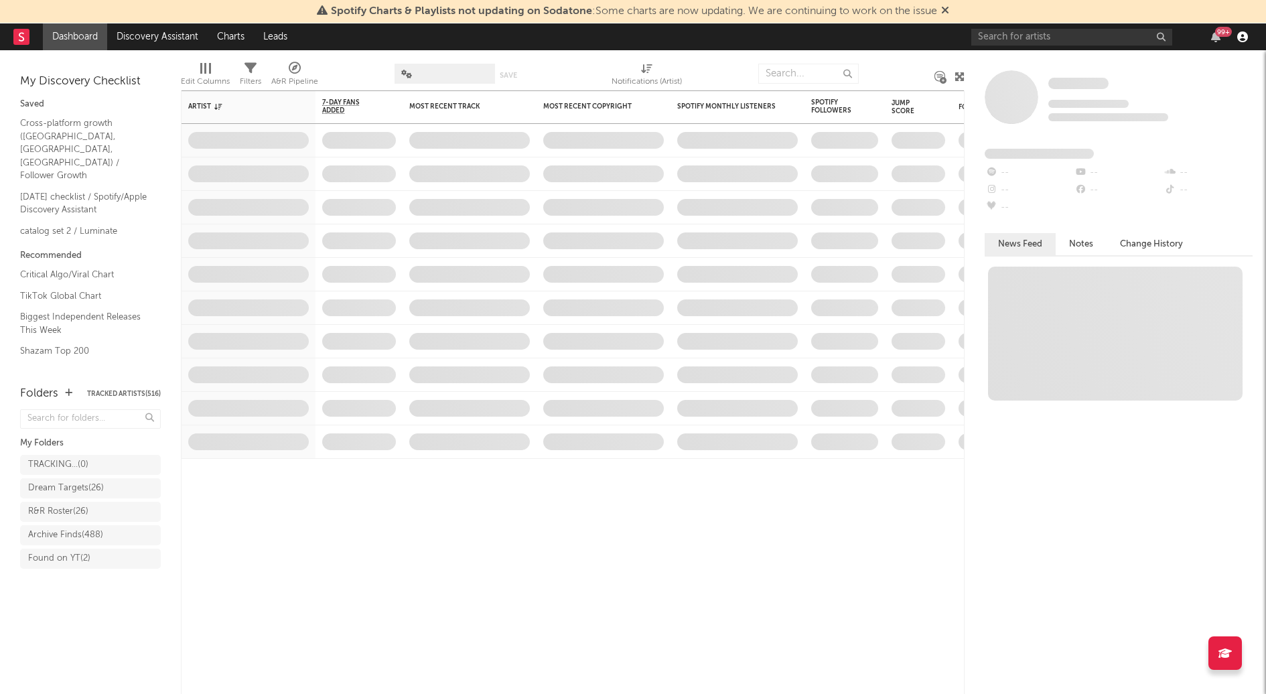
click at [1239, 36] on icon "button" at bounding box center [1242, 36] width 11 height 11
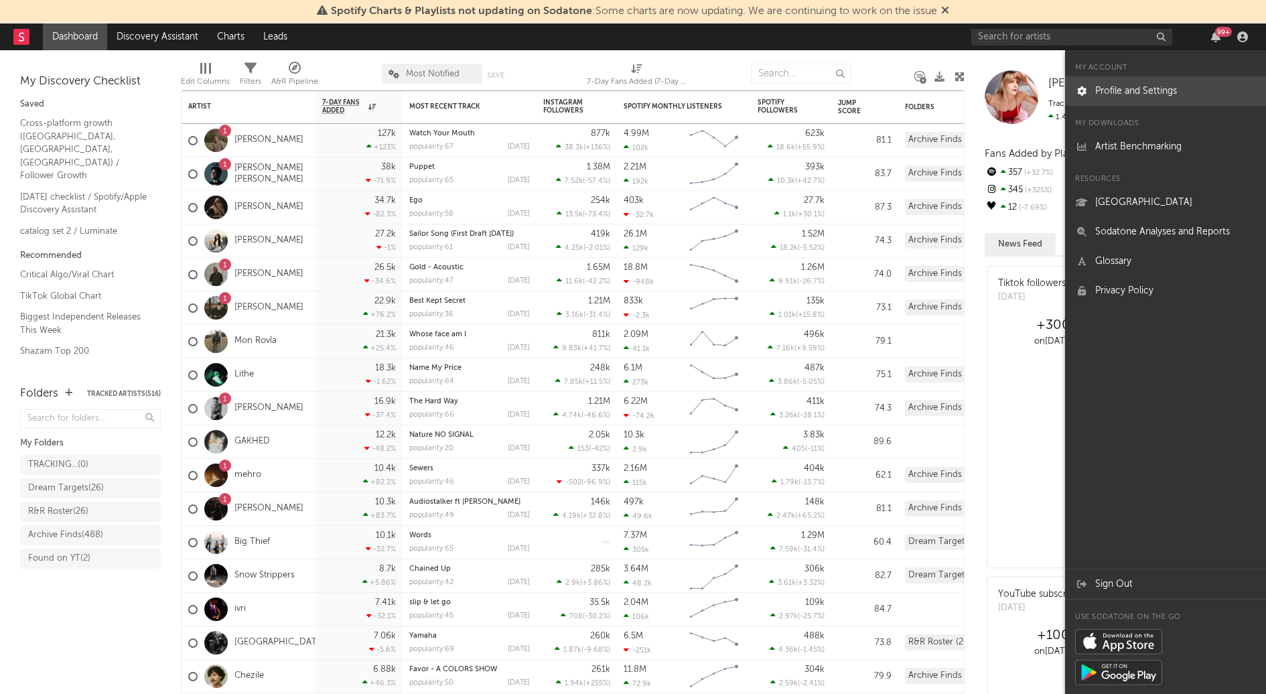
click at [1185, 78] on link "Profile and Settings" at bounding box center [1165, 90] width 201 height 29
select select "recorded_music"
select select "manager"
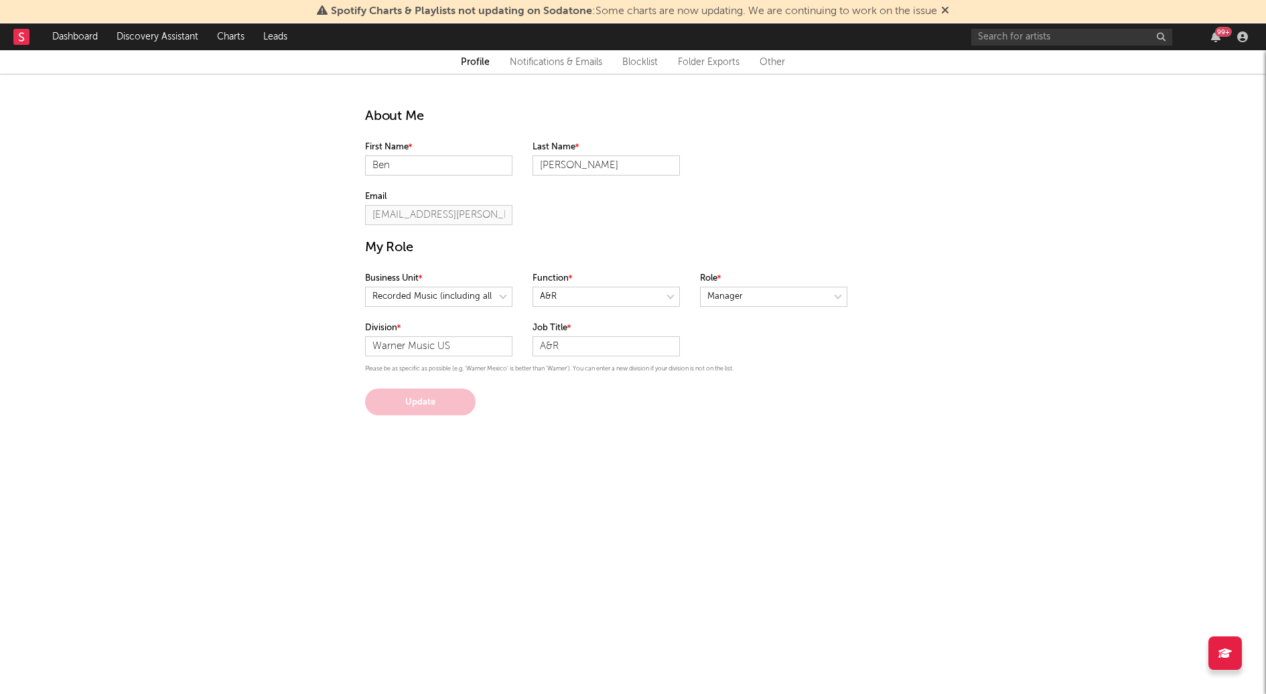
click at [558, 62] on link "Notifications & Emails" at bounding box center [556, 62] width 92 height 16
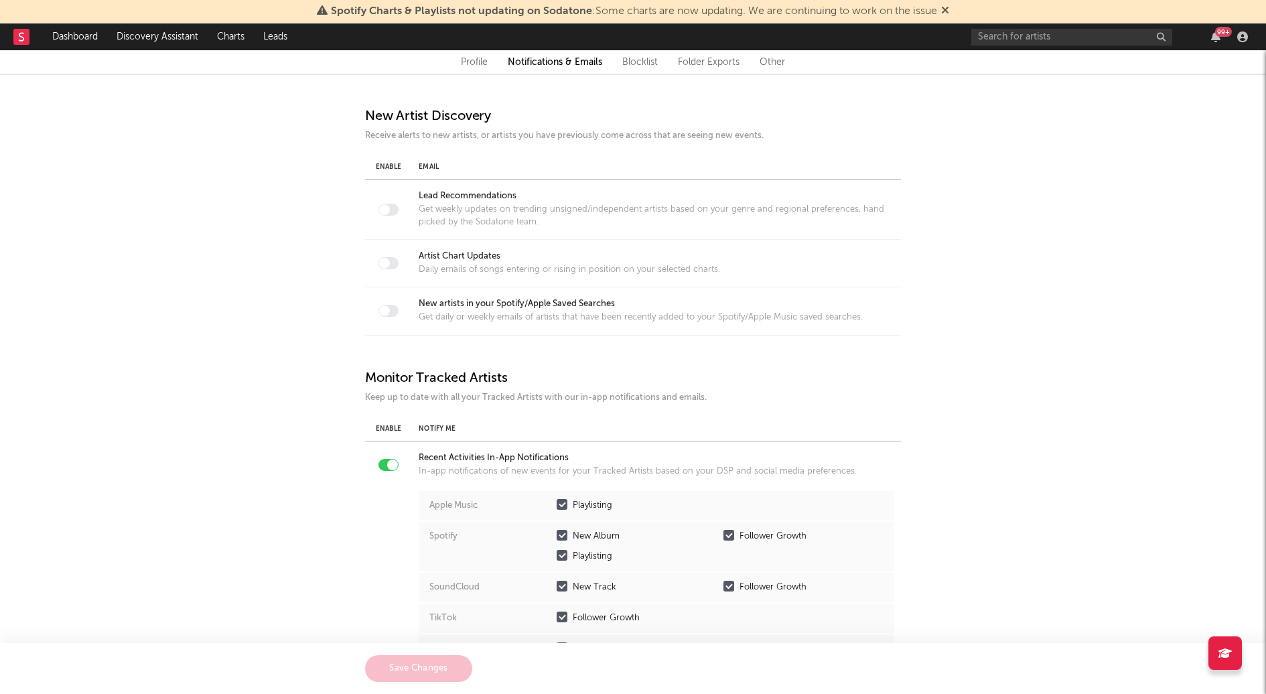
click at [638, 56] on link "Blocklist" at bounding box center [640, 62] width 36 height 16
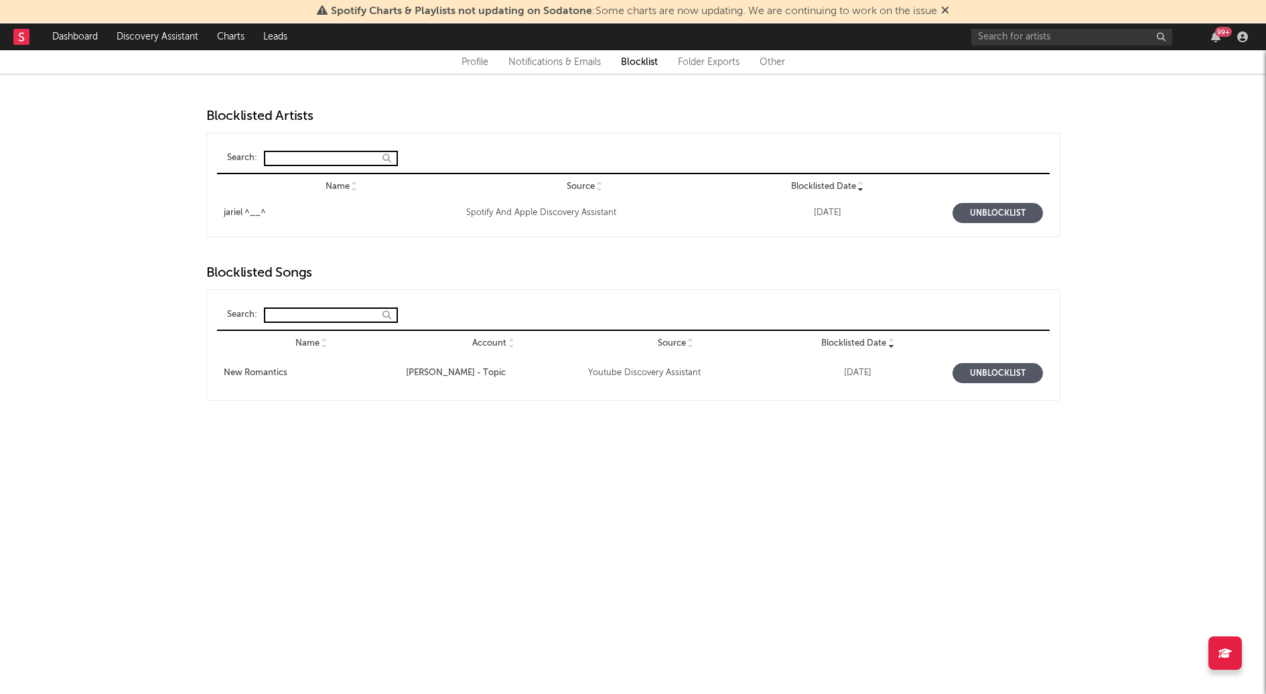
click at [707, 63] on link "Folder Exports" at bounding box center [709, 62] width 62 height 16
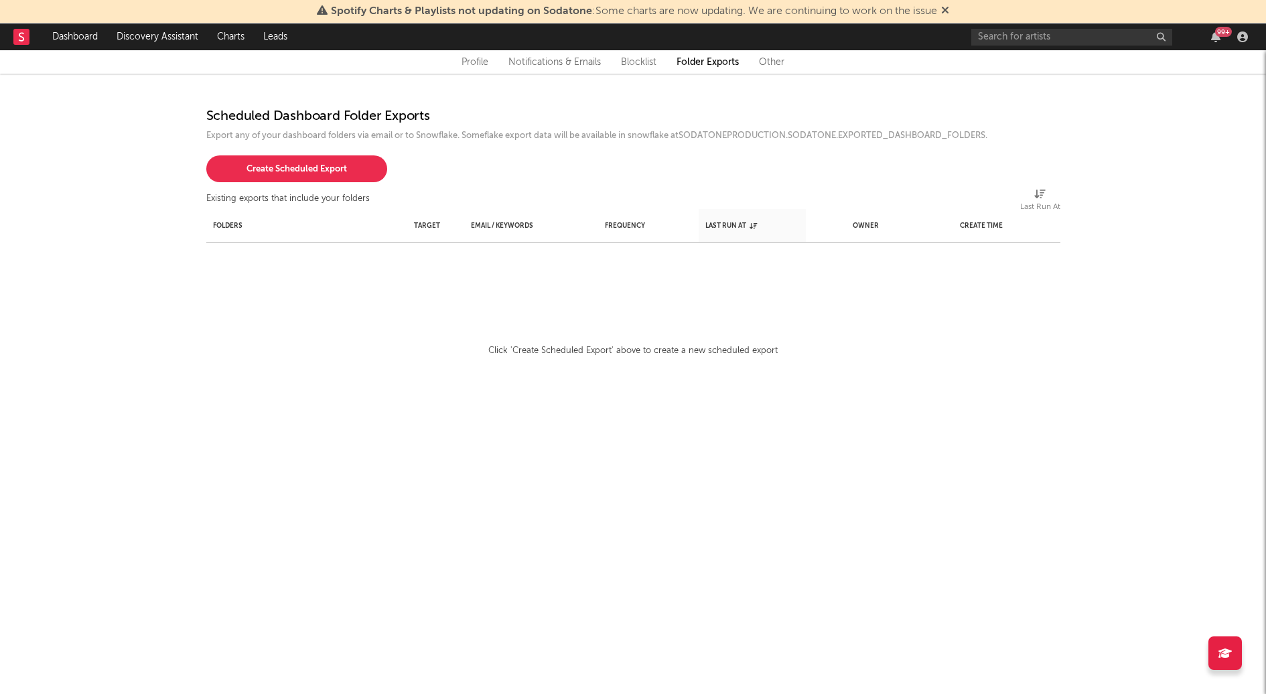
click at [774, 67] on link "Other" at bounding box center [771, 62] width 25 height 16
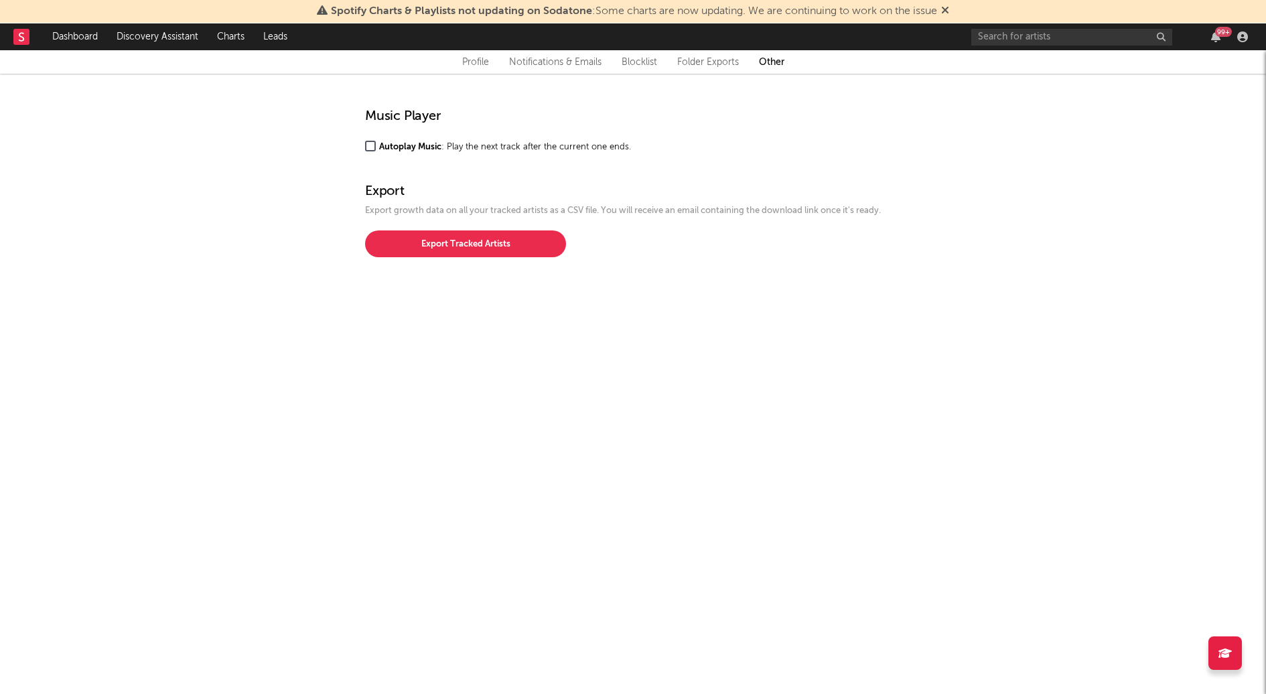
click at [478, 61] on link "Profile" at bounding box center [475, 62] width 27 height 16
select select "recorded_music"
select select "manager"
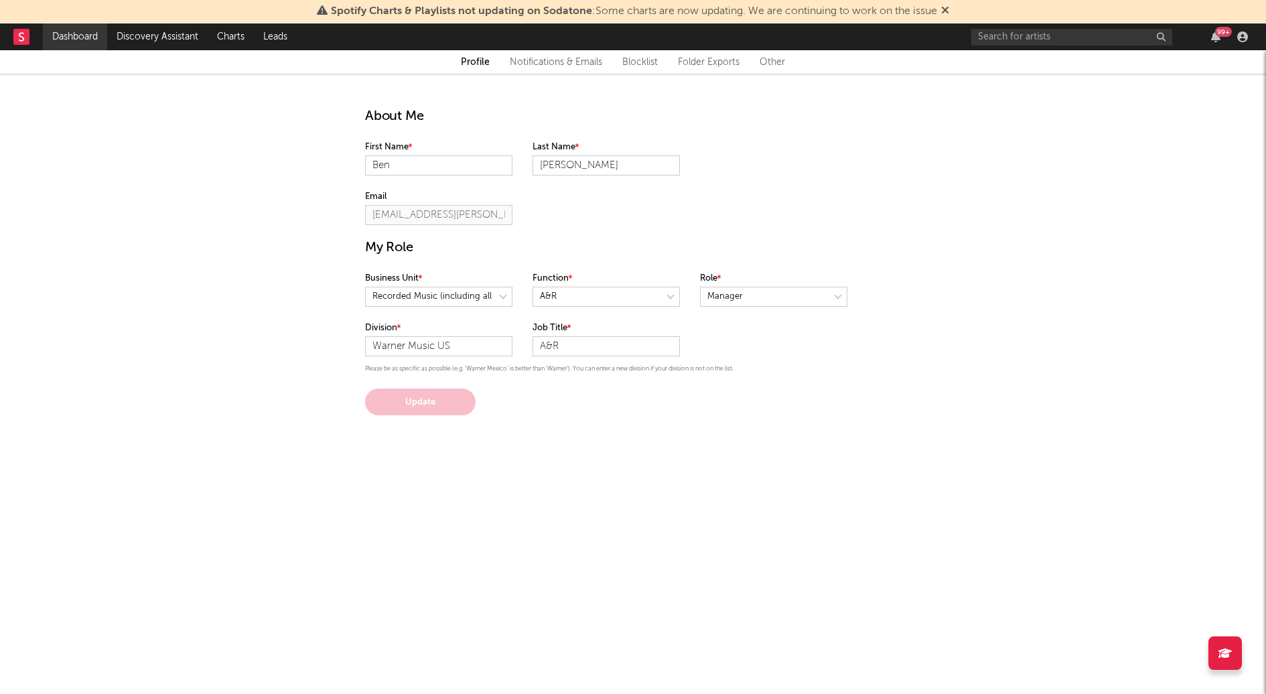
click at [91, 33] on link "Dashboard" at bounding box center [75, 36] width 64 height 27
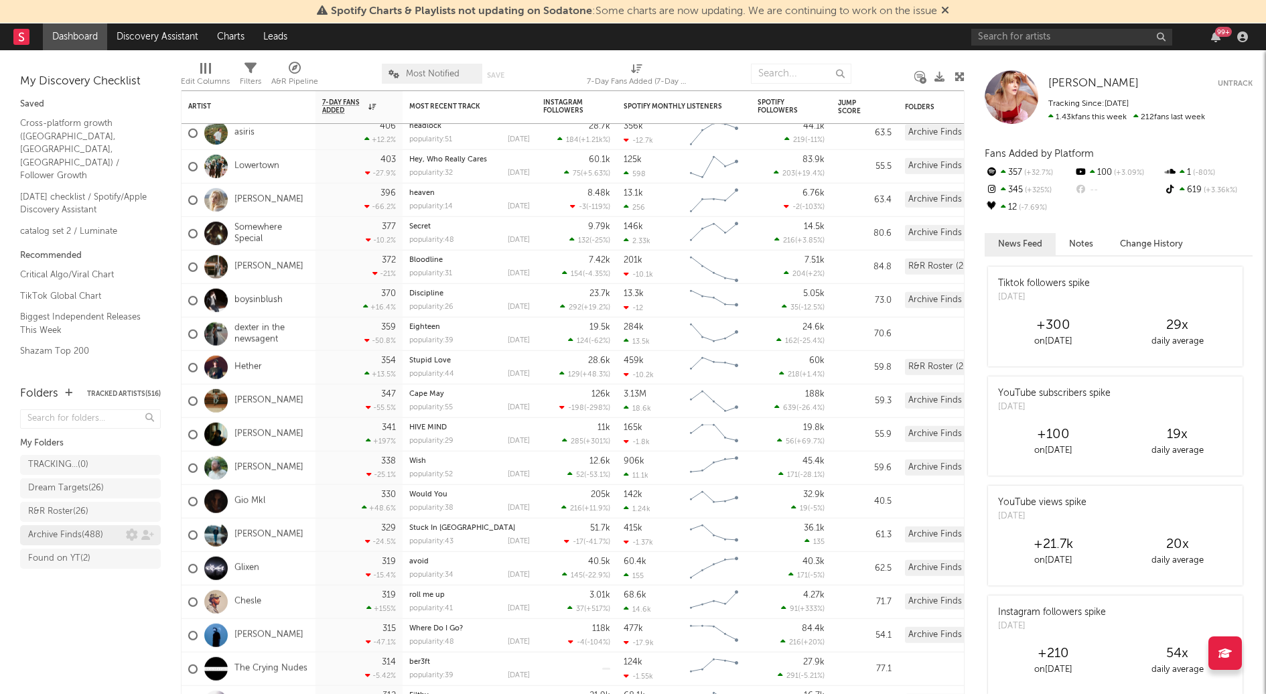
click at [75, 533] on div "Archive Finds ( 488 )" at bounding box center [65, 535] width 75 height 16
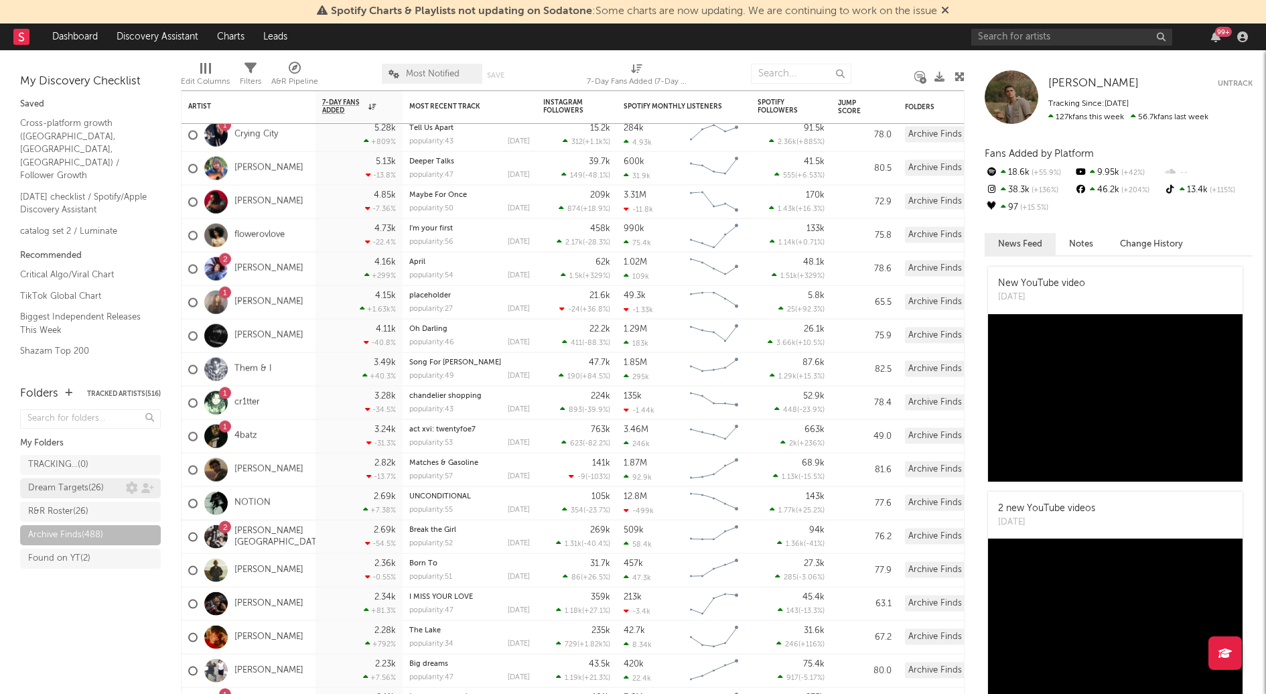
click at [74, 490] on div "Dream Targets ( 26 )" at bounding box center [66, 488] width 76 height 16
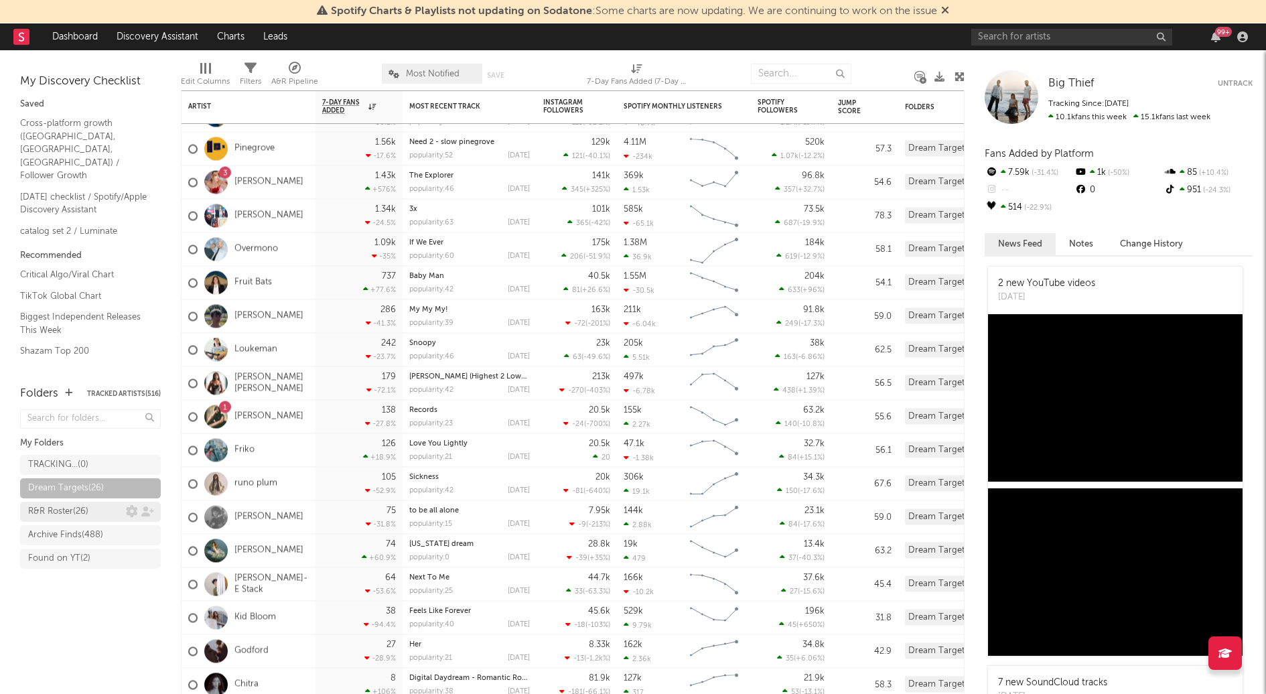
click at [66, 510] on div "R&R Roster ( 26 )" at bounding box center [58, 512] width 60 height 16
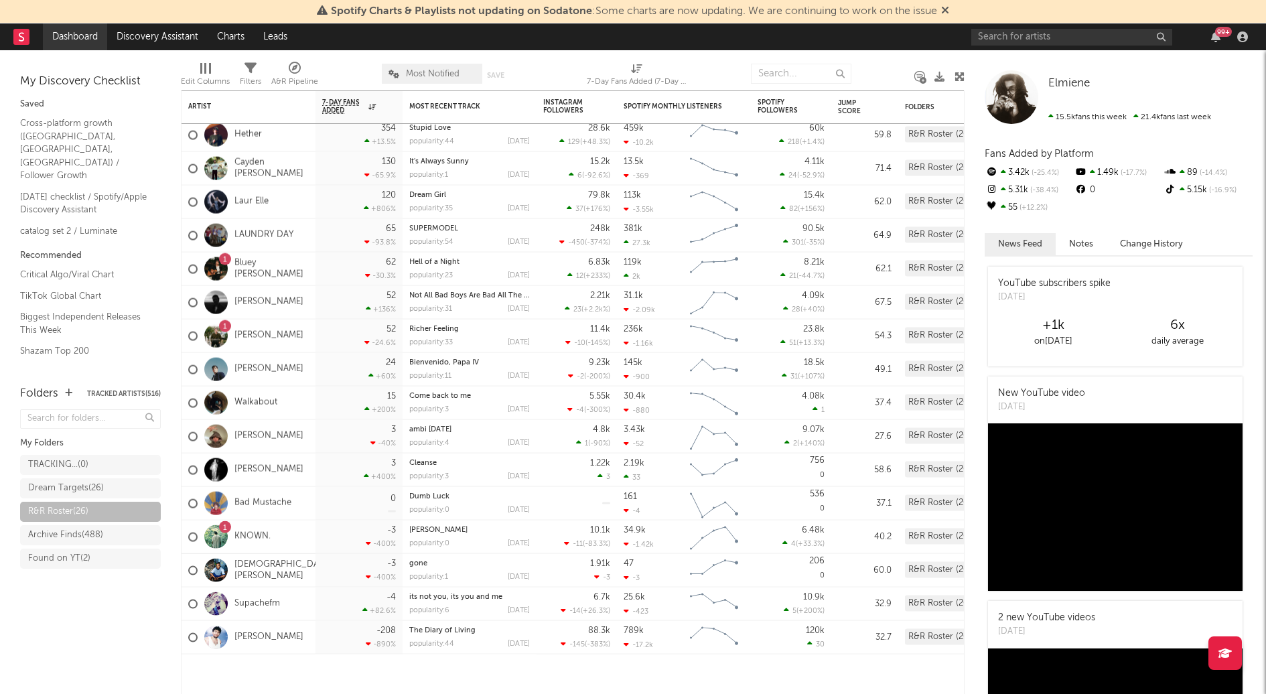
click at [96, 36] on link "Dashboard" at bounding box center [75, 36] width 64 height 27
